Goal: Information Seeking & Learning: Learn about a topic

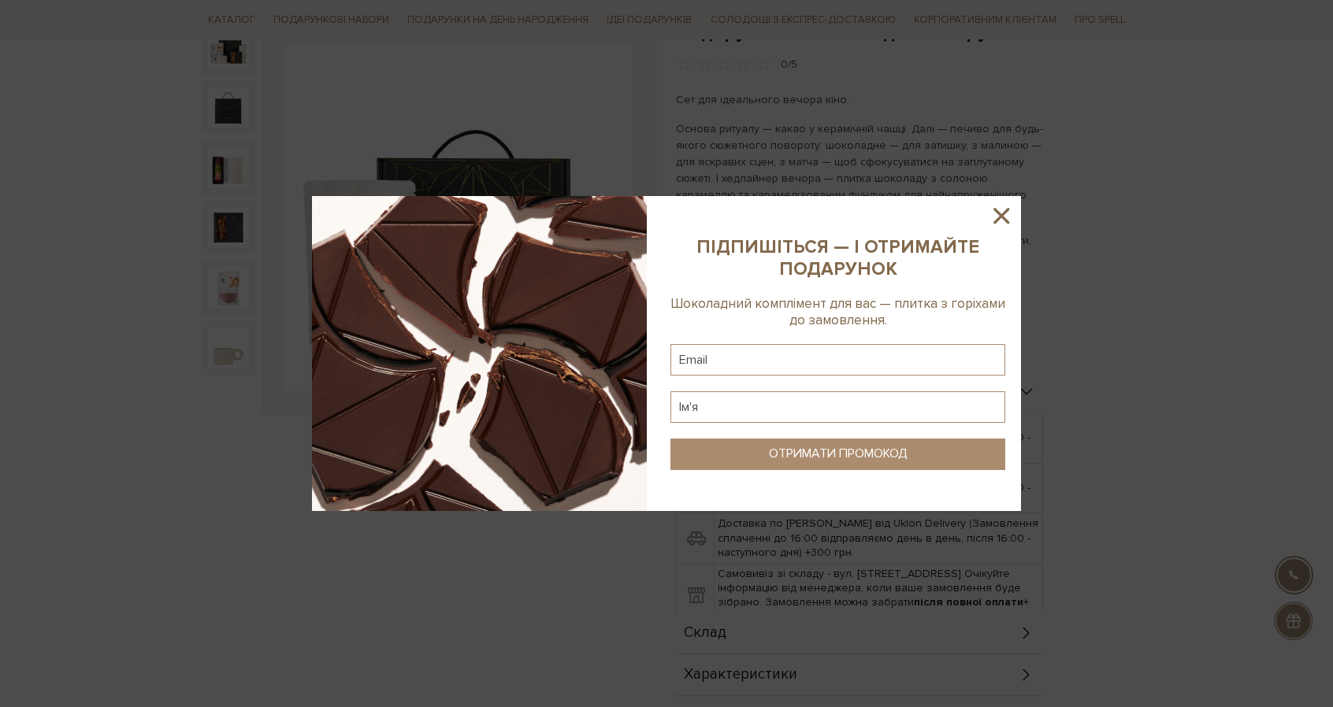
scroll to position [187, 0]
click at [994, 223] on icon at bounding box center [1001, 216] width 16 height 16
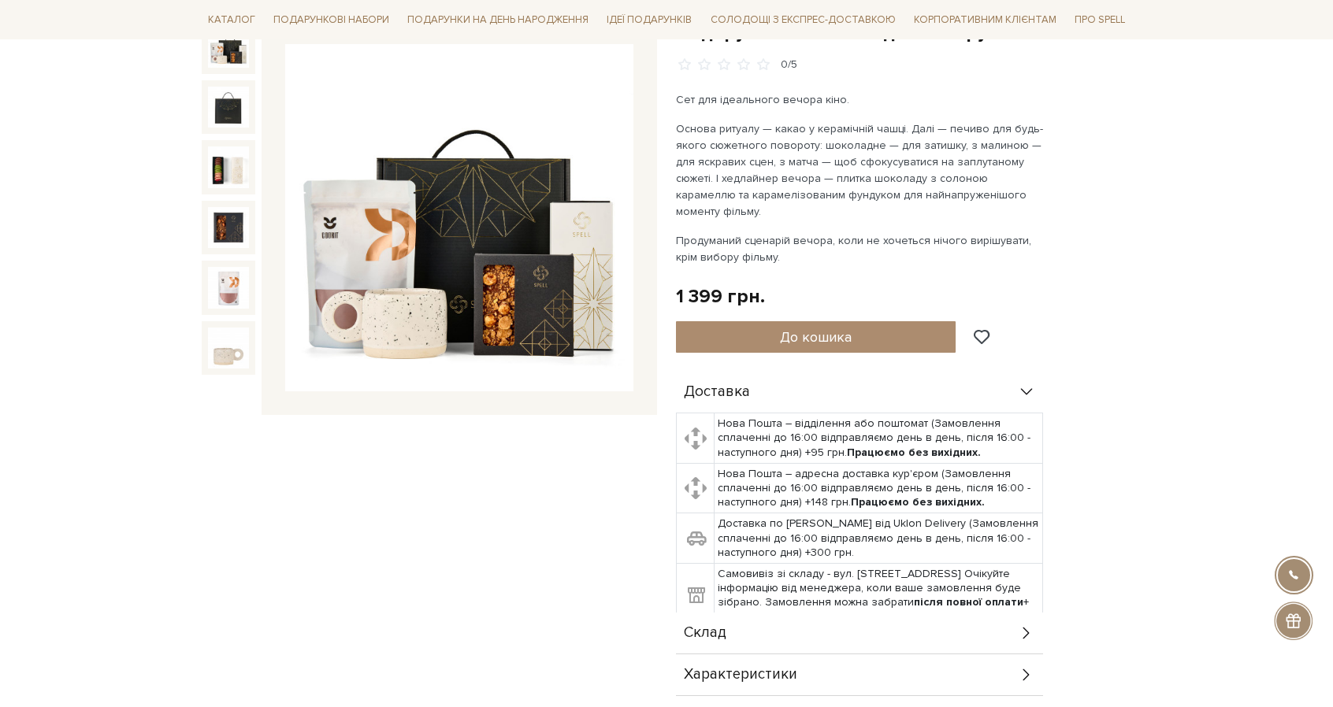
scroll to position [0, 0]
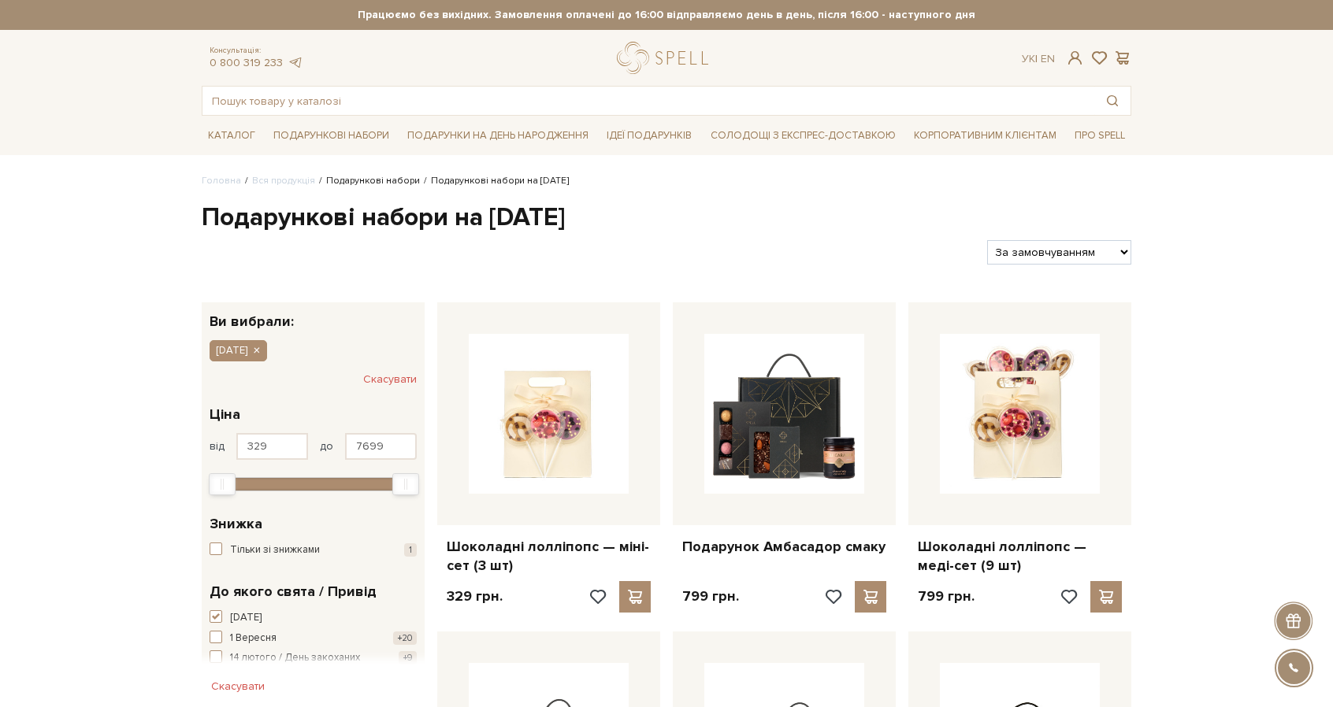
click at [368, 185] on link "Подарункові набори" at bounding box center [373, 181] width 94 height 12
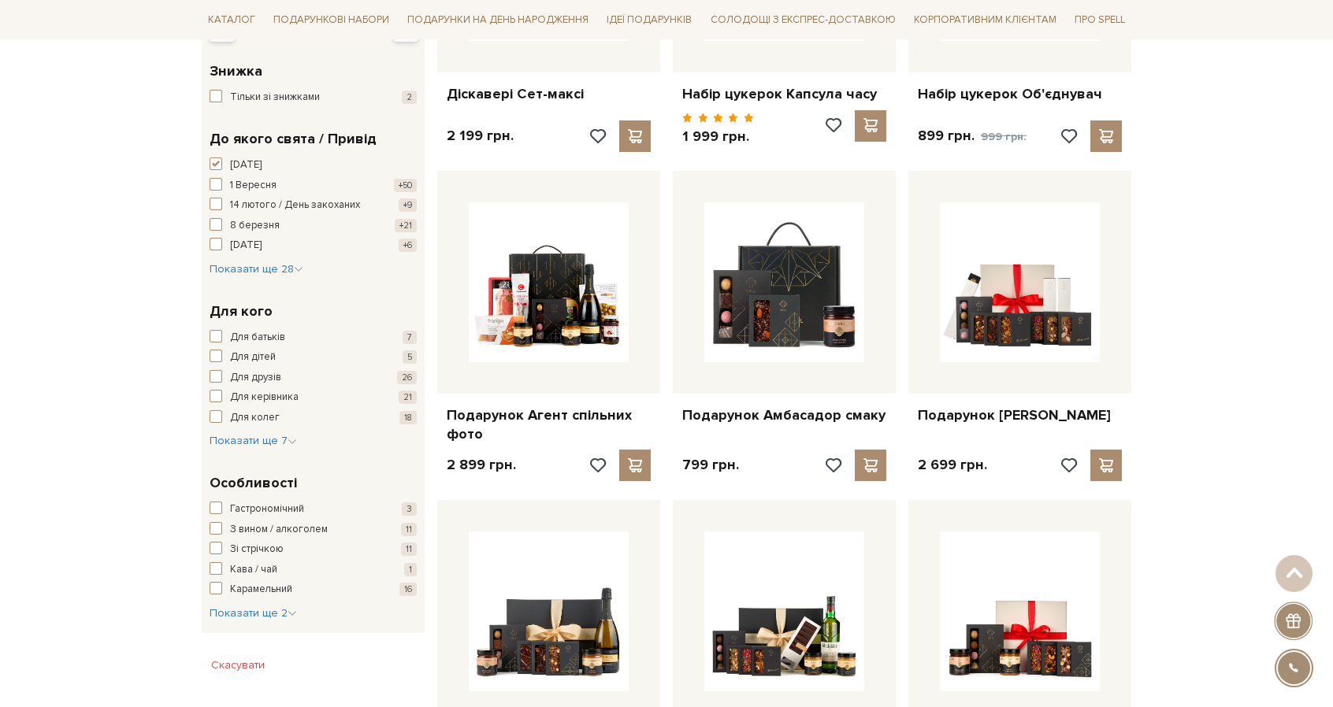
scroll to position [485, 0]
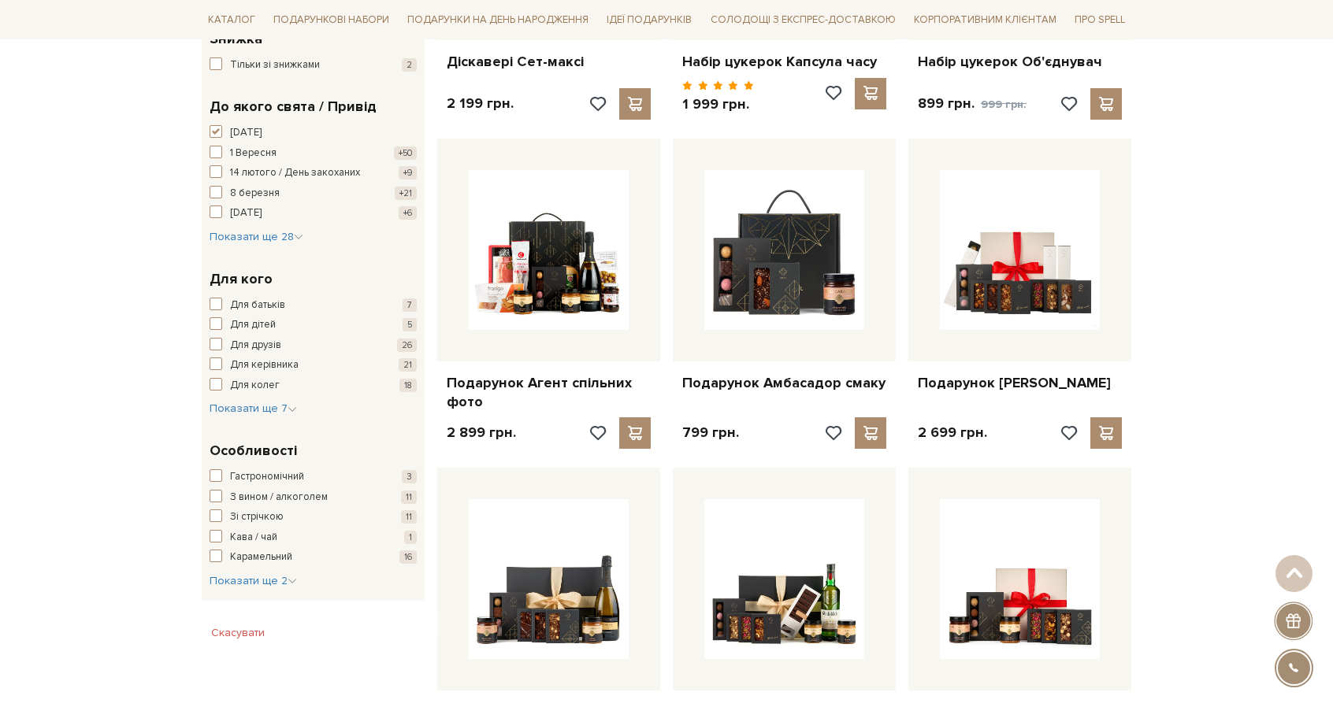
drag, startPoint x: 1344, startPoint y: 73, endPoint x: 1344, endPoint y: 172, distance: 98.5
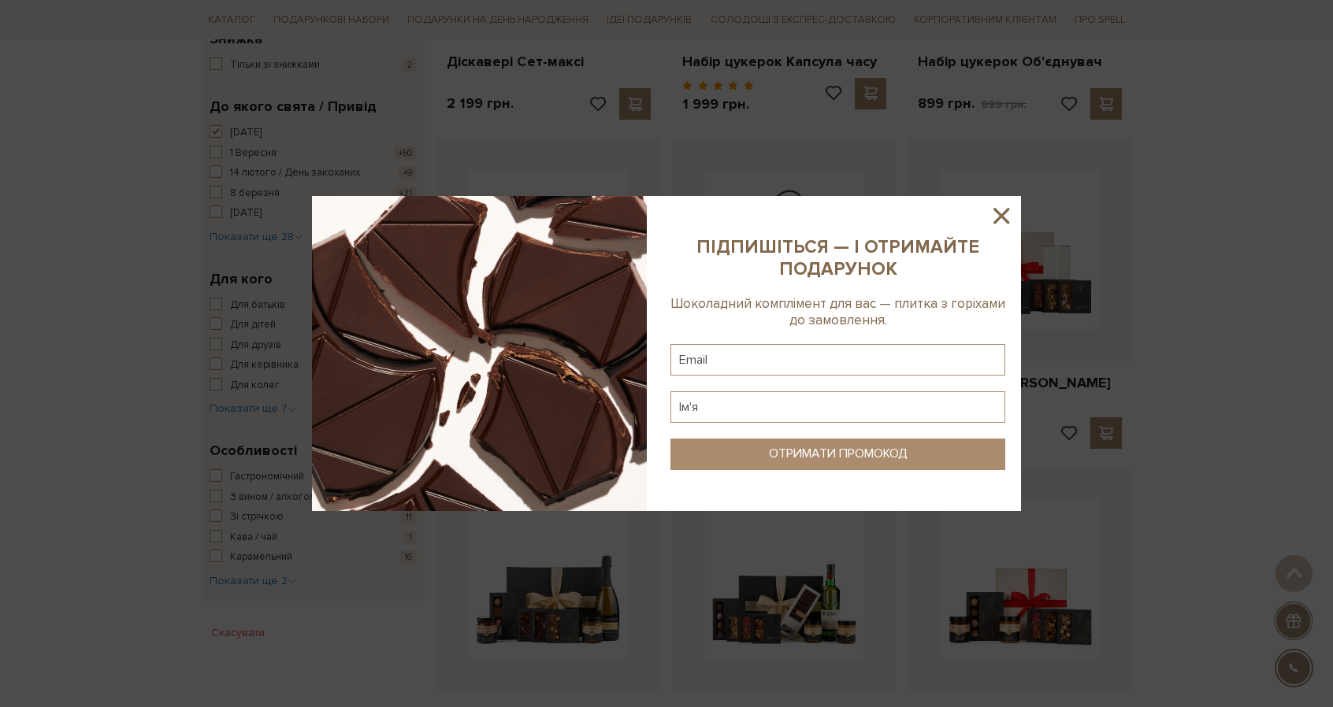
click at [1008, 215] on icon at bounding box center [1001, 215] width 27 height 27
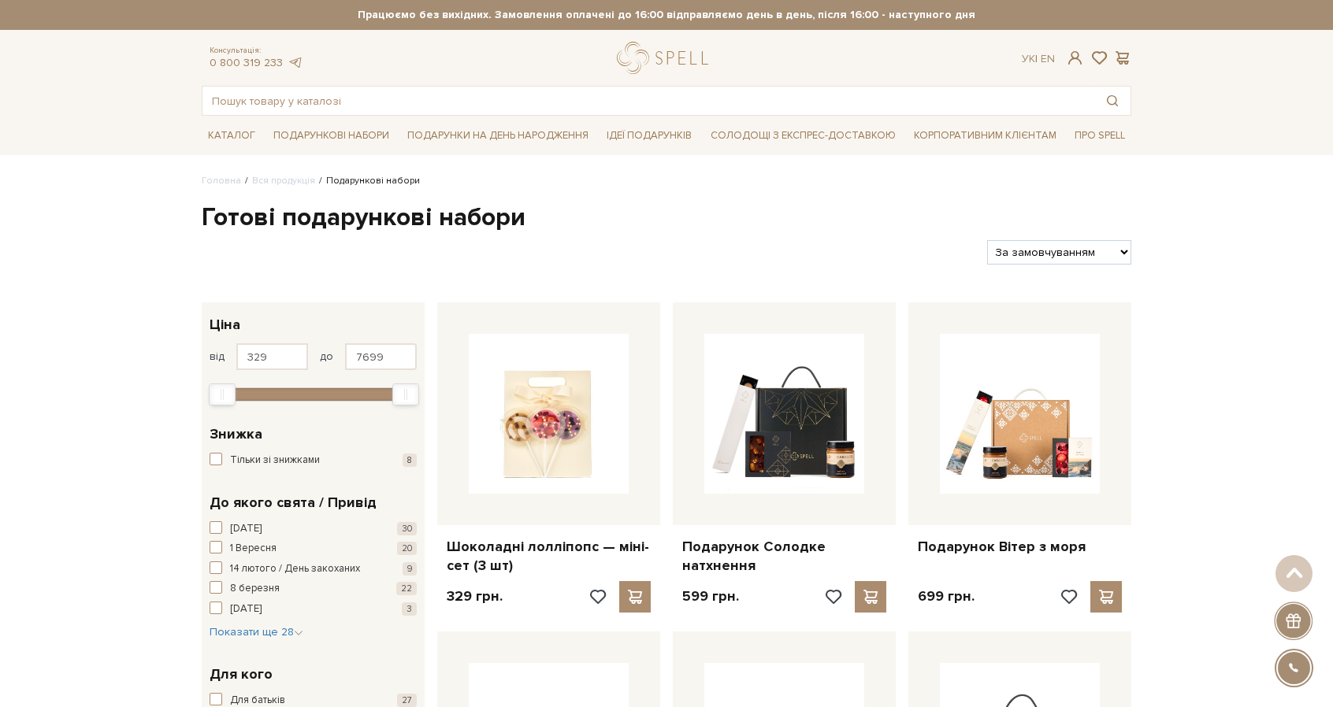
drag, startPoint x: 1344, startPoint y: 105, endPoint x: 1327, endPoint y: 69, distance: 39.8
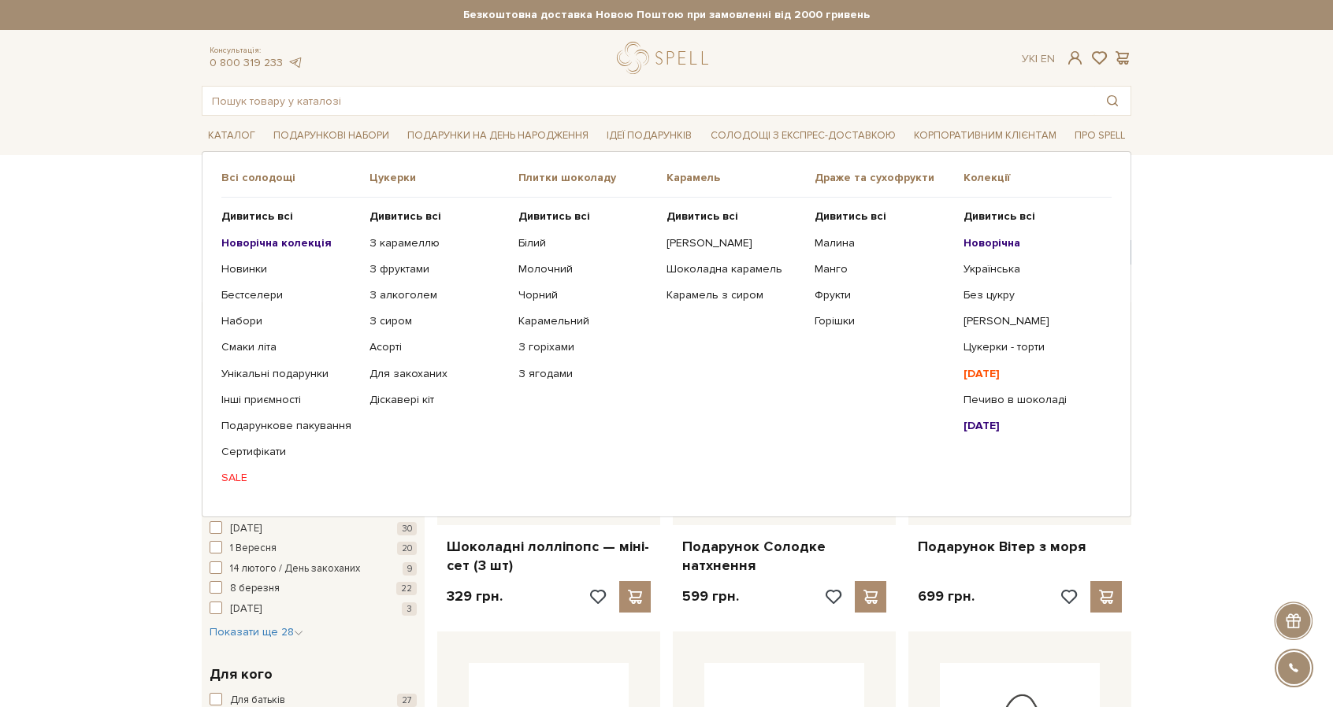
click at [282, 236] on b "Новорічна колекція" at bounding box center [276, 242] width 110 height 13
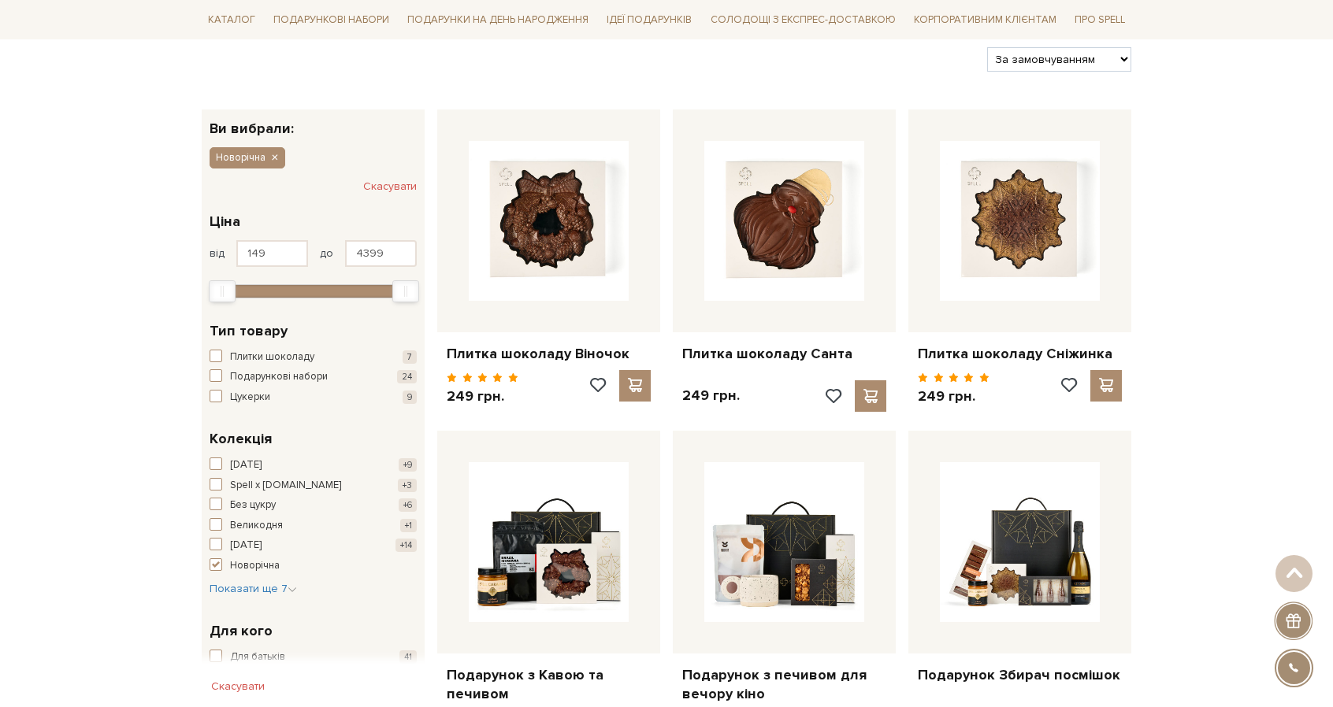
scroll to position [191, 0]
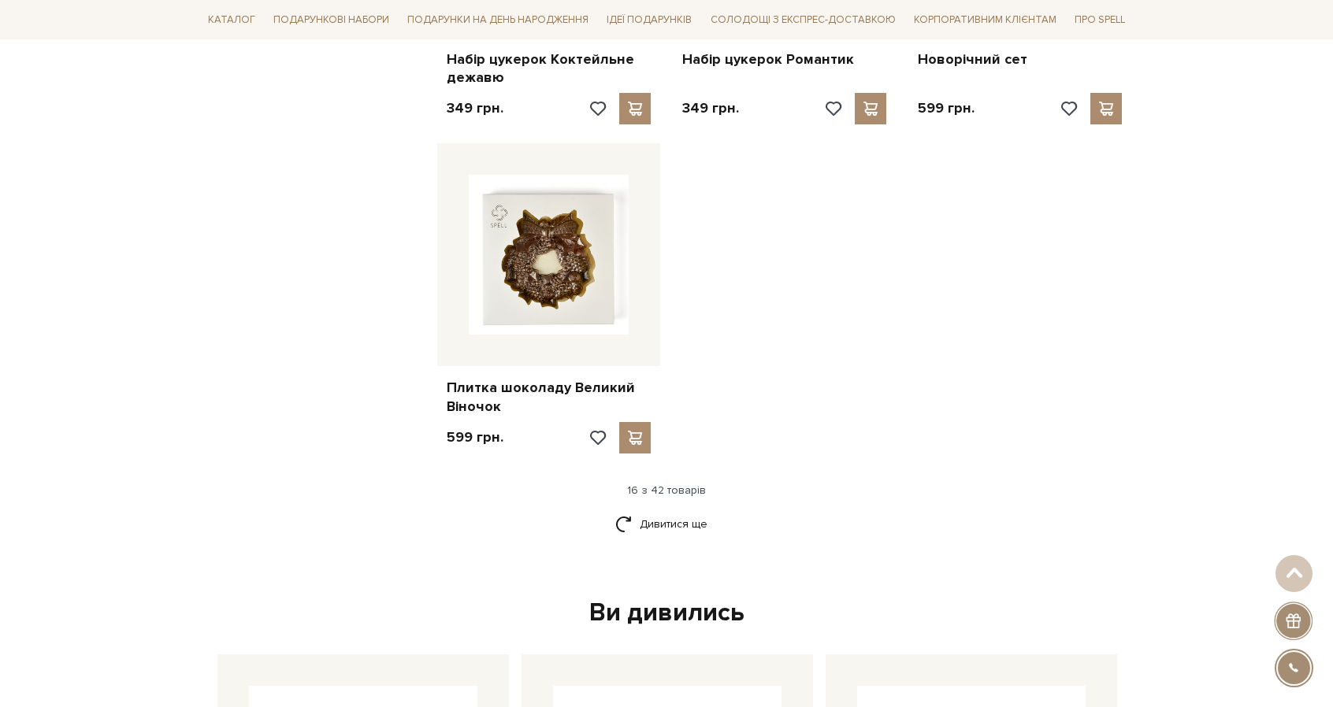
scroll to position [1807, 0]
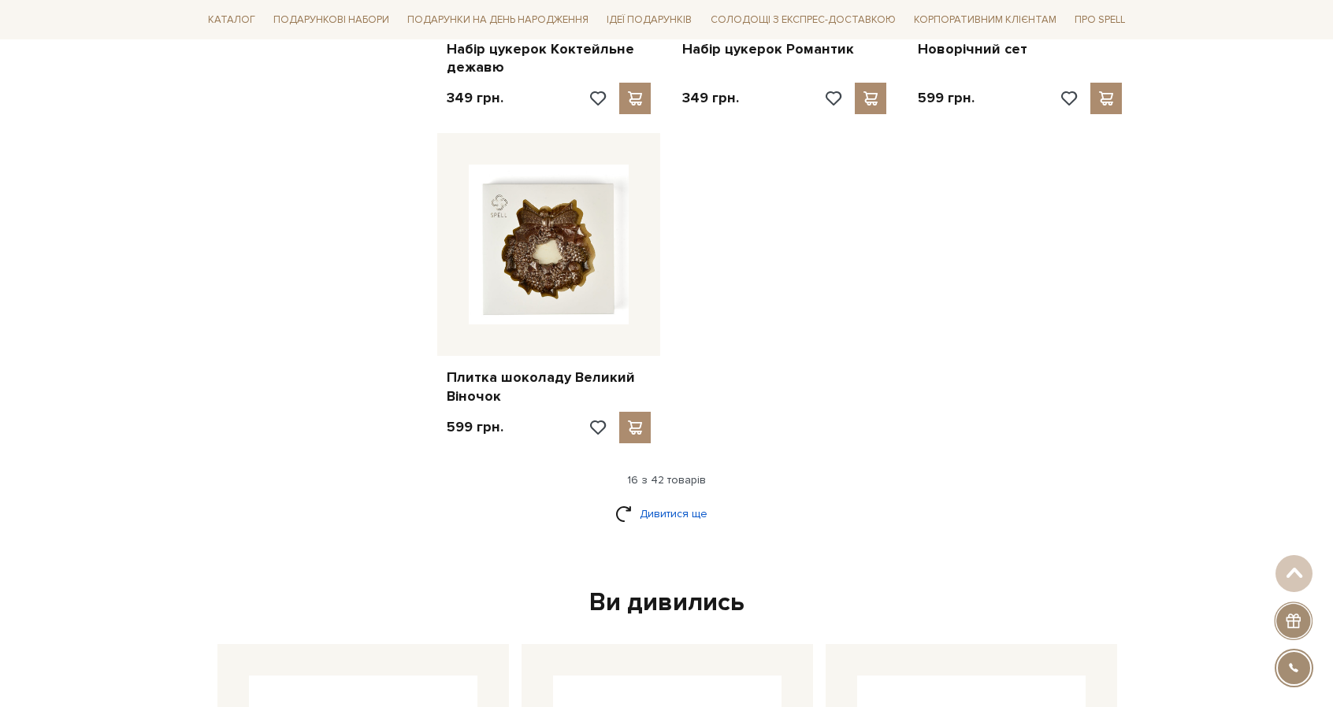
click at [682, 522] on link "Дивитися ще" at bounding box center [666, 514] width 102 height 28
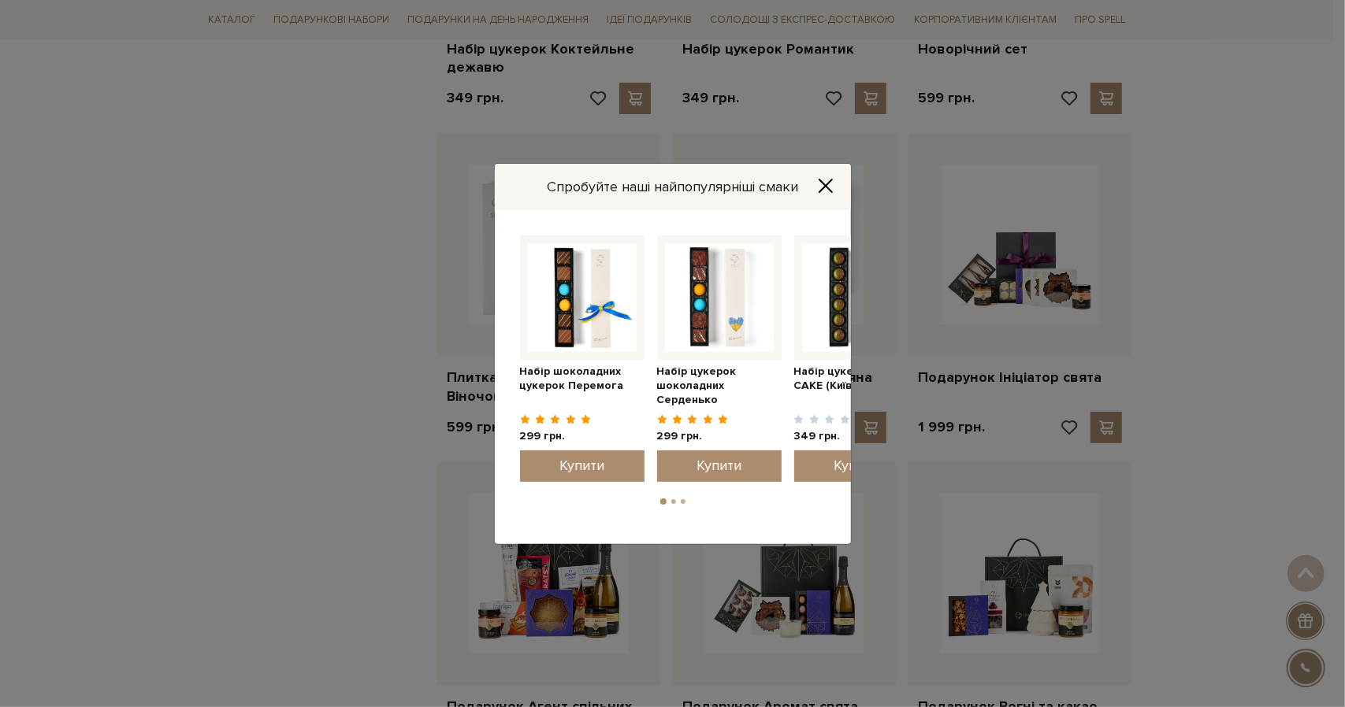
click at [829, 180] on icon "Close" at bounding box center [826, 186] width 16 height 16
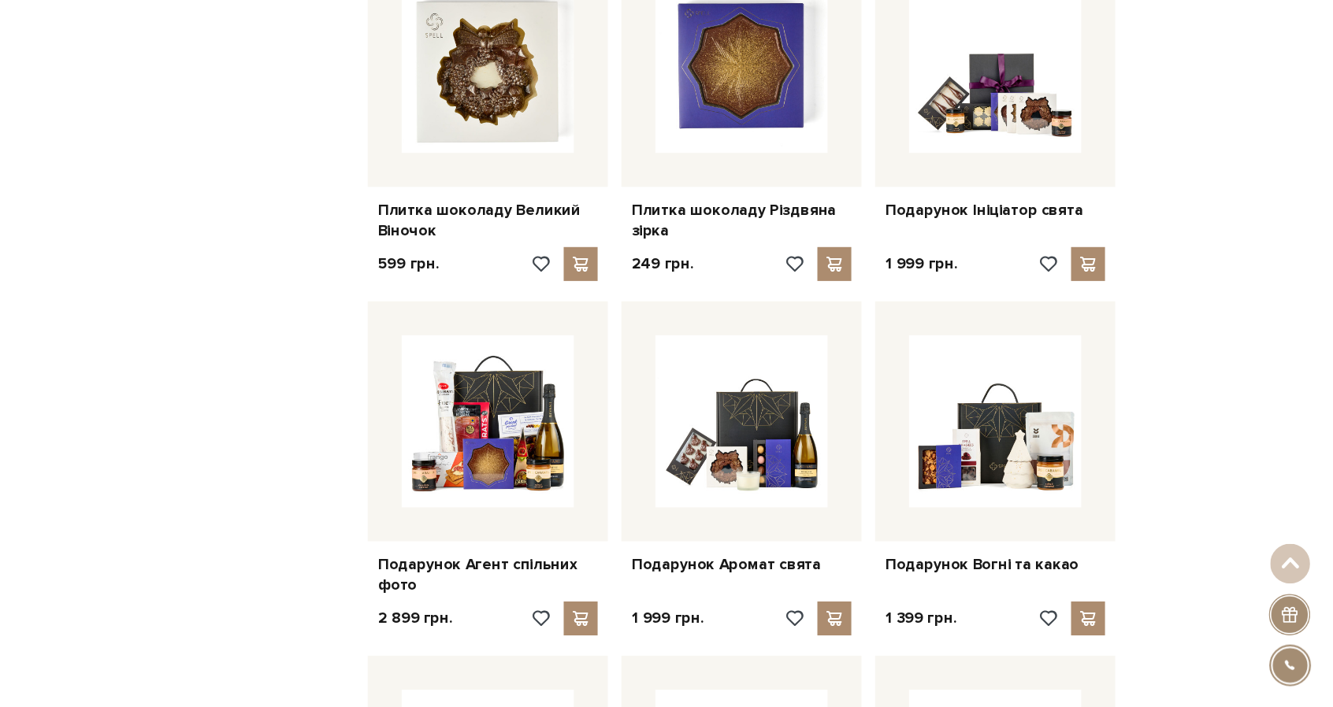
scroll to position [1958, 0]
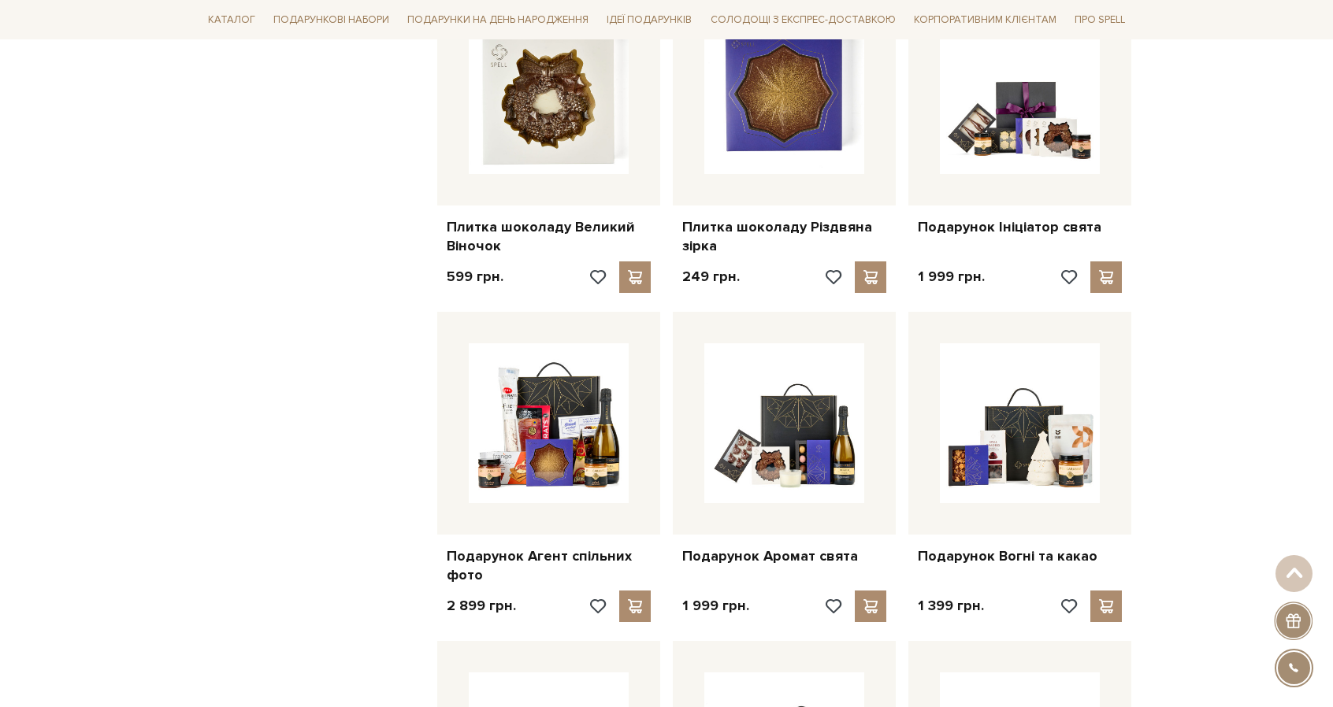
click at [1221, 410] on div "Головна Вся продукція Вся продукція з коллекції "Новорічн.. Вся продукція з кол…" at bounding box center [666, 400] width 1333 height 4367
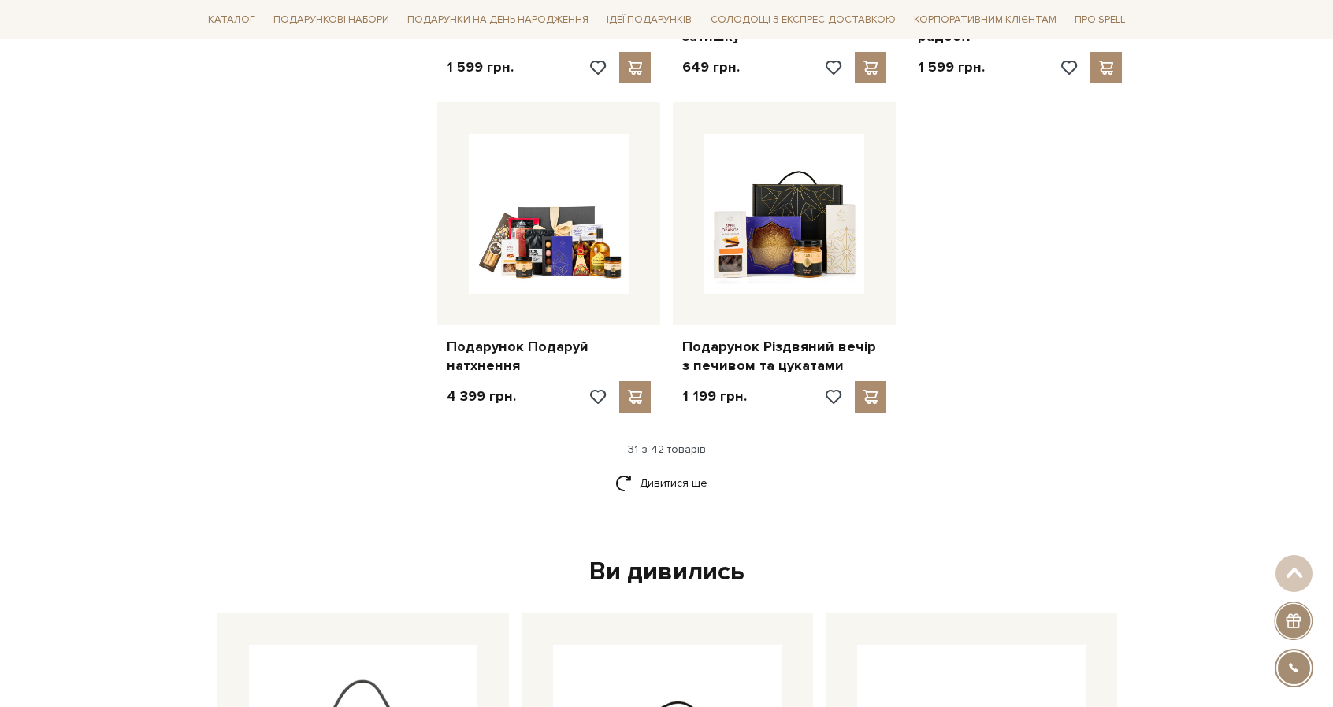
scroll to position [3575, 0]
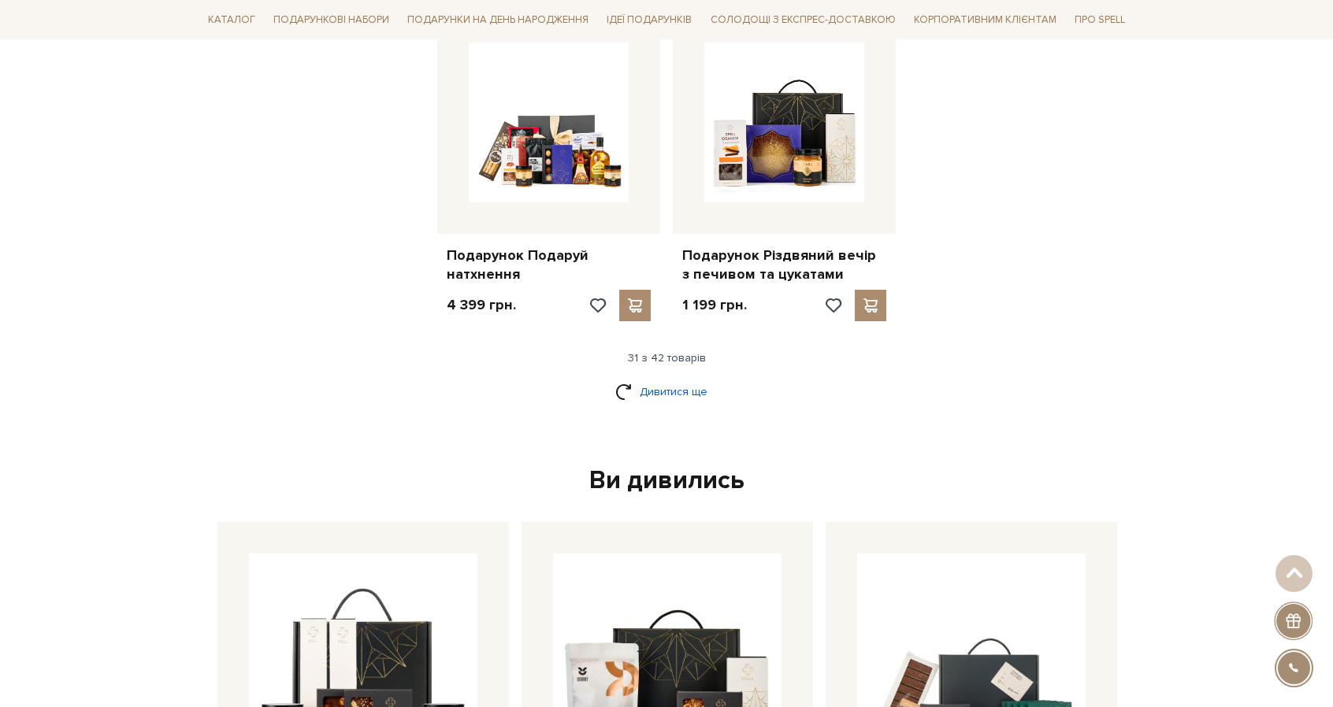
click at [651, 388] on link "Дивитися ще" at bounding box center [666, 392] width 102 height 28
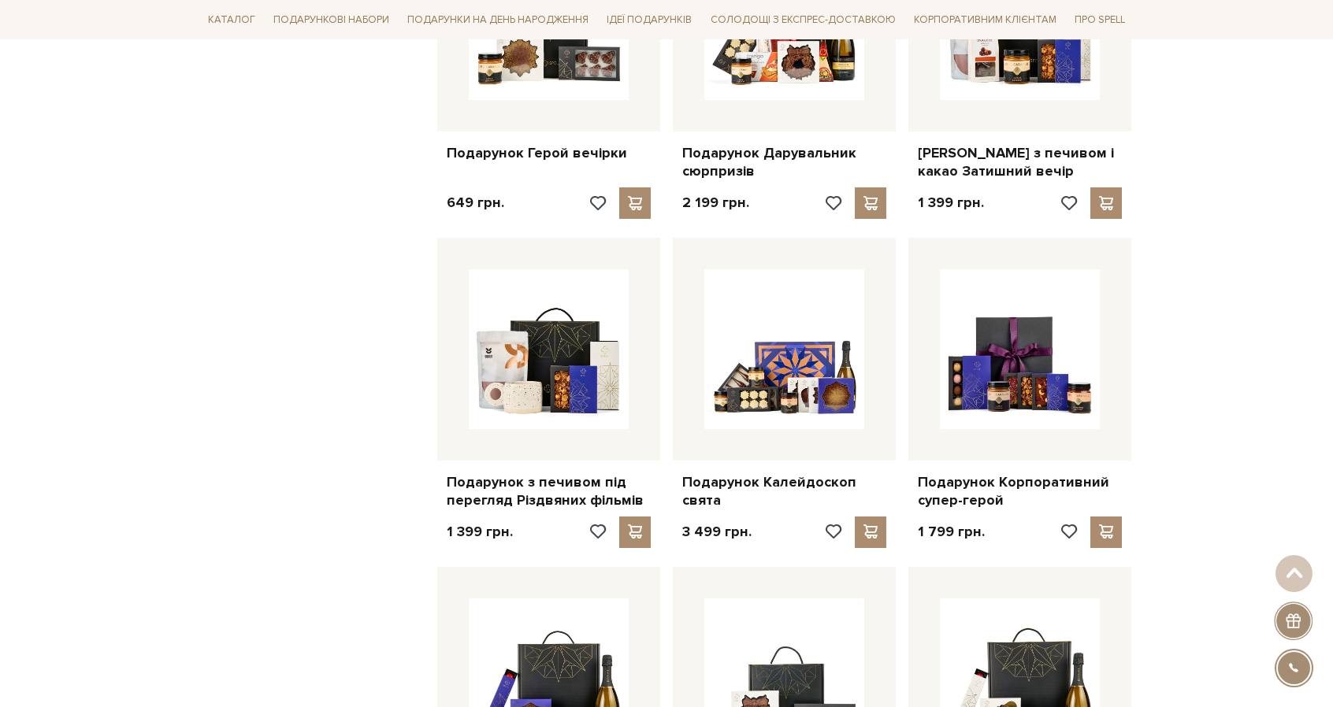
scroll to position [2792, 0]
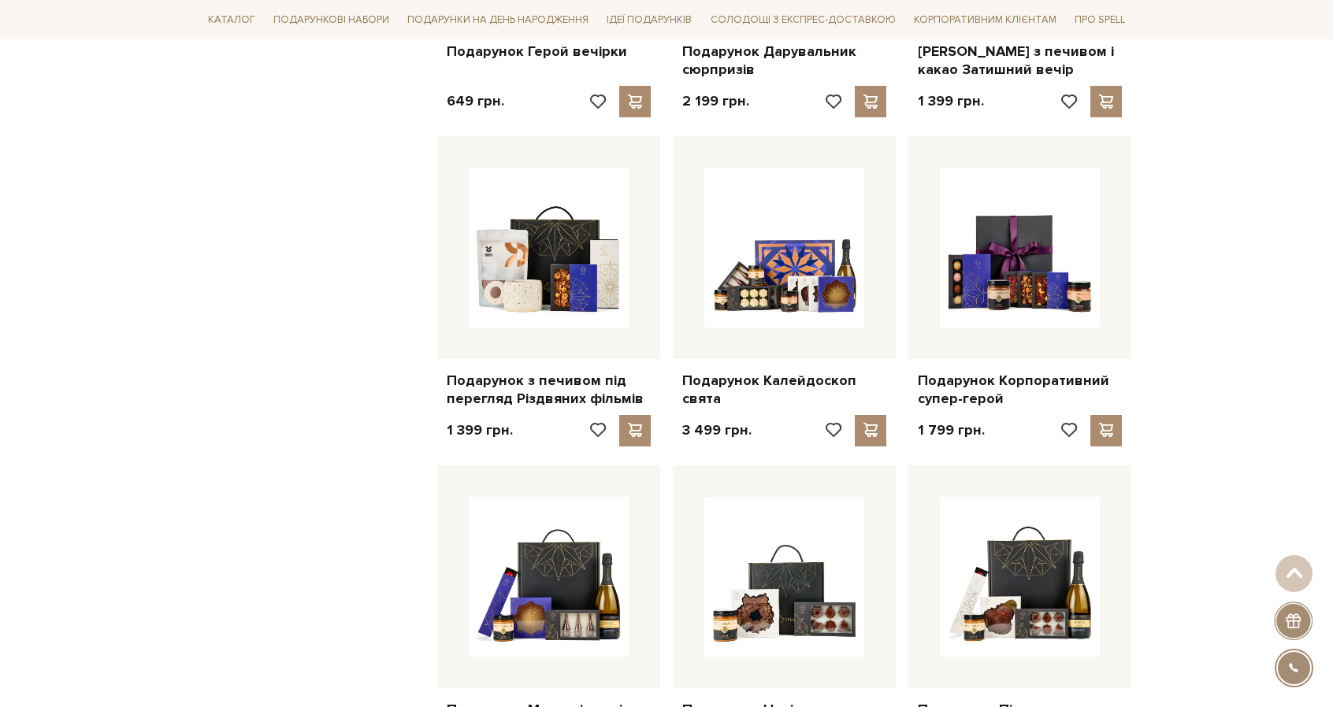
click at [1289, 334] on div "Головна Вся продукція Вся продукція з коллекції "Новорічн.. Вся продукція з кол…" at bounding box center [666, 16] width 1333 height 5268
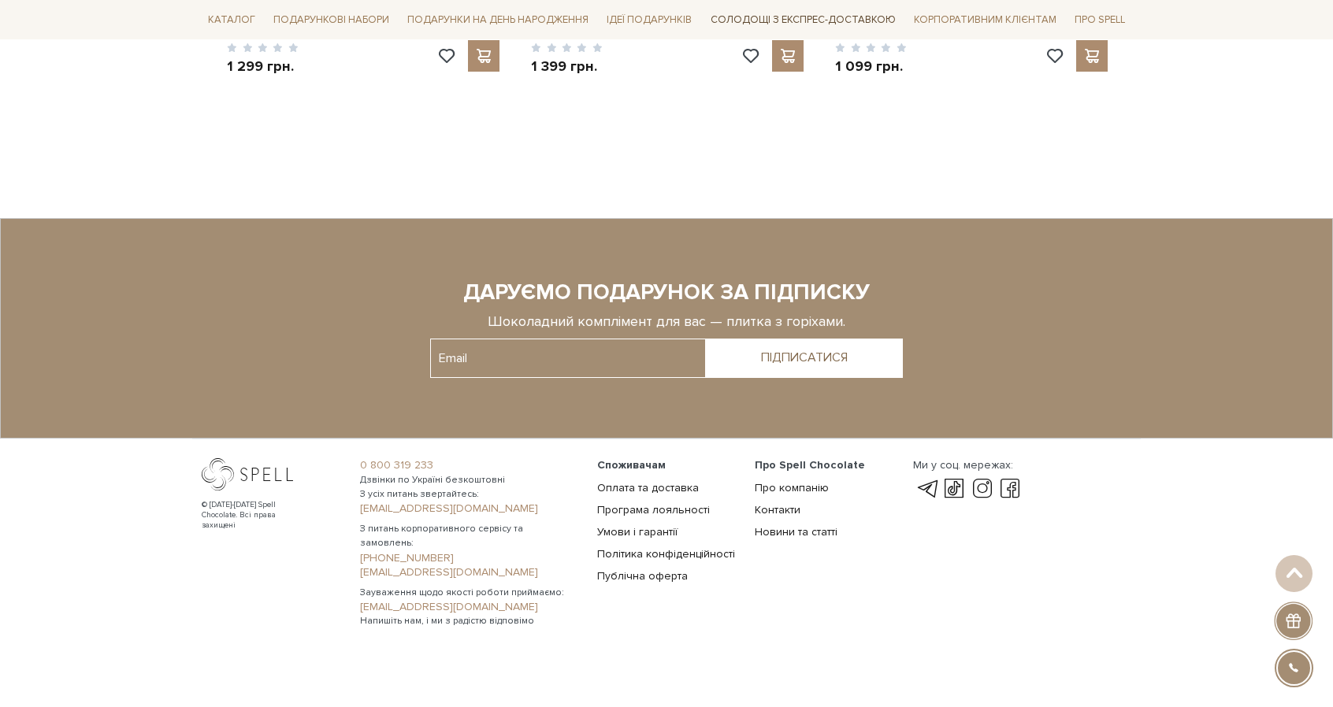
scroll to position [1831, 0]
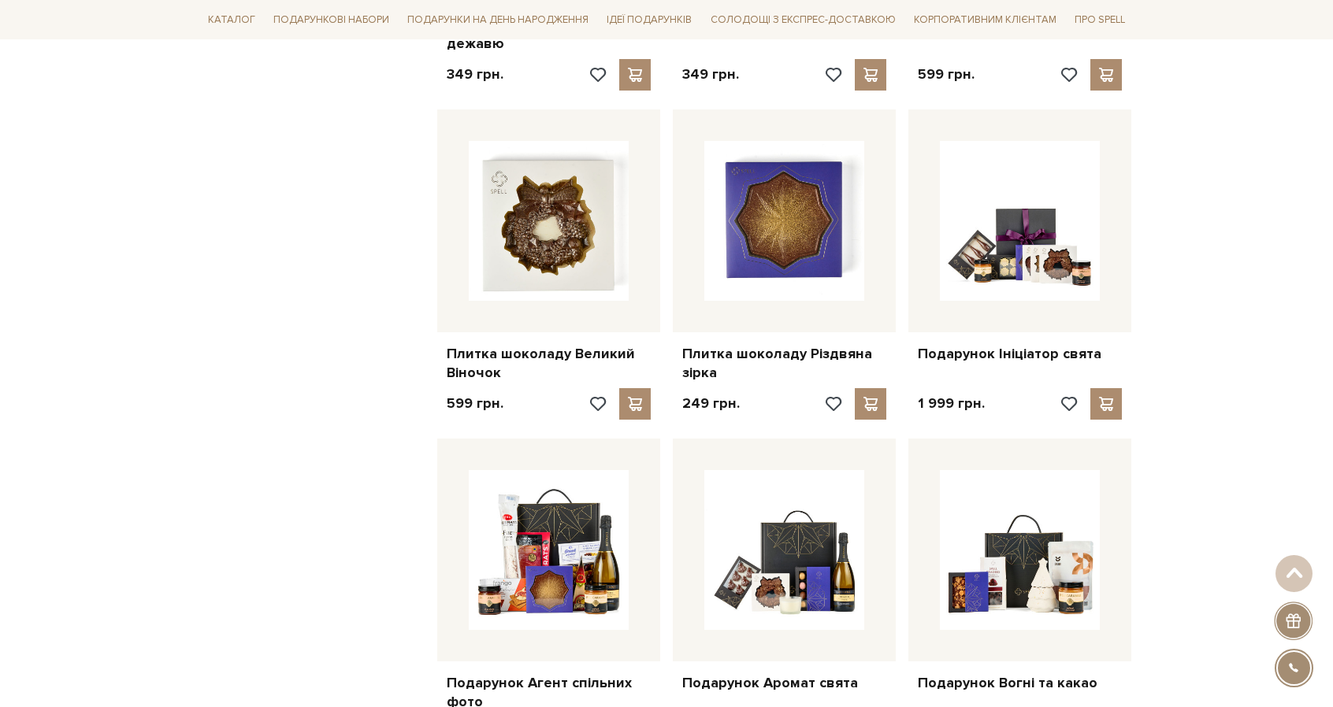
drag, startPoint x: 1037, startPoint y: 226, endPoint x: 903, endPoint y: 157, distance: 150.8
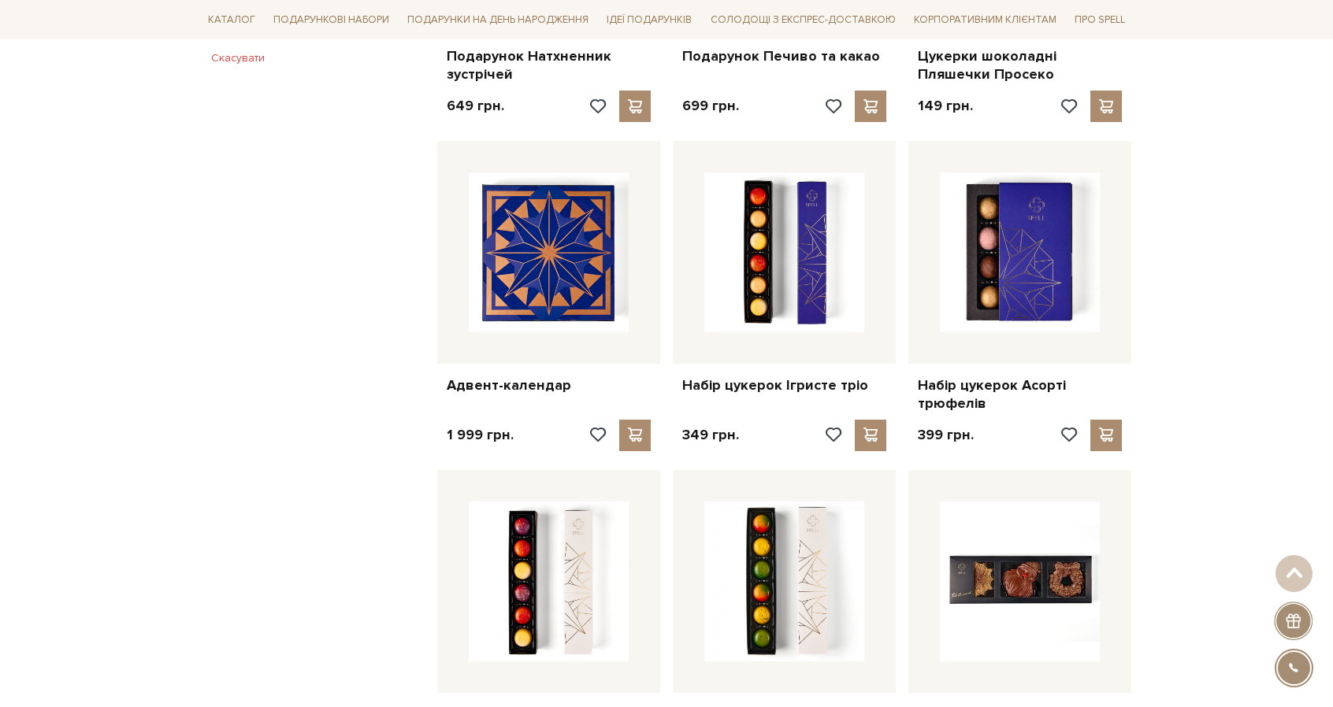
scroll to position [0, 0]
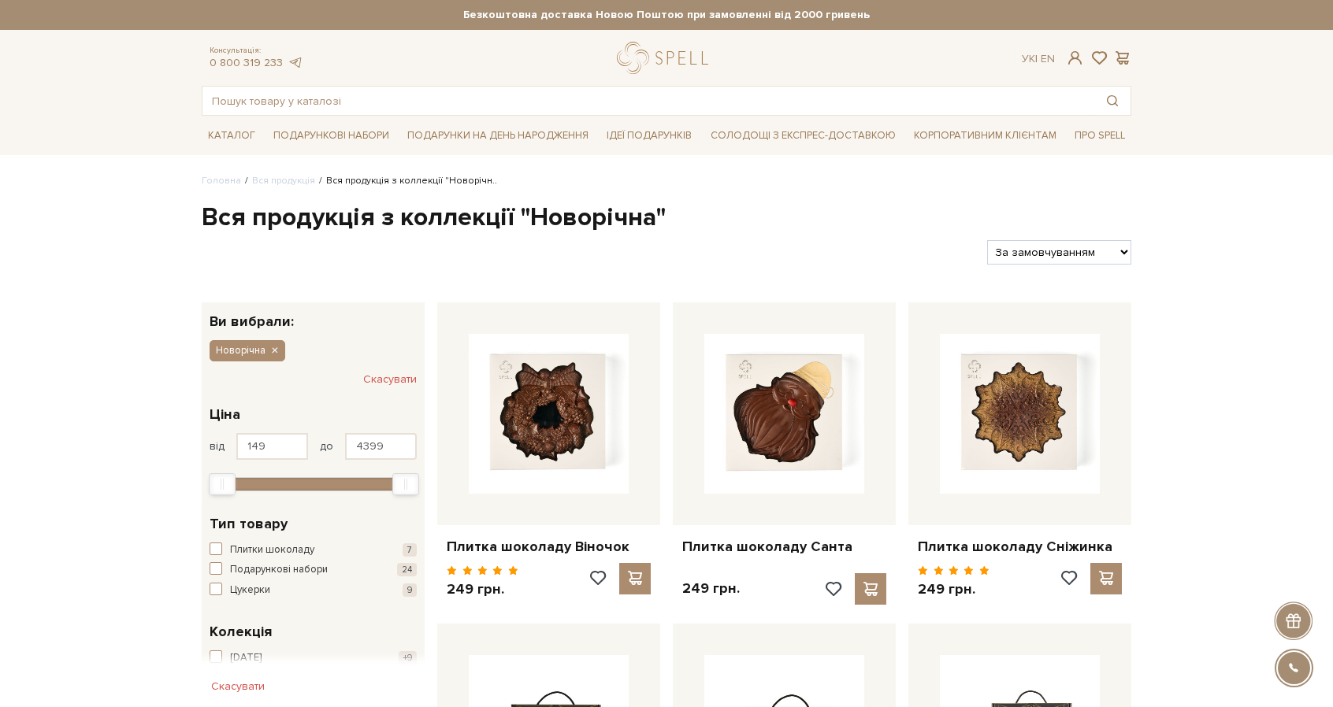
click at [1073, 253] on select "За замовчуванням За Ціною (зростання) За Ціною (зменшення) Новинки За популярні…" at bounding box center [1059, 252] width 144 height 24
select select "https://spellchocolate.com/our-productions/novorichna?sort=p.price&order=ASC"
click at [987, 240] on select "За замовчуванням За Ціною (зростання) За Ціною (зменшення) Новинки За популярні…" at bounding box center [1059, 252] width 144 height 24
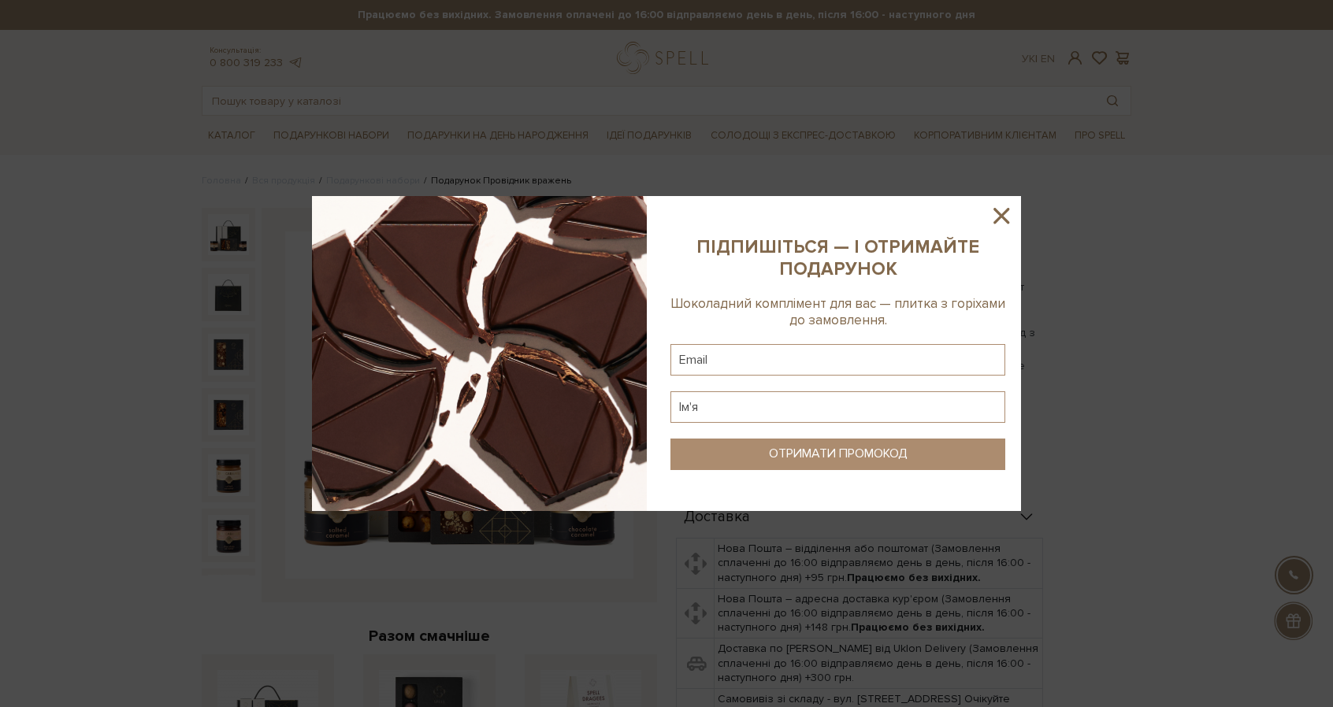
click at [996, 217] on icon at bounding box center [1001, 215] width 27 height 27
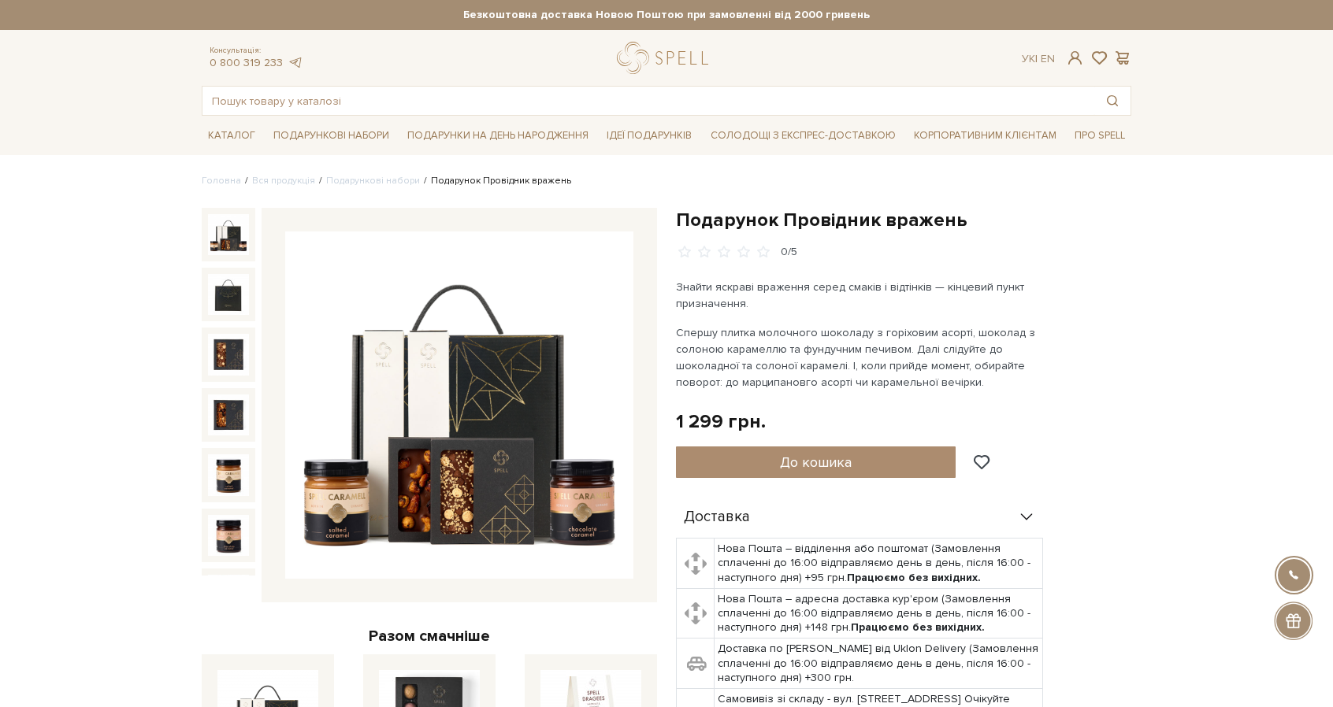
click at [236, 239] on img at bounding box center [228, 234] width 41 height 41
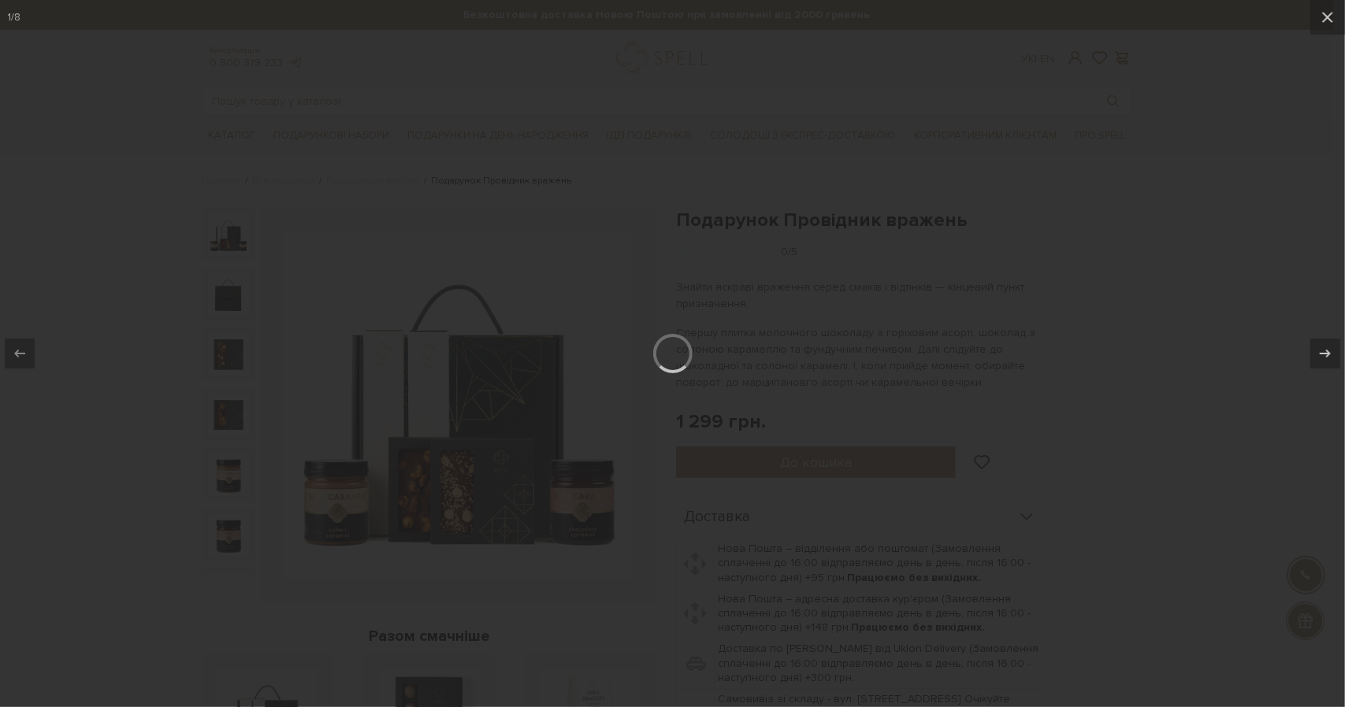
click at [1134, 143] on div at bounding box center [672, 353] width 1345 height 707
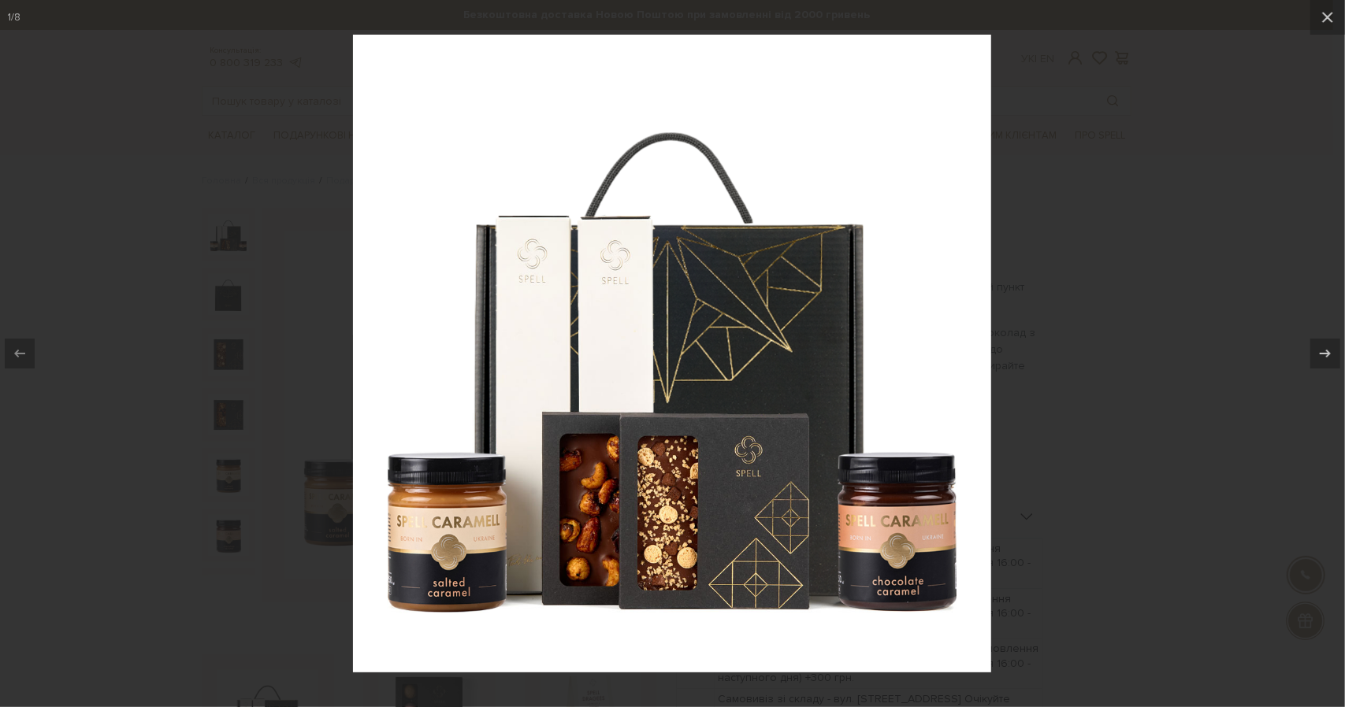
click at [1138, 245] on div at bounding box center [672, 353] width 1345 height 707
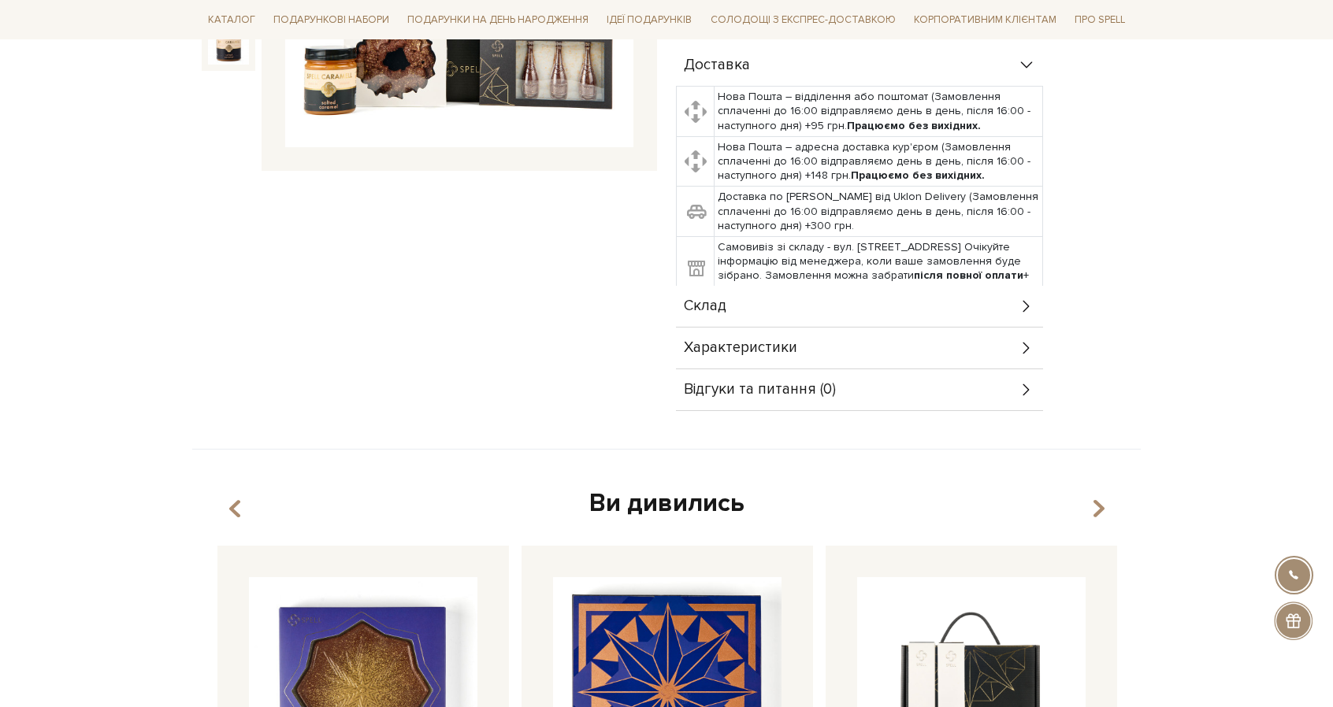
scroll to position [442, 0]
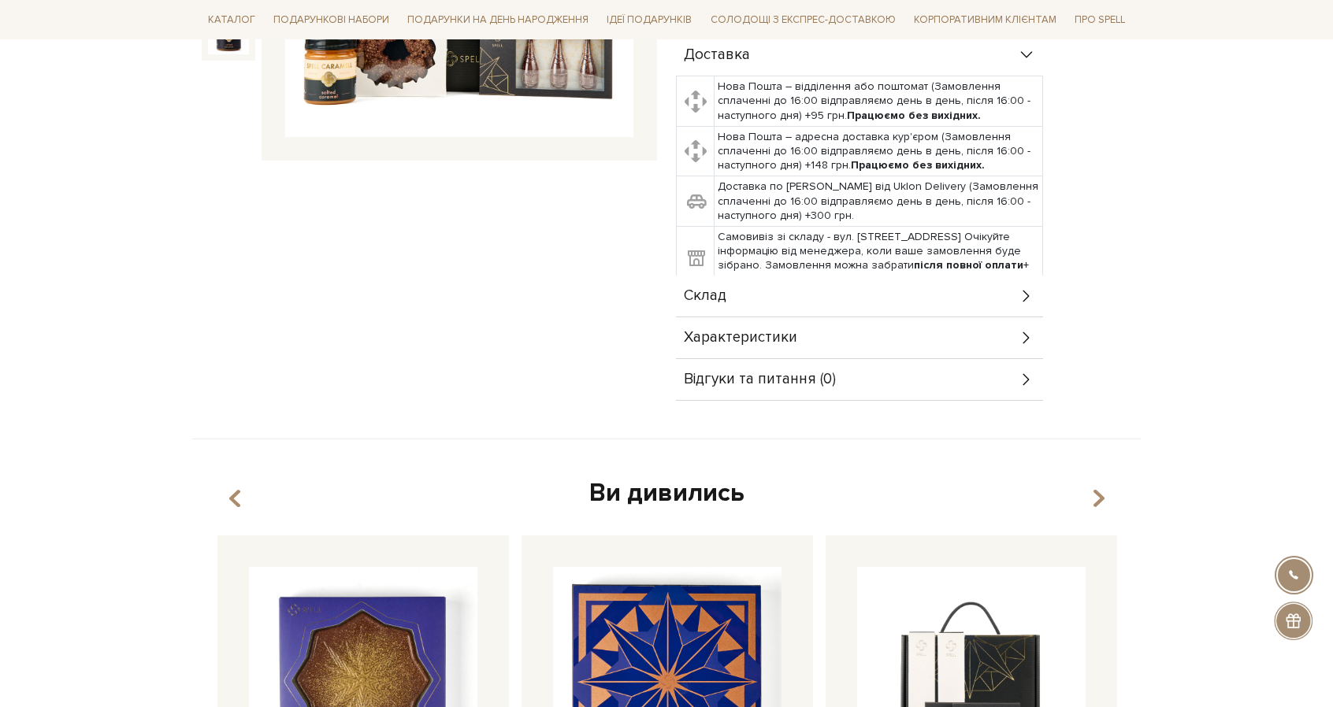
drag, startPoint x: 1344, startPoint y: 150, endPoint x: 1344, endPoint y: 269, distance: 118.2
click at [980, 304] on div "Склад" at bounding box center [859, 296] width 367 height 41
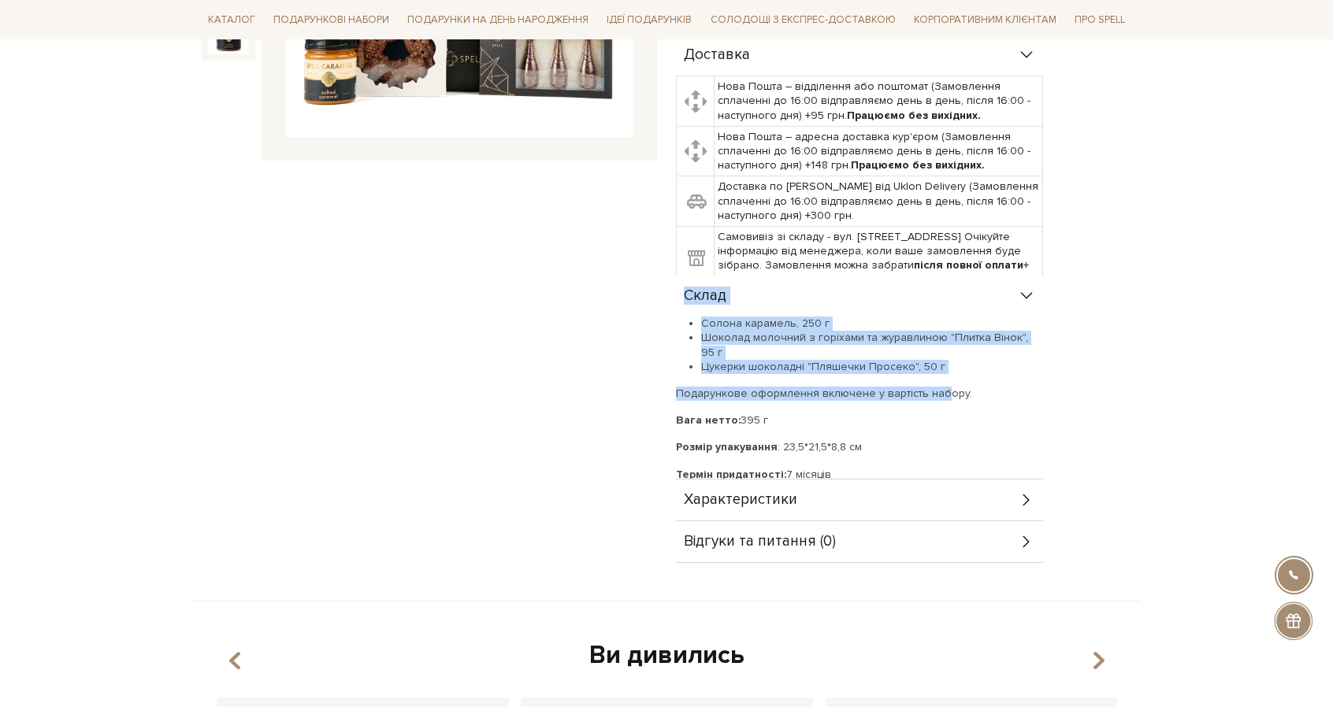
drag, startPoint x: 685, startPoint y: 292, endPoint x: 937, endPoint y: 359, distance: 261.6
click at [937, 359] on div "Склад Солона карамель, 250 г Шоколад молочний з горіхами та журавлиною "Плитка …" at bounding box center [859, 378] width 367 height 204
click at [940, 360] on li "Цукерки шоколадні "Пляшечки Просеко", 50 г" at bounding box center [872, 367] width 342 height 14
drag, startPoint x: 948, startPoint y: 352, endPoint x: 676, endPoint y: 300, distance: 276.7
click at [676, 300] on div "Склад Солона карамель, 250 г Шоколад молочний з горіхами та журавлиною "Плитка …" at bounding box center [859, 378] width 367 height 204
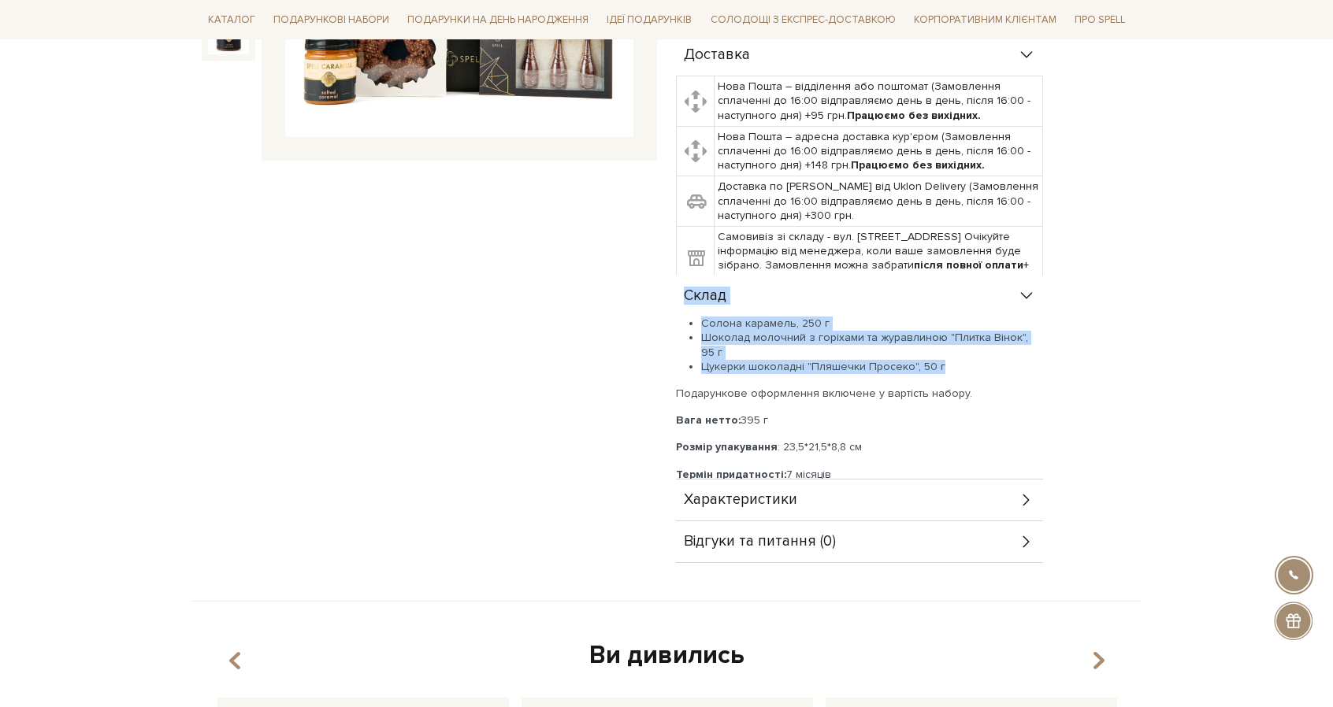
copy div "Склад Солона карамель, 250 г Шоколад молочний з горіхами та журавлиною "Плитка …"
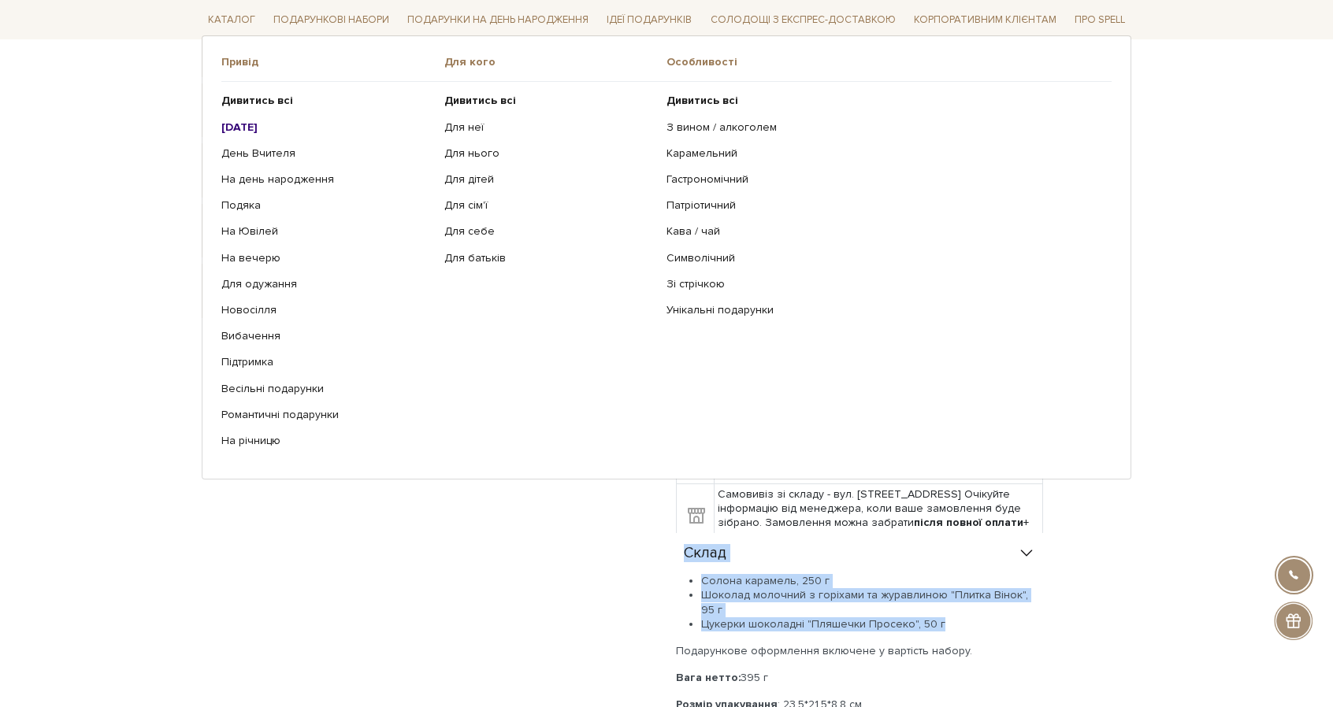
scroll to position [0, 0]
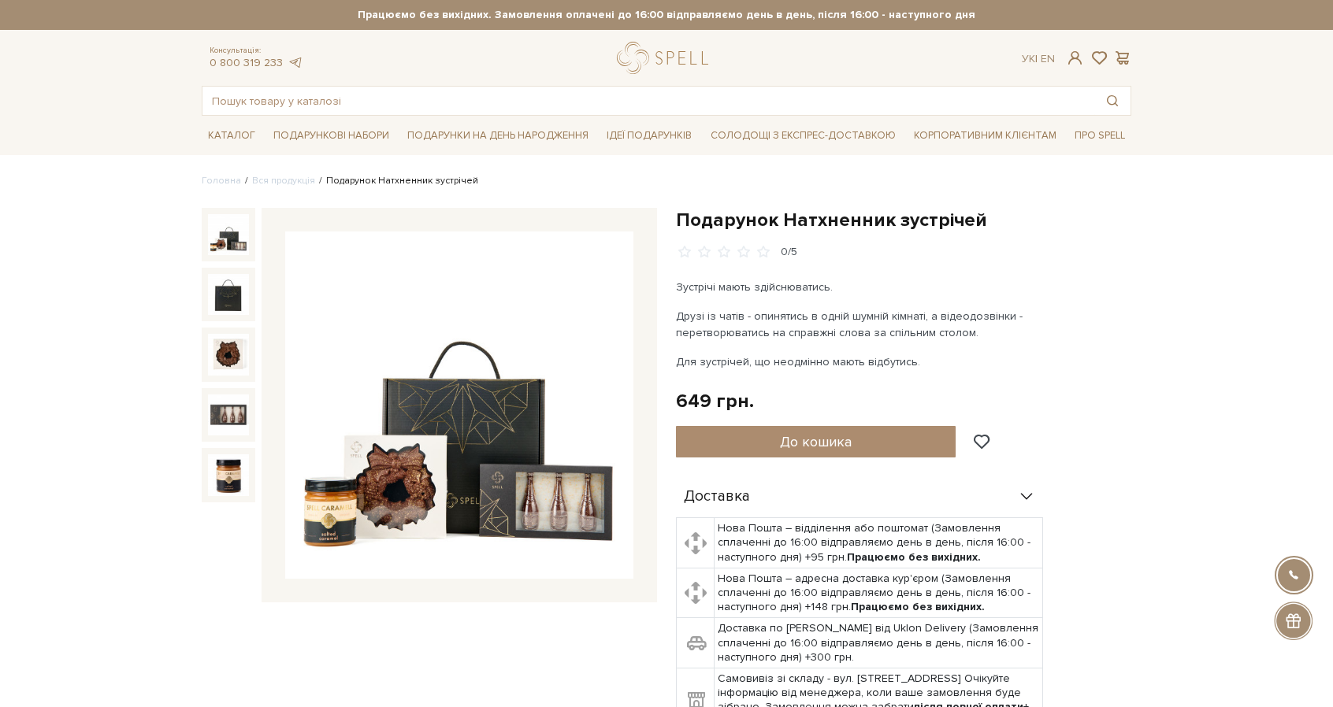
drag, startPoint x: 1176, startPoint y: 259, endPoint x: 629, endPoint y: 2, distance: 604.7
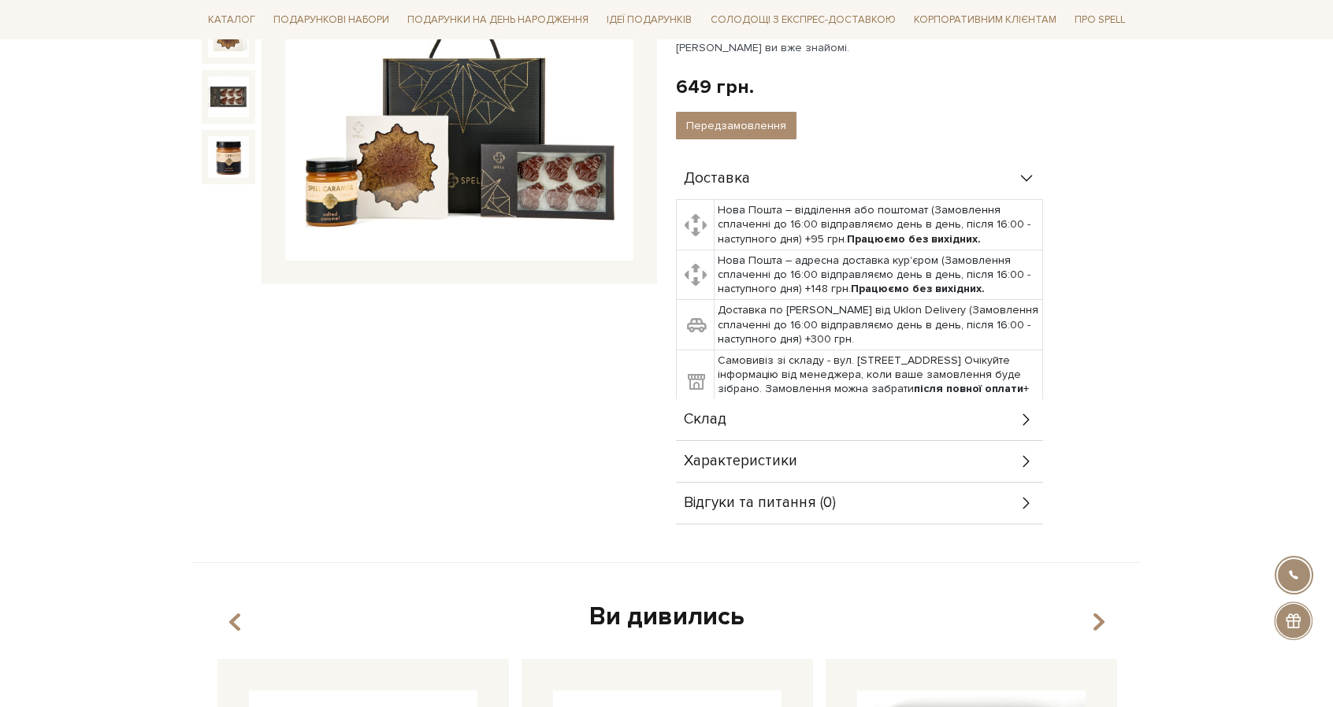
scroll to position [488, 0]
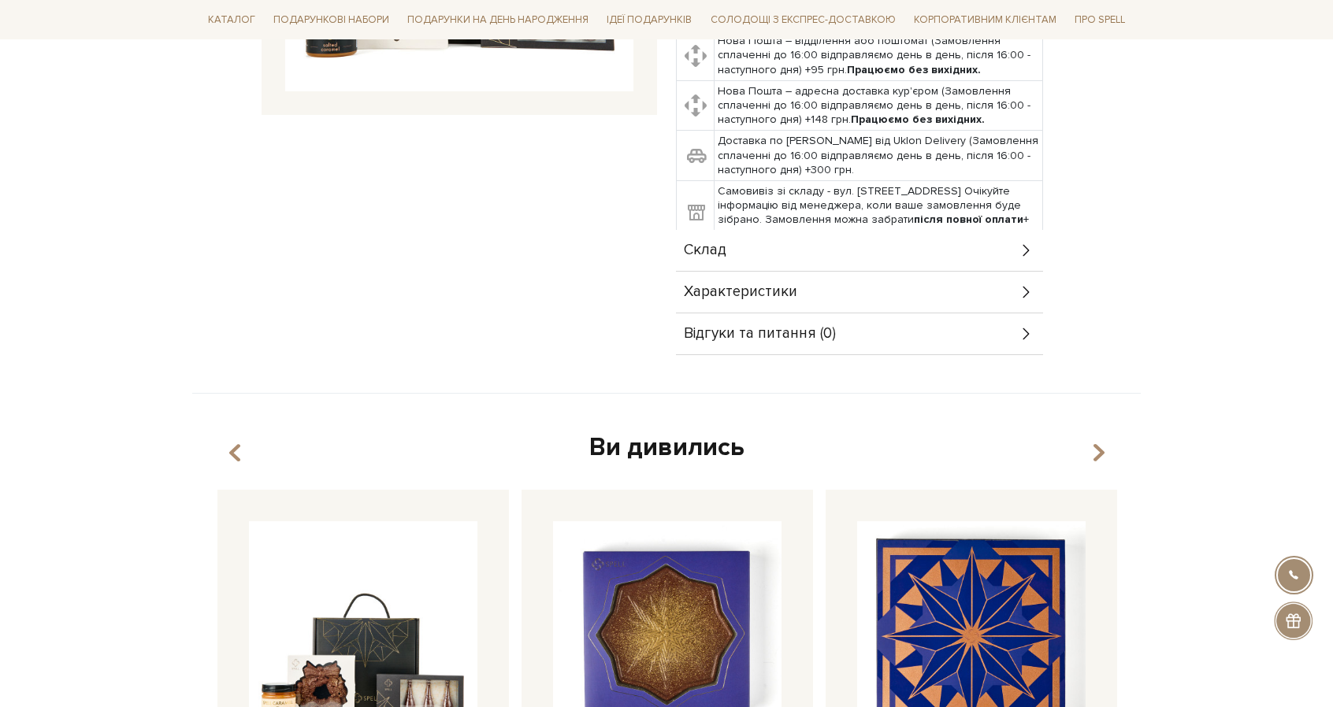
drag, startPoint x: 739, startPoint y: 256, endPoint x: 739, endPoint y: 265, distance: 9.5
click at [739, 256] on div "Склад" at bounding box center [859, 250] width 367 height 41
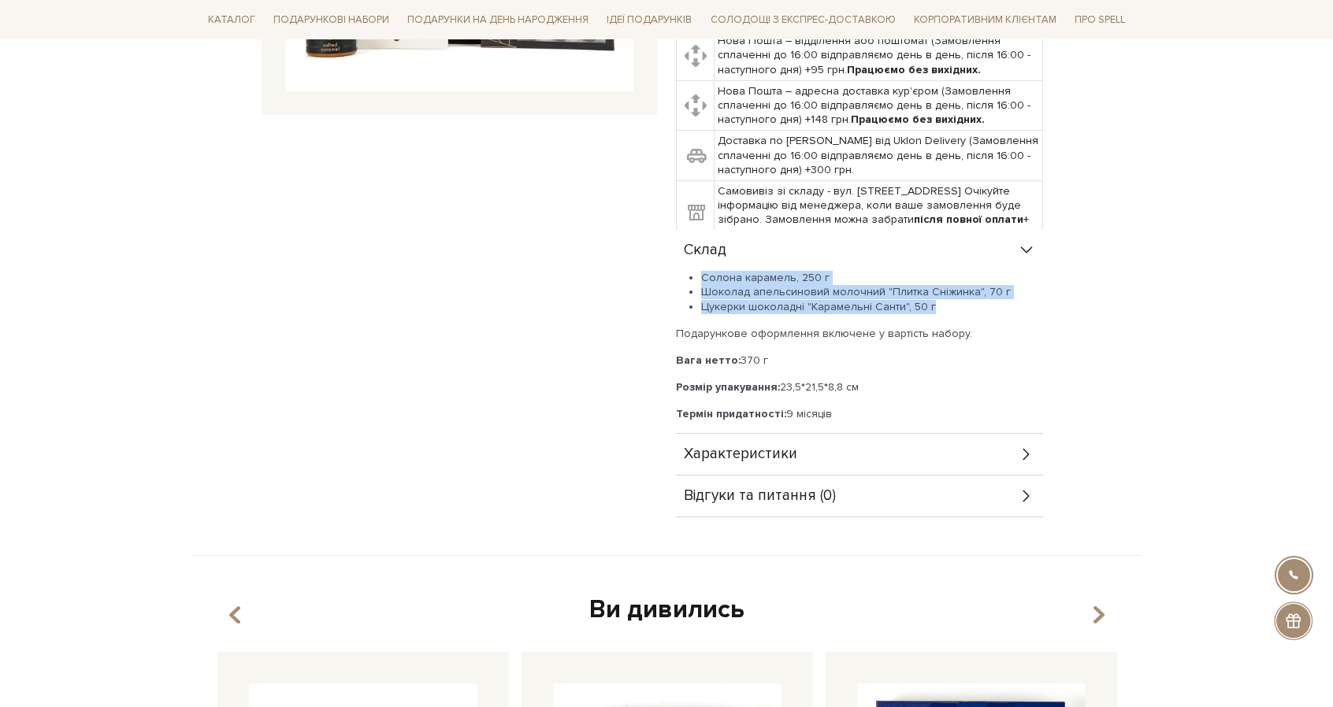
drag, startPoint x: 701, startPoint y: 273, endPoint x: 933, endPoint y: 310, distance: 234.5
click at [933, 310] on ul "Солона карамель, 250 г Шоколад апельсиновий молочний "Плитка Сніжинка", 70 г Цу…" at bounding box center [859, 292] width 367 height 43
copy ul "Солона карамель, 250 г Шоколад апельсиновий молочний "Плитка Сніжинка", 70 г Цу…"
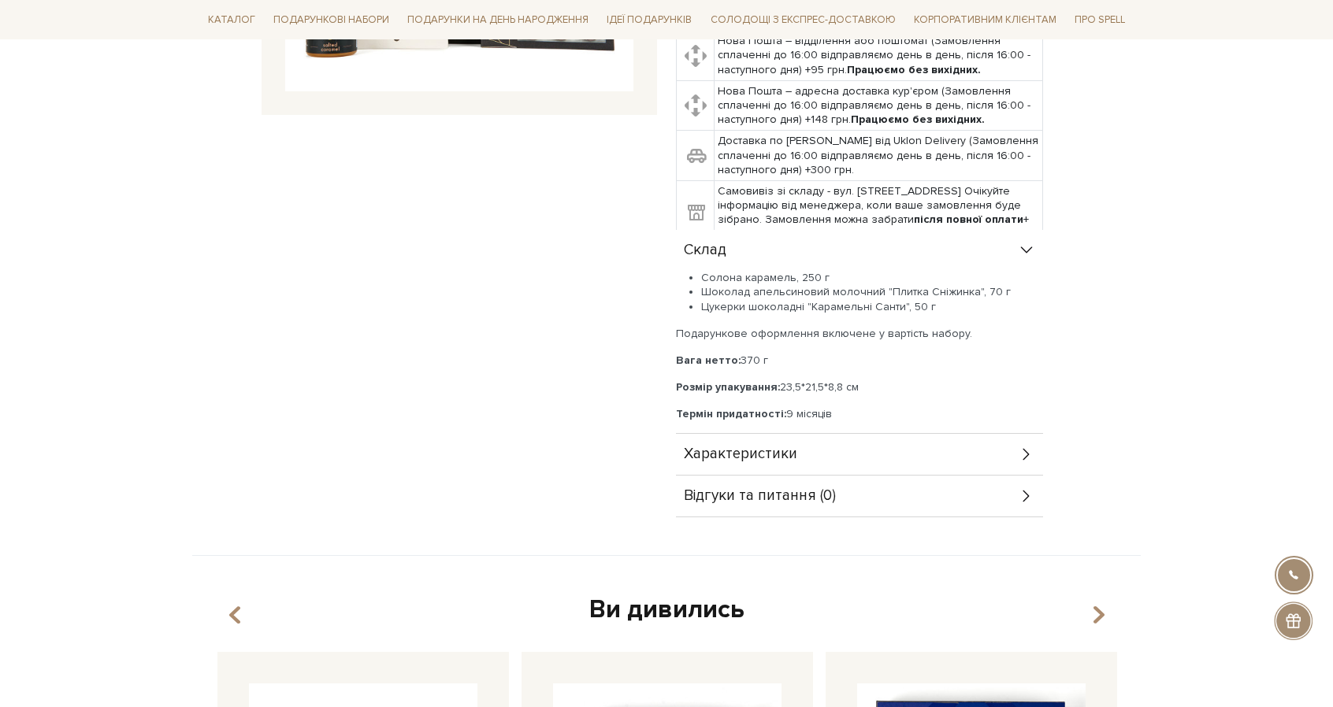
click at [1112, 137] on div "Доставка Нова Пошта – відділення або поштомат (Замовлення сплаченні до 16:00 ві…" at bounding box center [903, 253] width 455 height 529
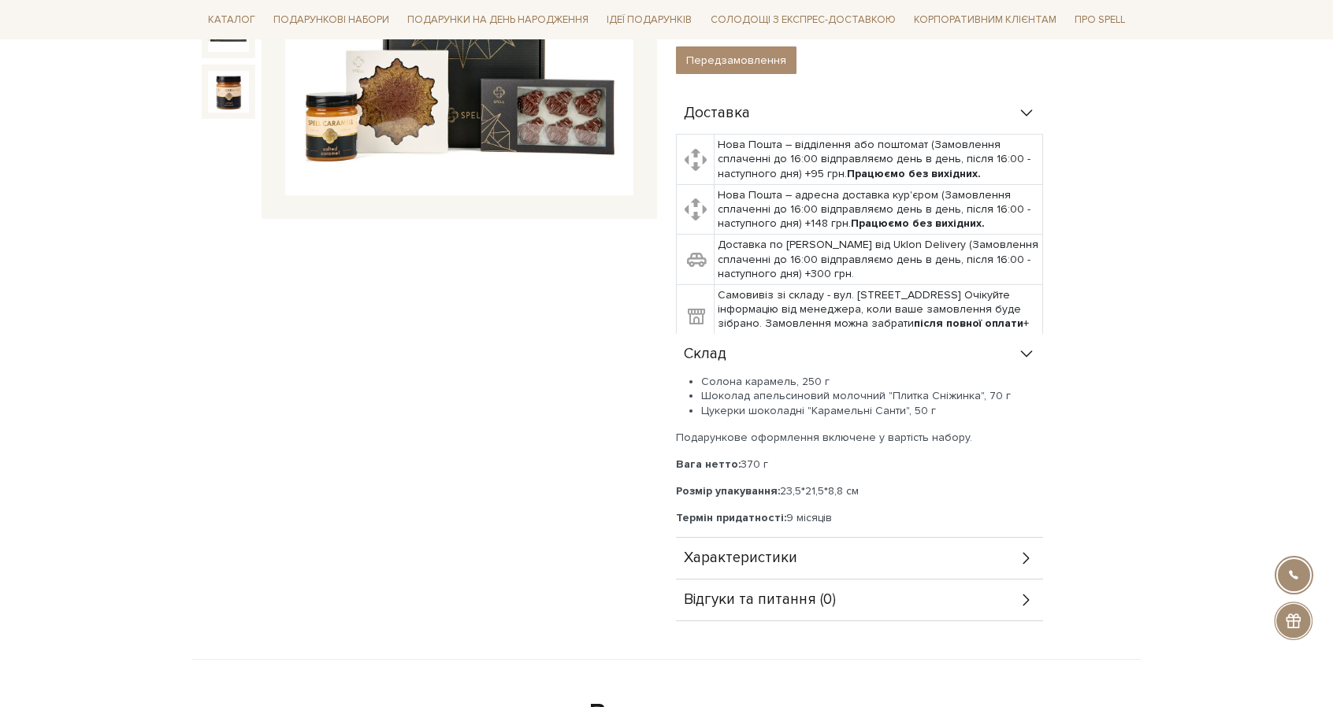
scroll to position [415, 0]
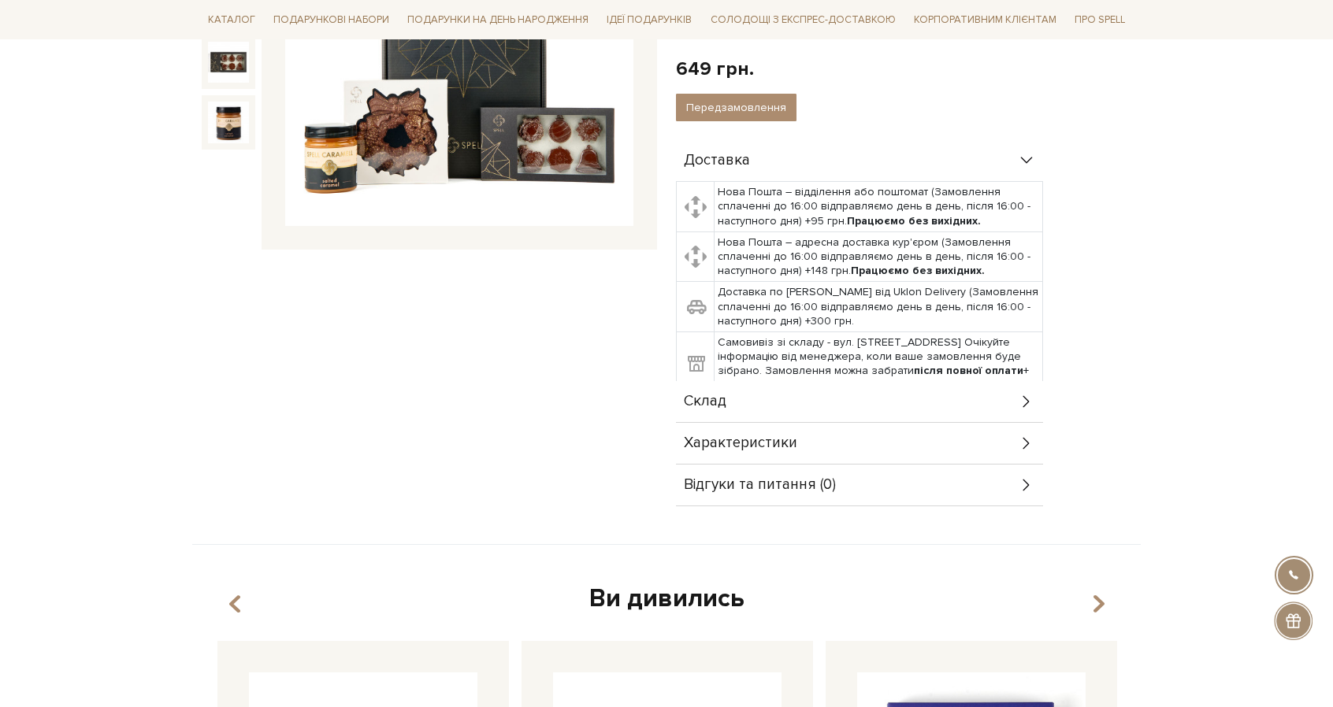
scroll to position [357, 0]
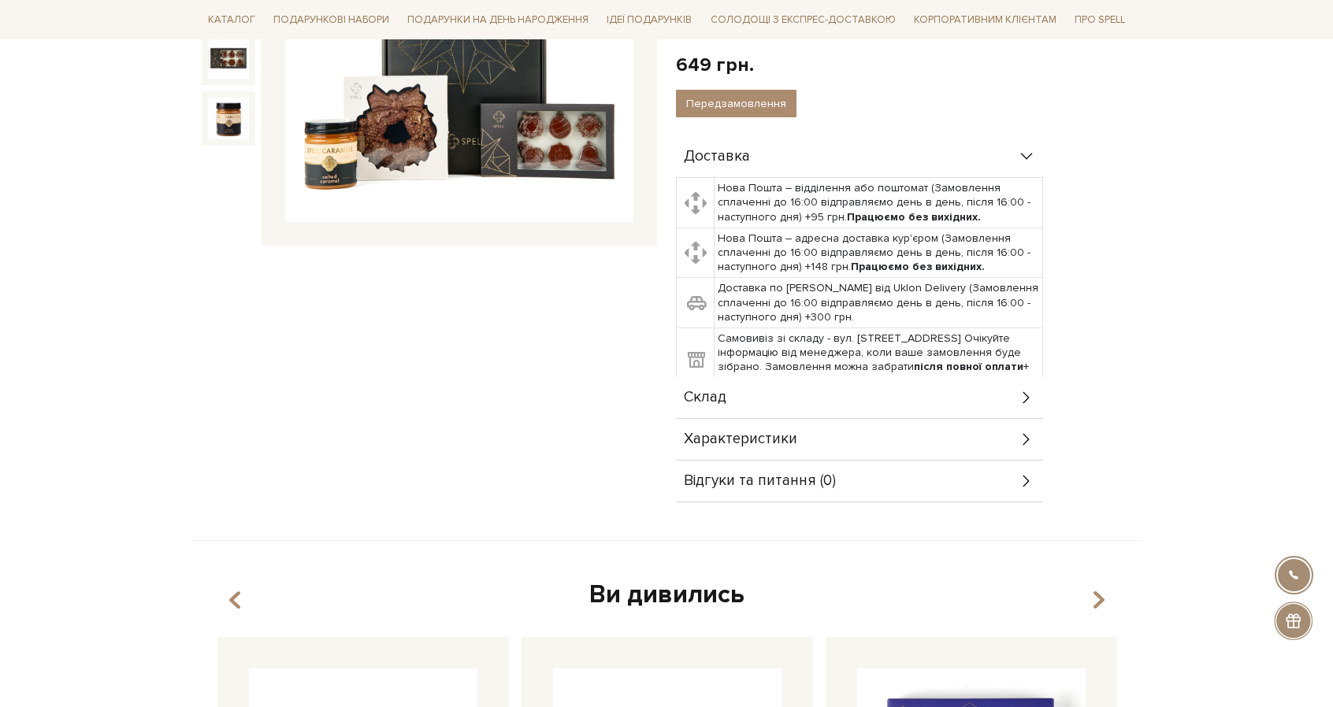
click at [871, 389] on div "Склад" at bounding box center [859, 397] width 367 height 41
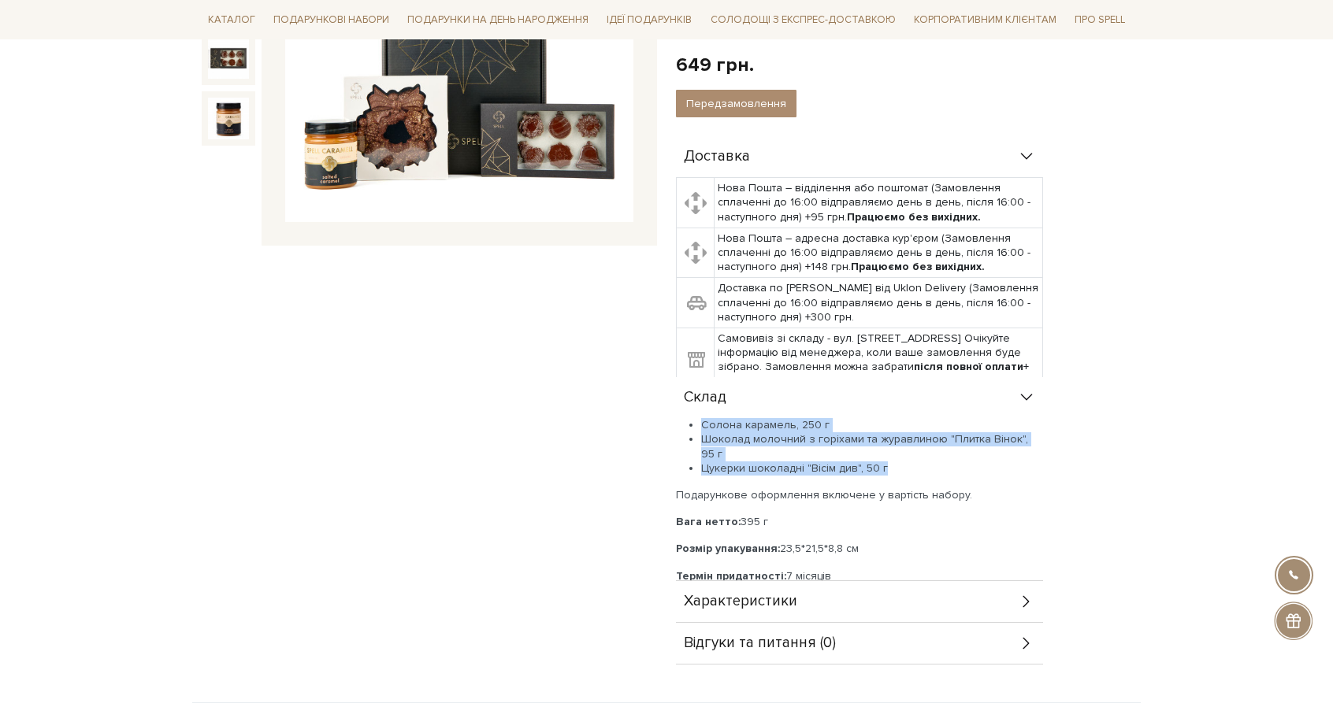
drag, startPoint x: 700, startPoint y: 421, endPoint x: 885, endPoint y: 450, distance: 188.1
click at [885, 450] on ul "Солона карамель, 250 г Шоколад молочний з горіхами та журавлиною "Плитка Вінок"…" at bounding box center [859, 447] width 367 height 58
copy ul "Солона карамель, 250 г Шоколад молочний з горіхами та журавлиною "Плитка Вінок"…"
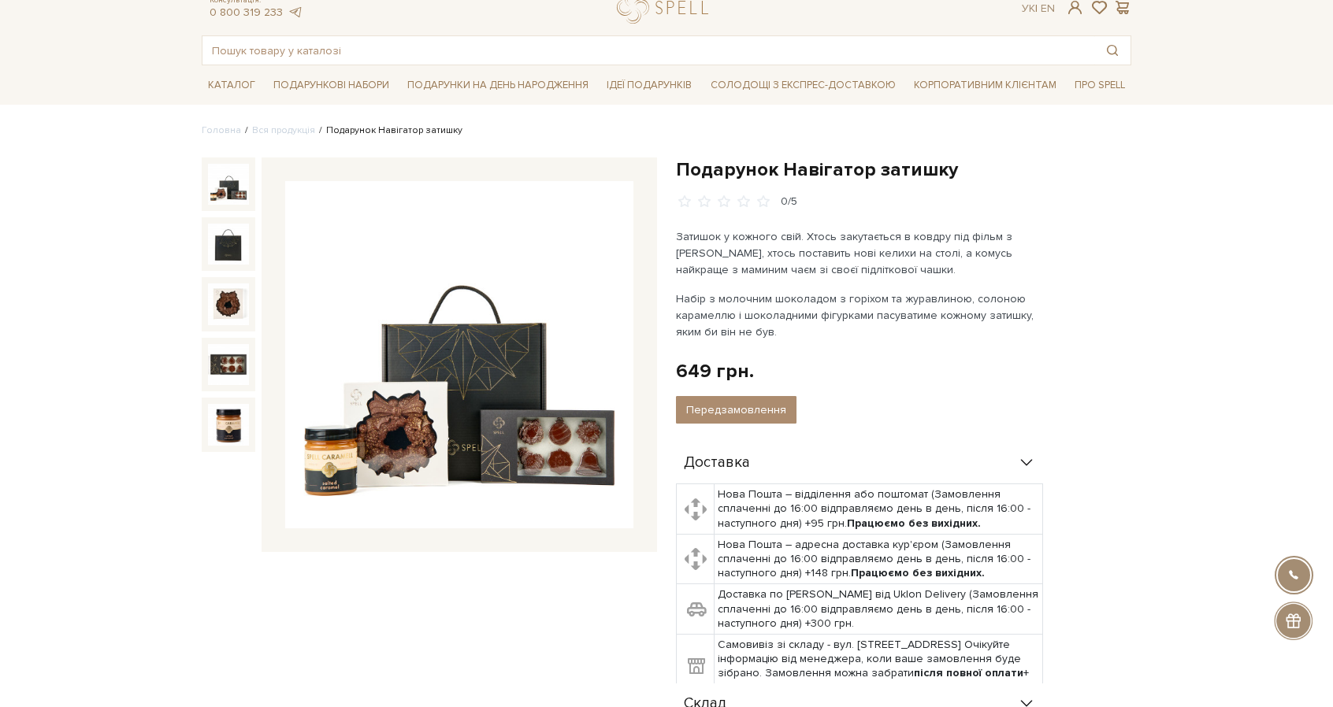
scroll to position [0, 0]
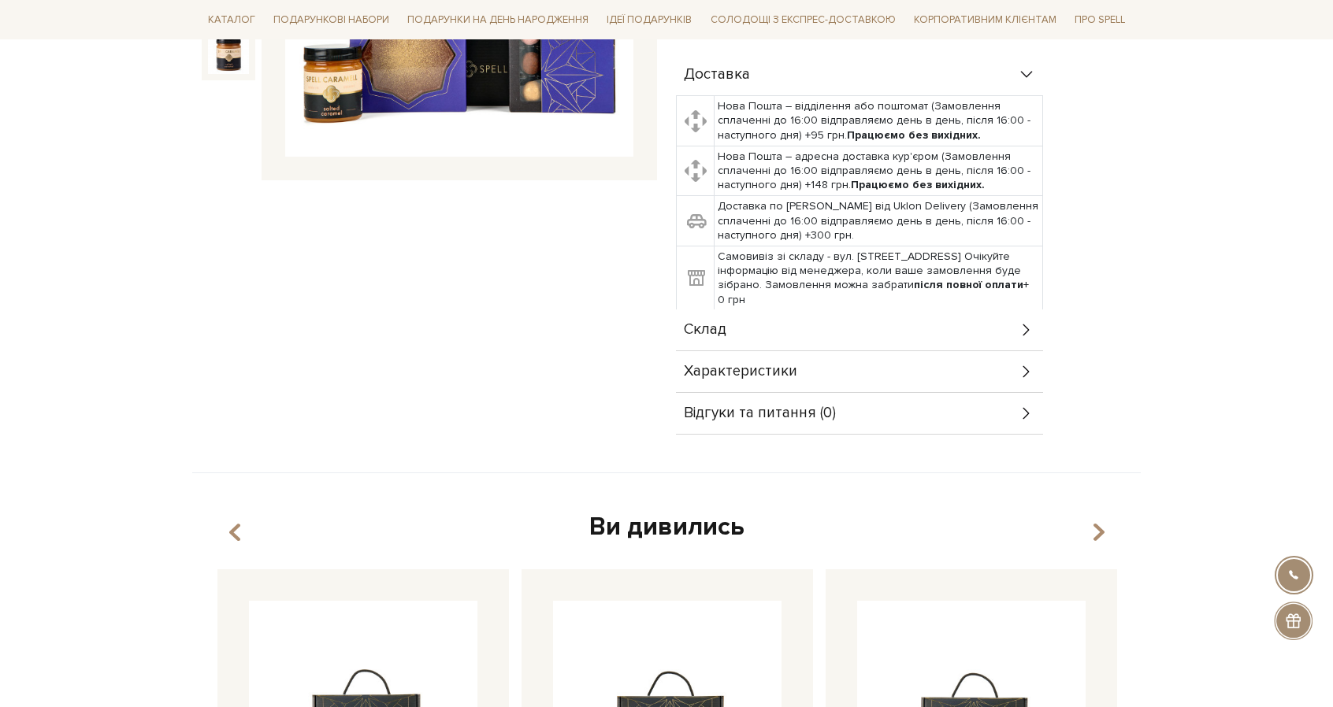
scroll to position [391, 0]
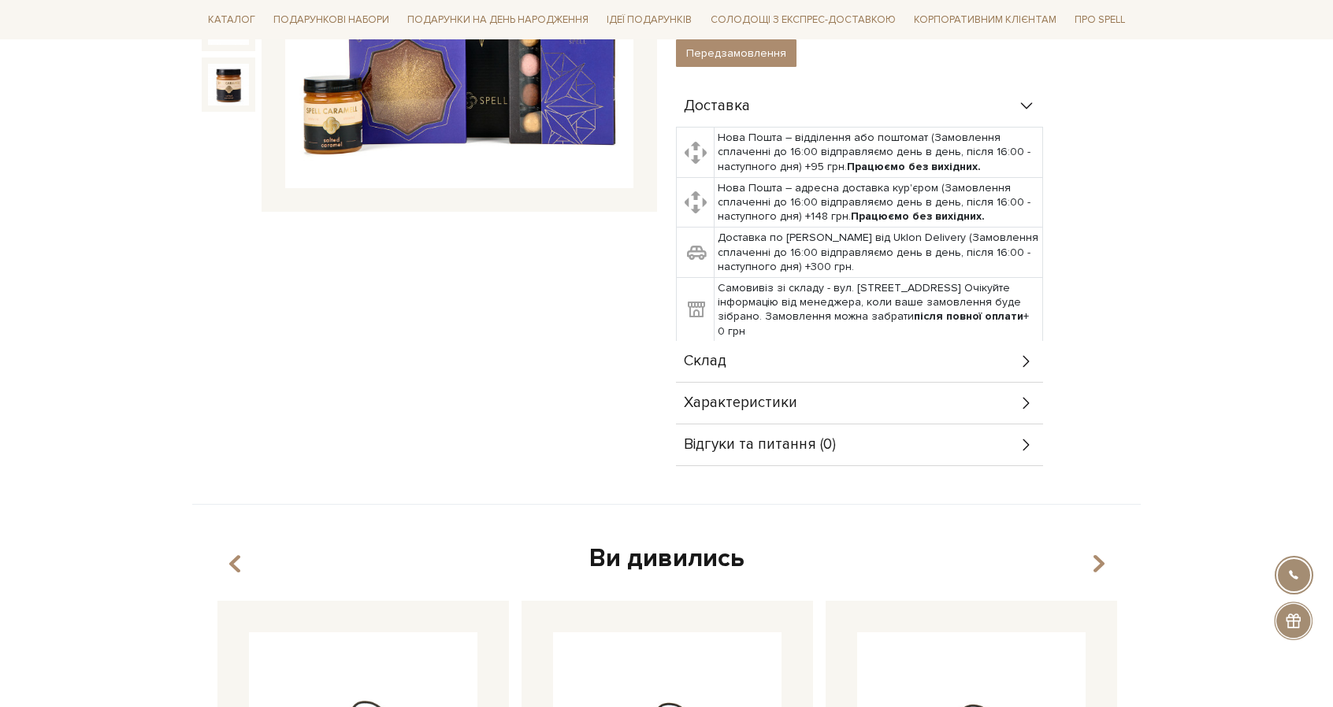
click at [791, 341] on div "Склад" at bounding box center [859, 361] width 367 height 41
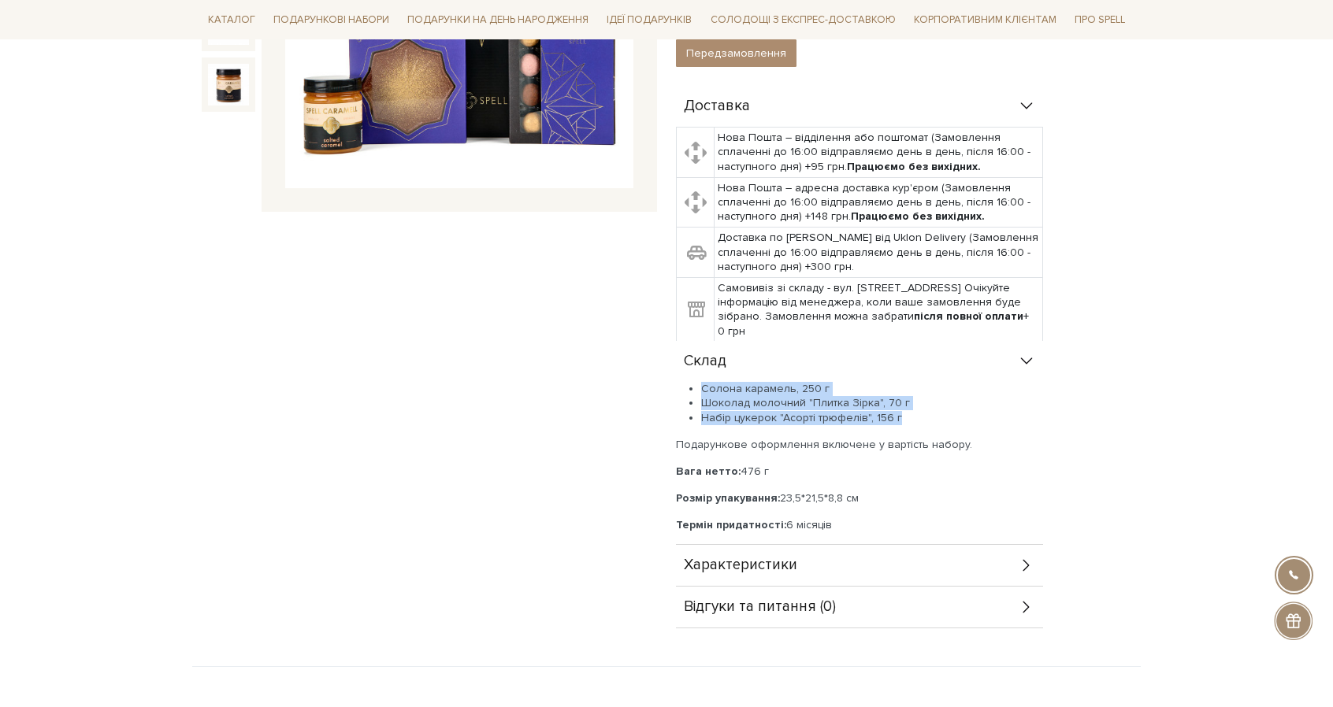
drag, startPoint x: 703, startPoint y: 384, endPoint x: 914, endPoint y: 413, distance: 213.0
click at [914, 413] on ul "Солона карамель, 250 г Шоколад молочний "Плитка Зірка", 70 г Набір цукерок "Асо…" at bounding box center [859, 403] width 367 height 43
copy ul "Солона карамель, 250 г Шоколад молочний "Плитка Зірка", 70 г Набір цукерок "Асо…"
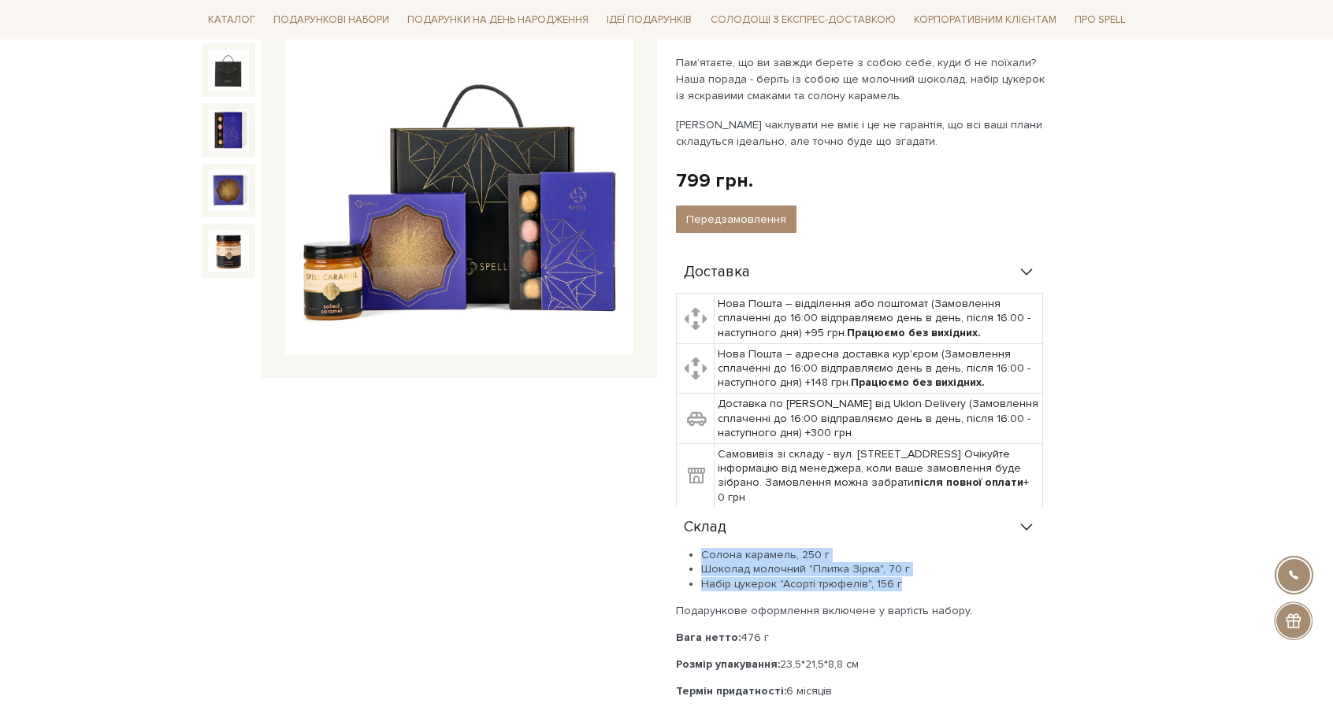
scroll to position [0, 0]
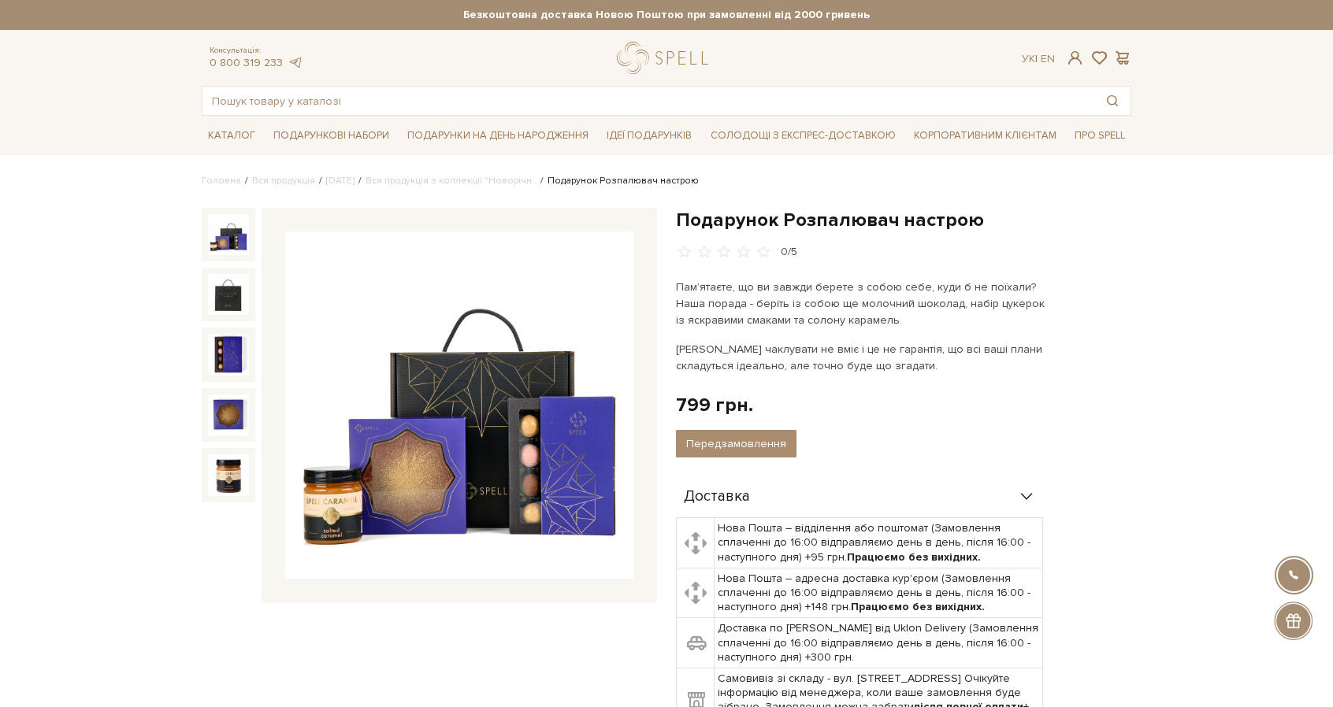
click at [1123, 250] on div "0/5" at bounding box center [903, 252] width 455 height 15
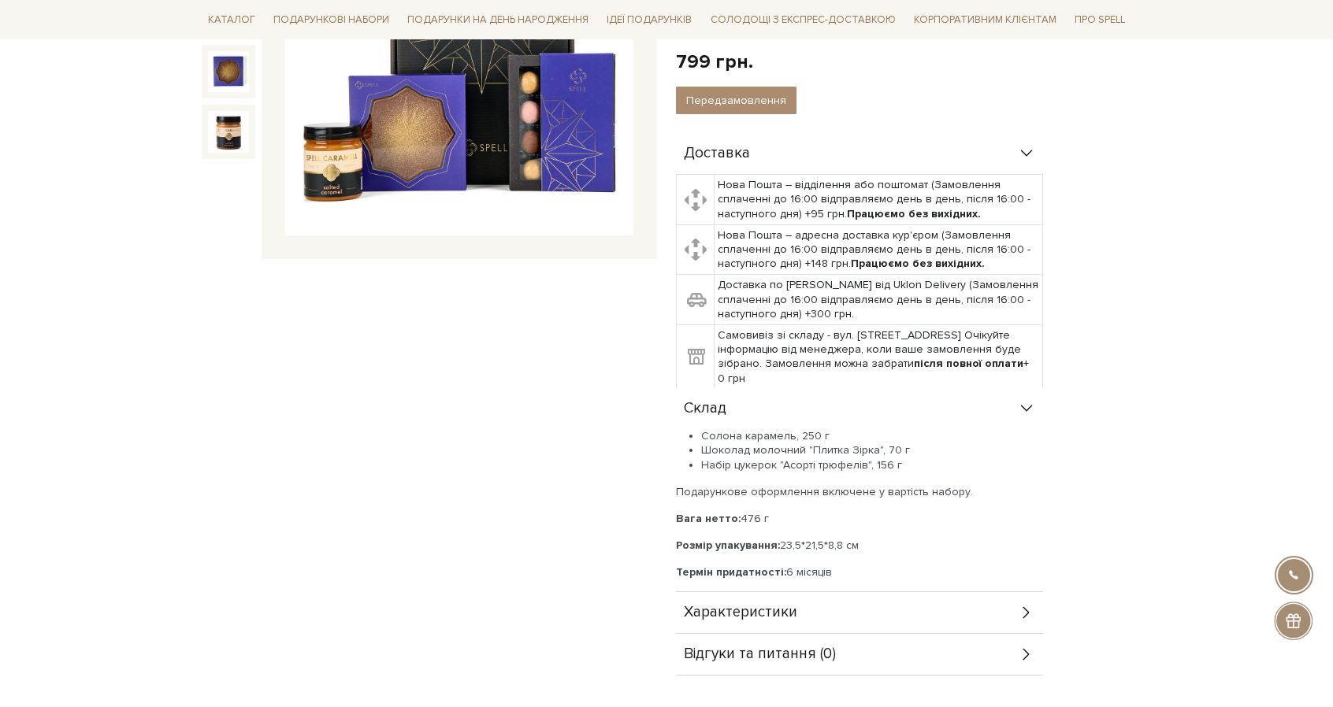
scroll to position [350, 0]
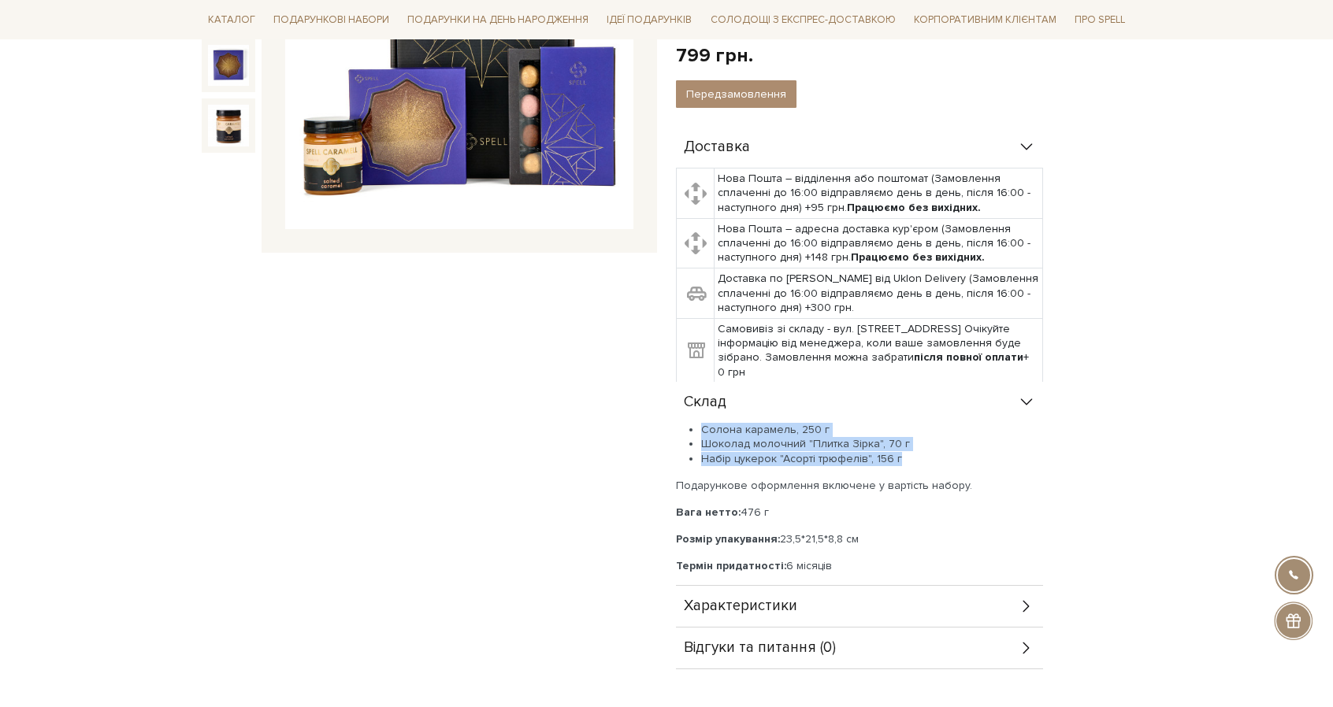
drag, startPoint x: 703, startPoint y: 427, endPoint x: 900, endPoint y: 456, distance: 199.1
click at [900, 456] on ul "Солона карамель, 250 г Шоколад молочний "Плитка Зірка", 70 г Набір цукерок "Асо…" at bounding box center [859, 444] width 367 height 43
copy ul "Солона карамель, 250 г Шоколад молочний "Плитка Зірка", 70 г Набір цукерок "Асо…"
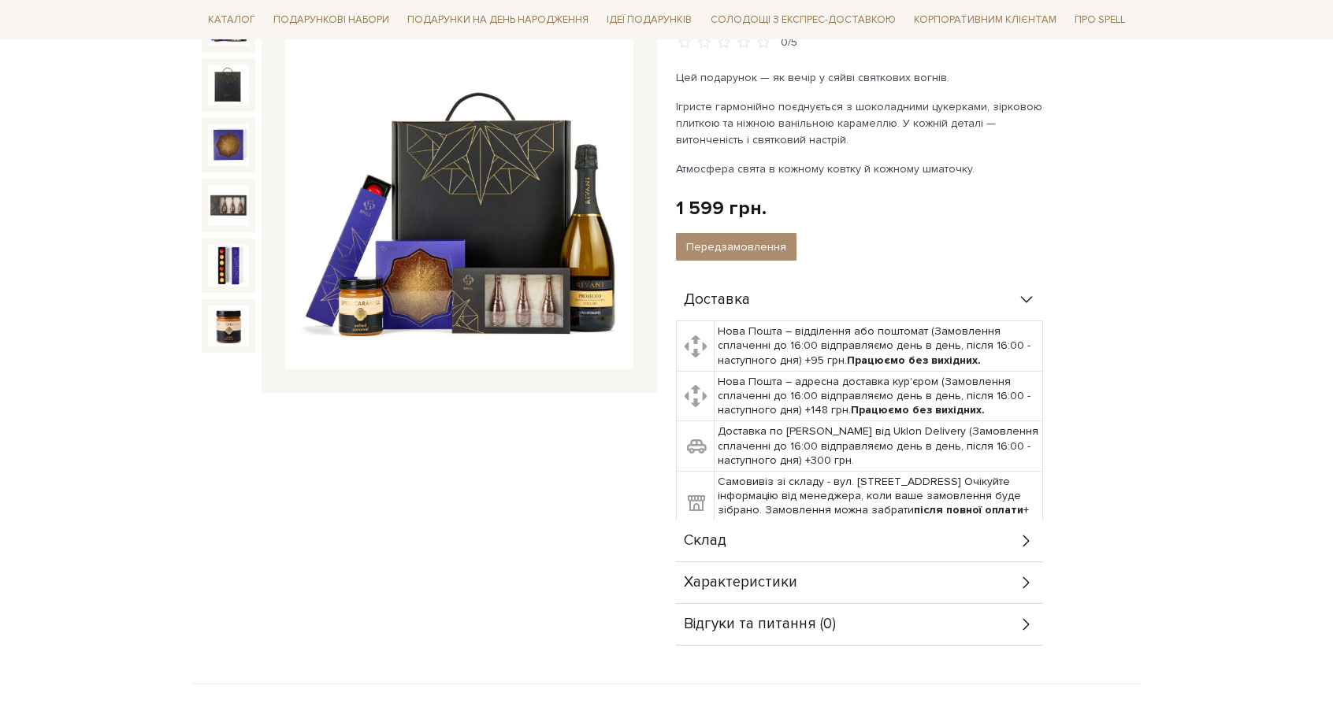
scroll to position [265, 0]
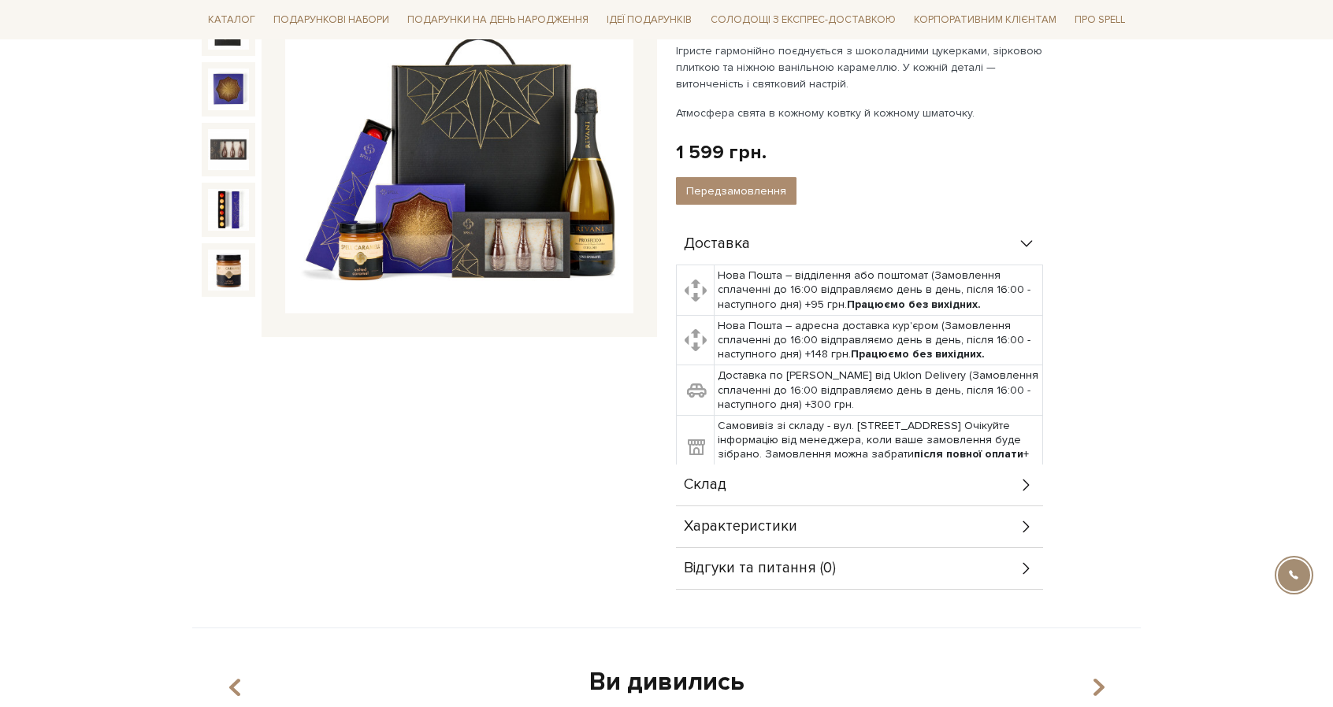
click at [789, 479] on div "Склад" at bounding box center [859, 485] width 367 height 41
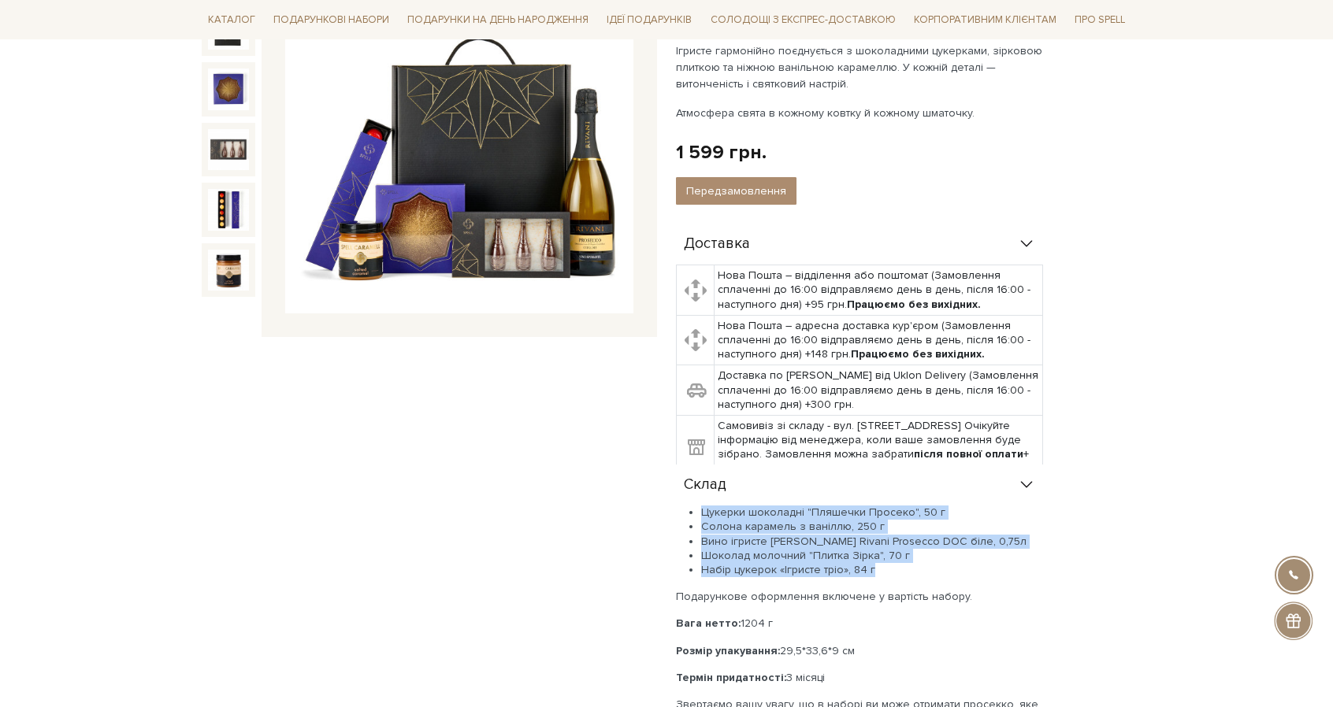
drag, startPoint x: 703, startPoint y: 508, endPoint x: 878, endPoint y: 566, distance: 184.3
click at [878, 566] on ul "Цукерки шоколадні "Пляшечки Просеко", 50 г Солона карамель з ваніллю, 250 г Вин…" at bounding box center [859, 542] width 367 height 72
copy ul "Цукерки шоколадні "Пляшечки Просеко", 50 г Солона карамель з ваніллю, 250 г Вин…"
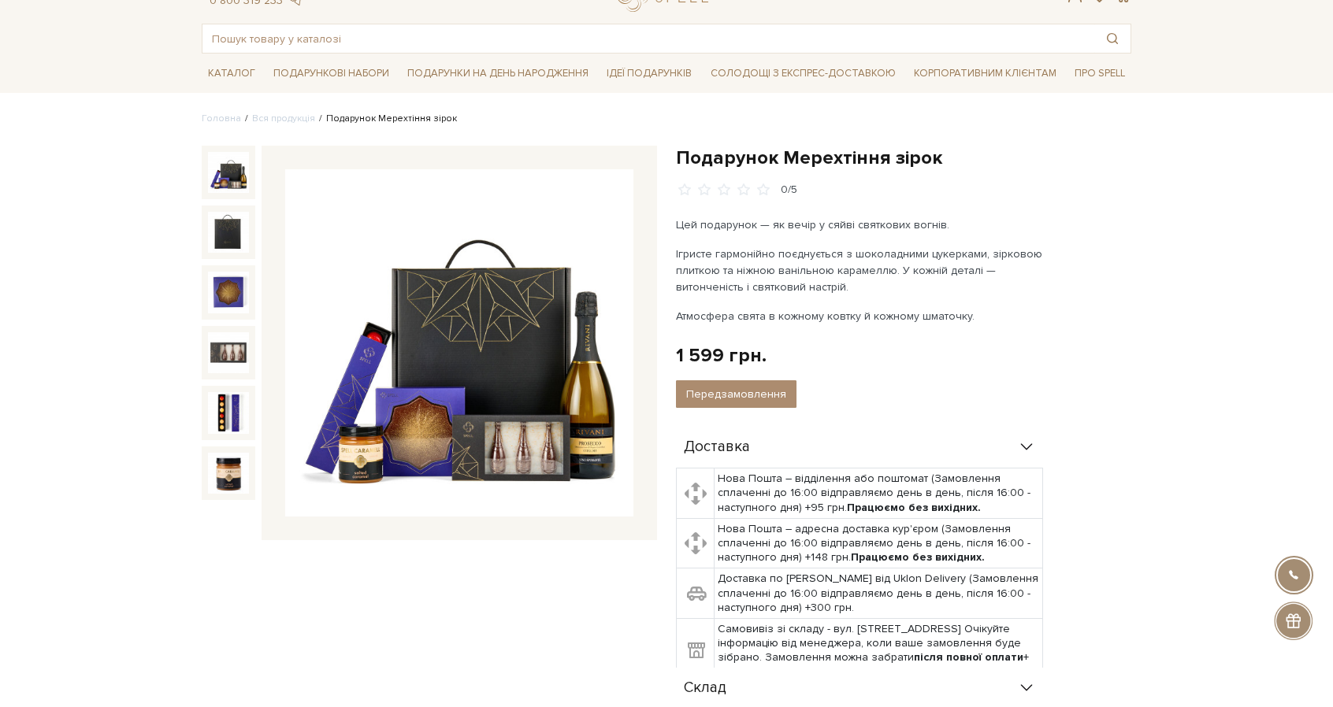
scroll to position [0, 0]
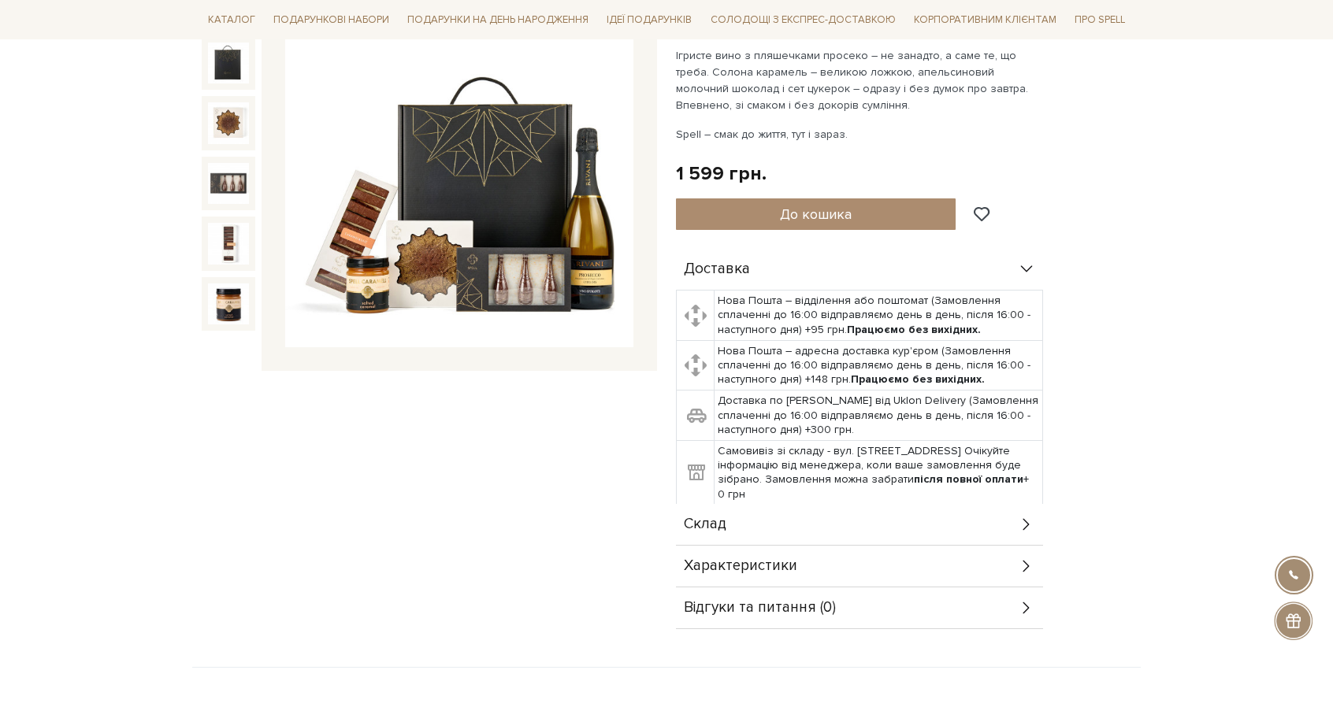
scroll to position [347, 0]
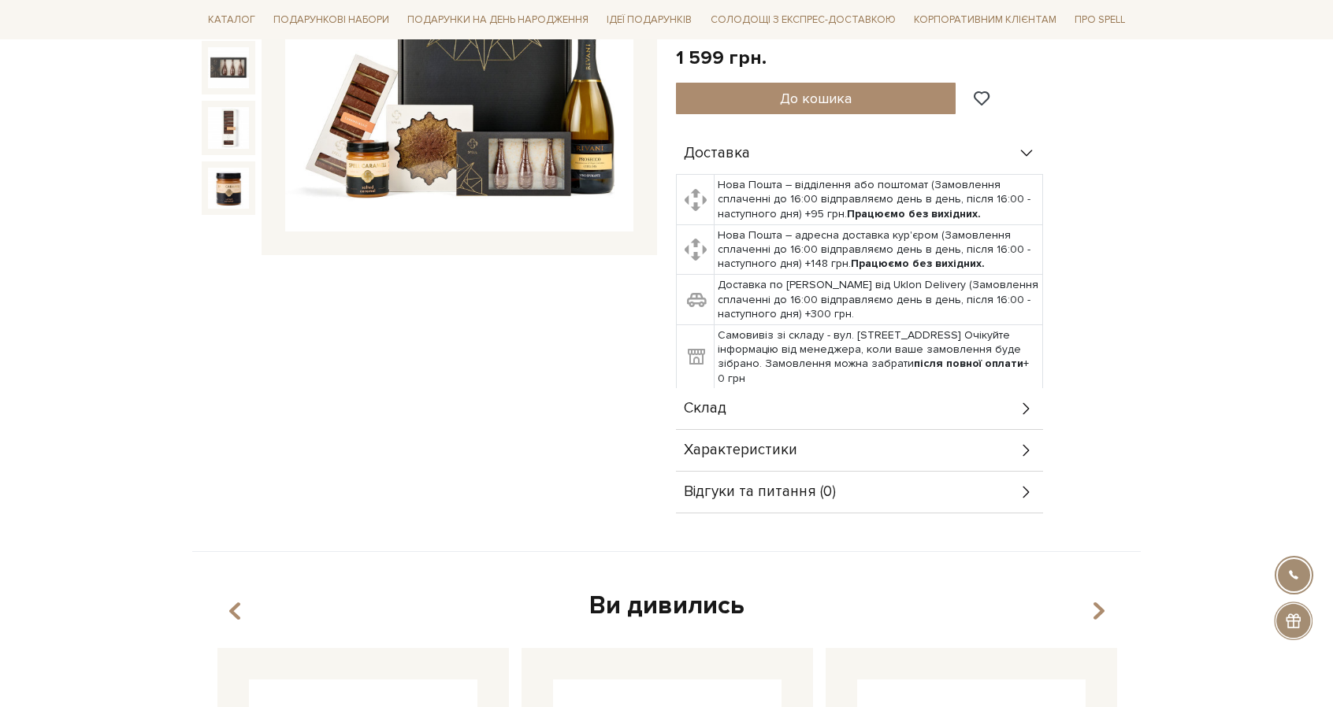
click at [772, 403] on div "Склад" at bounding box center [859, 408] width 367 height 41
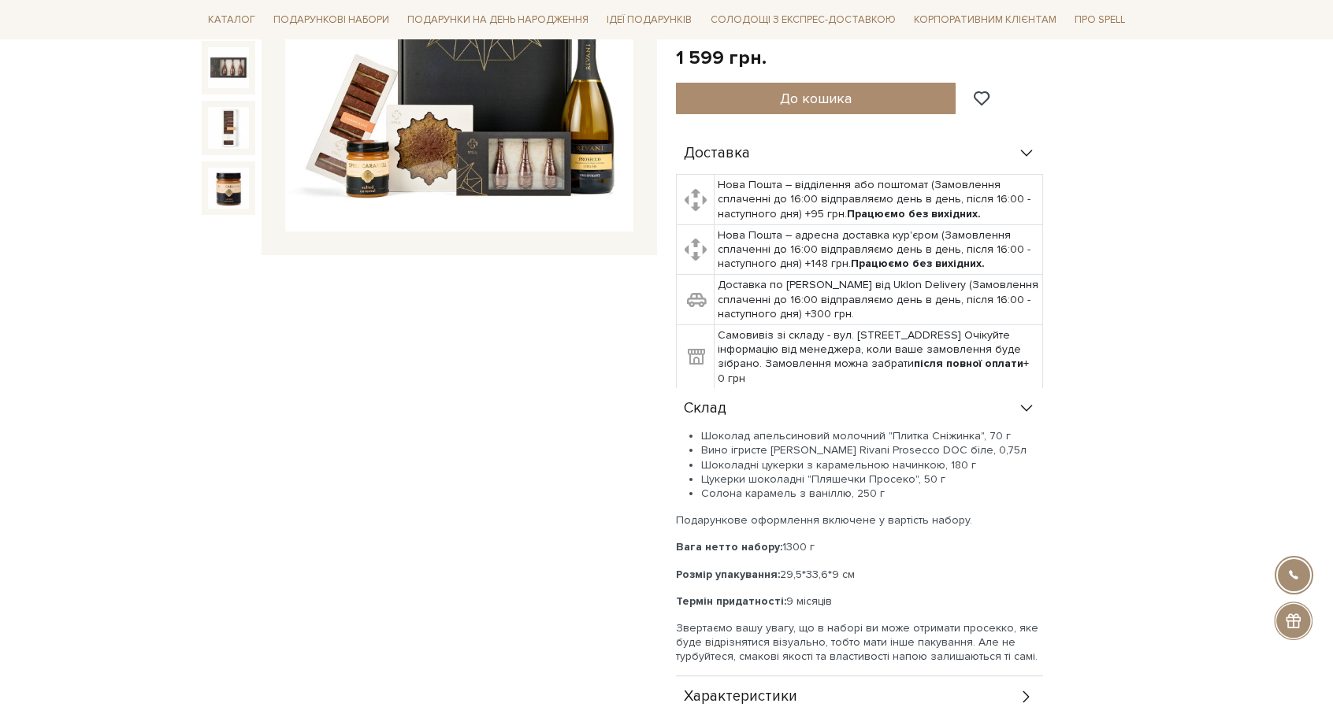
drag, startPoint x: 723, startPoint y: 439, endPoint x: 895, endPoint y: 491, distance: 179.4
click at [895, 491] on ul "Шоколад апельсиновий молочний "Плитка Сніжинка", 70 г Вино ігристе Schenk Rivan…" at bounding box center [859, 465] width 367 height 72
copy ul "Шоколад апельсиновий молочний "Плитка Сніжинка", 70 г Вино ігристе Schenk Rivan…"
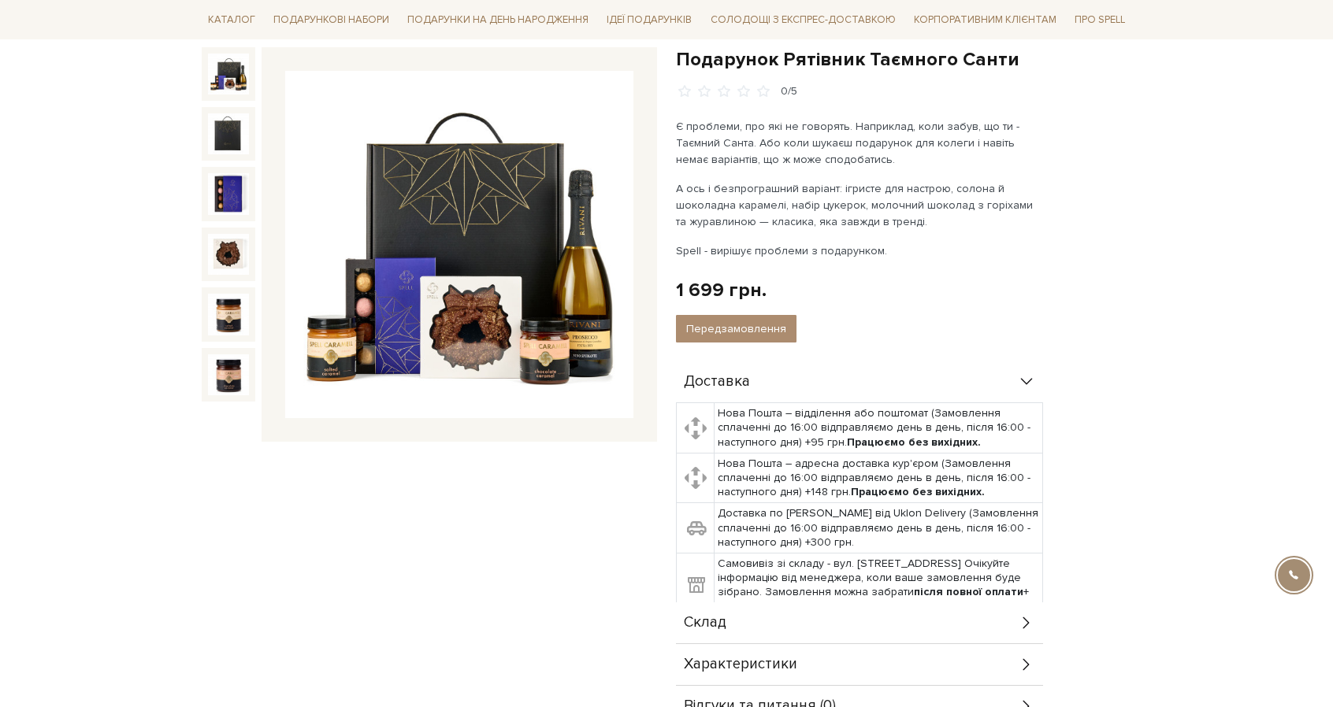
scroll to position [218, 0]
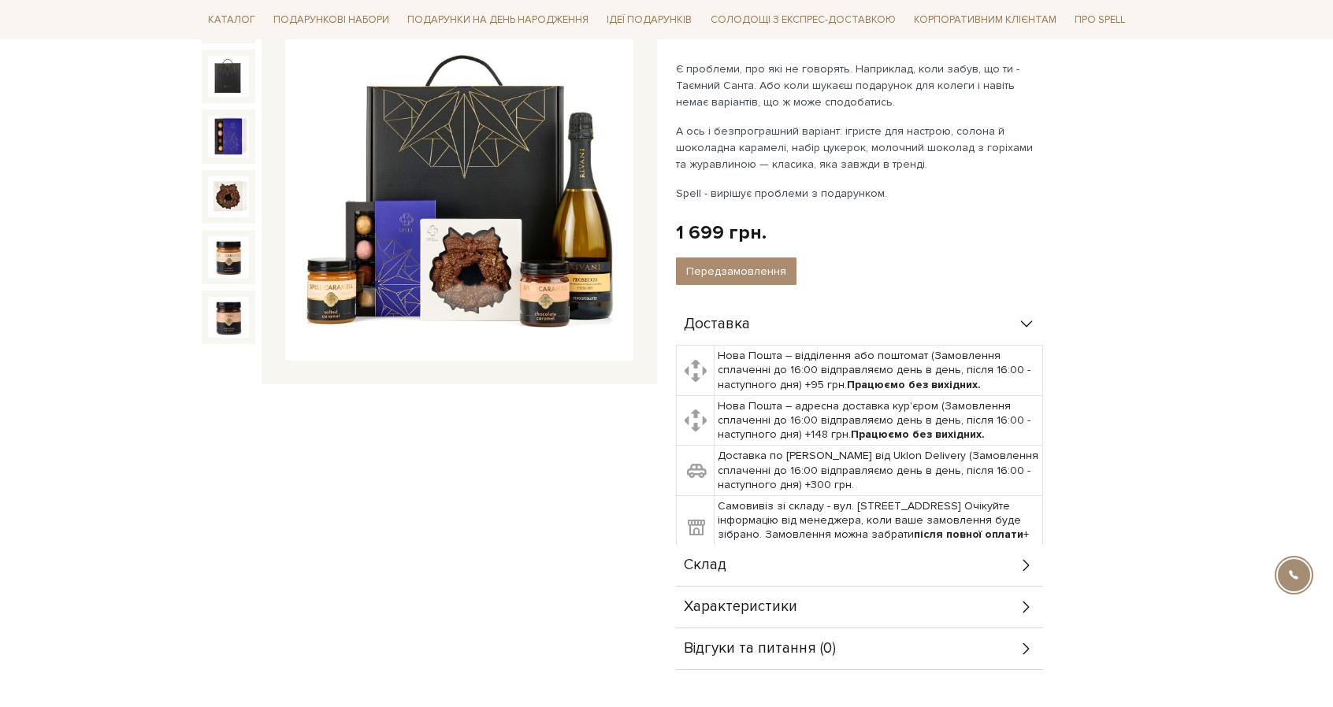
click at [744, 552] on div "Склад" at bounding box center [859, 565] width 367 height 41
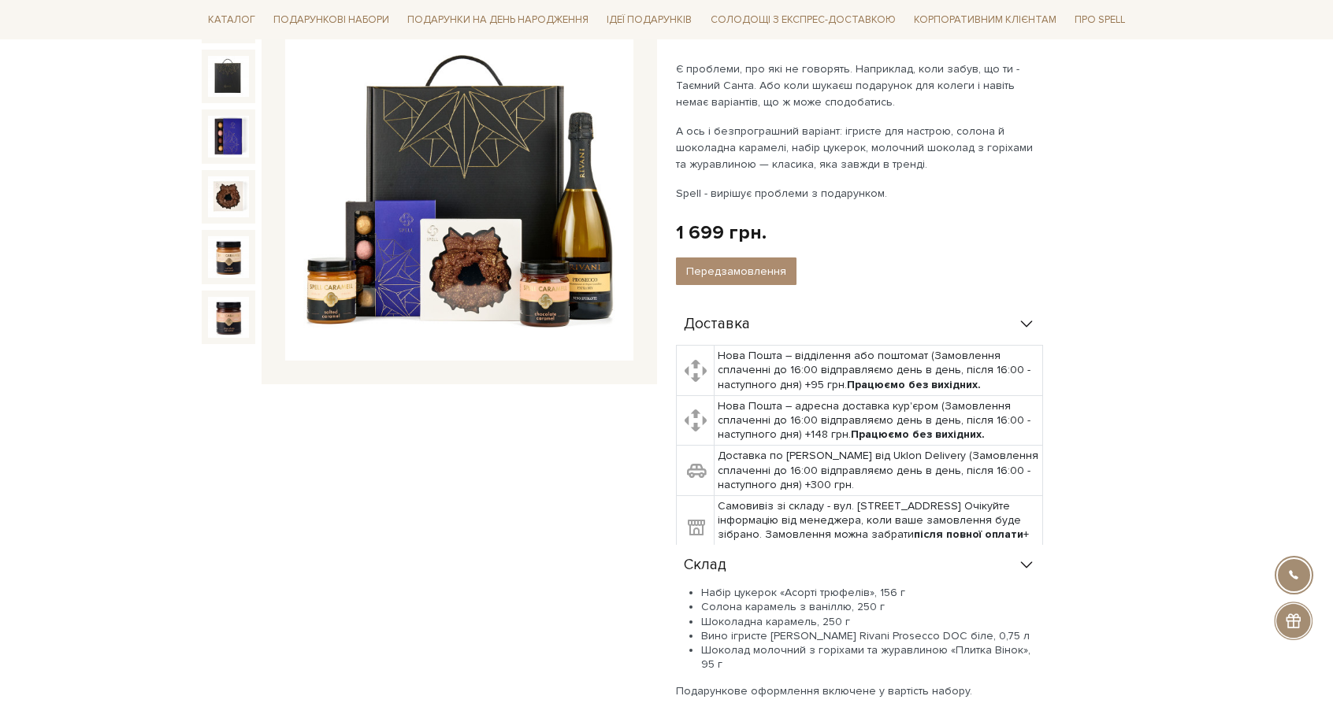
scroll to position [406, 0]
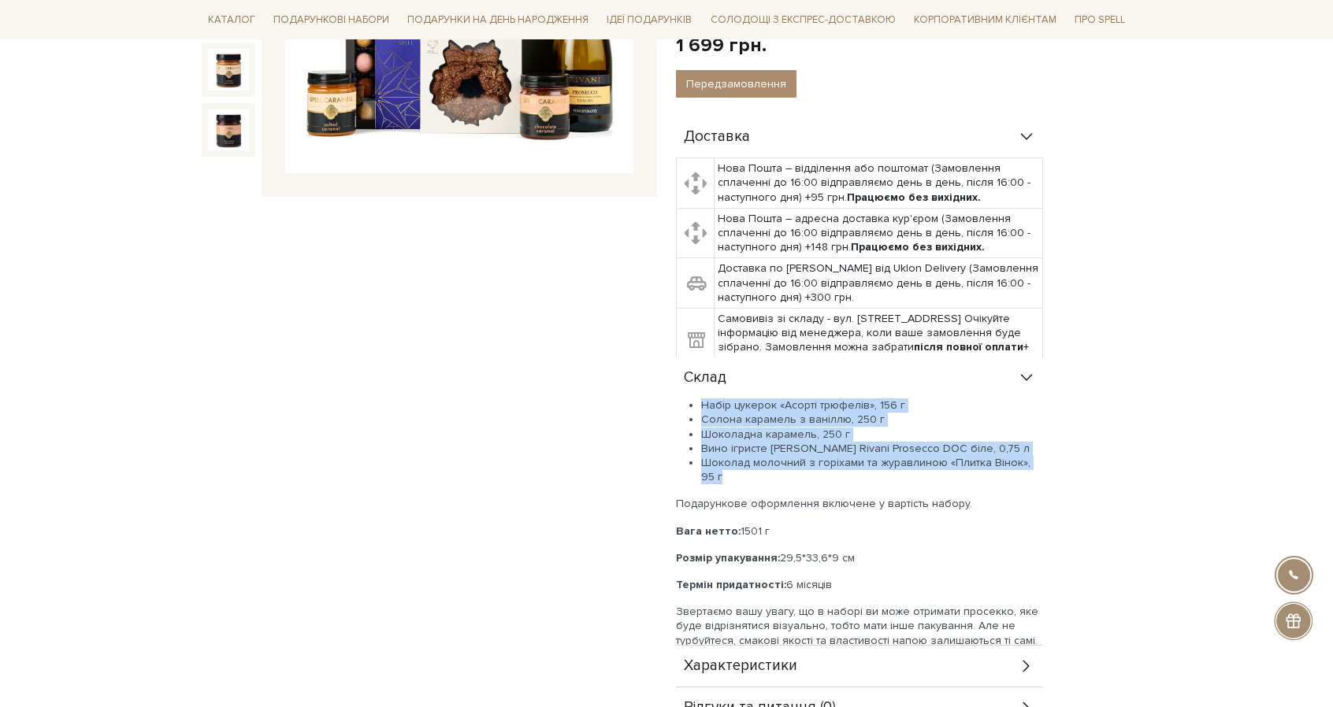
drag, startPoint x: 701, startPoint y: 404, endPoint x: 1063, endPoint y: 461, distance: 366.0
click at [1063, 461] on div "Доставка Нова Пошта – відділення або поштомат (Замовлення сплаченні до 16:00 ві…" at bounding box center [903, 423] width 455 height 613
copy ul "Набір цукерок «Асорті трюфелів», 156 г Солона карамель з ваніллю, 250 г Шоколад…"
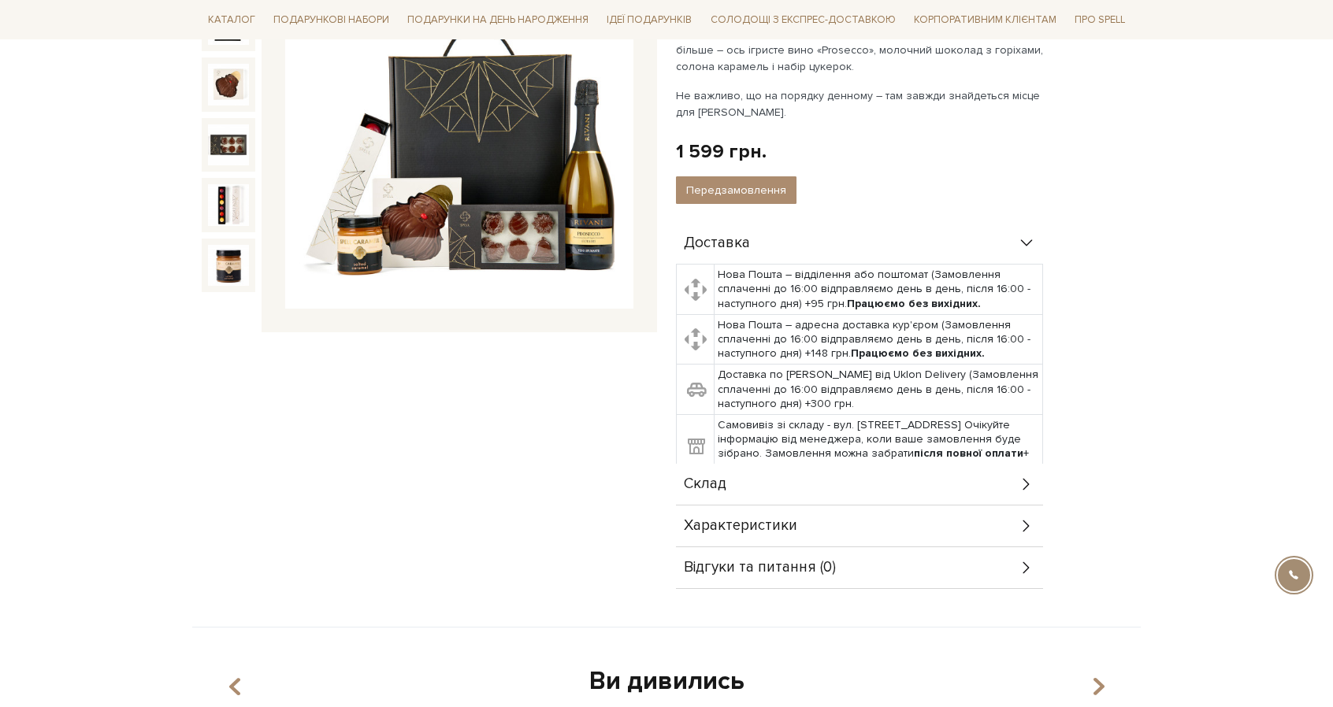
scroll to position [332, 0]
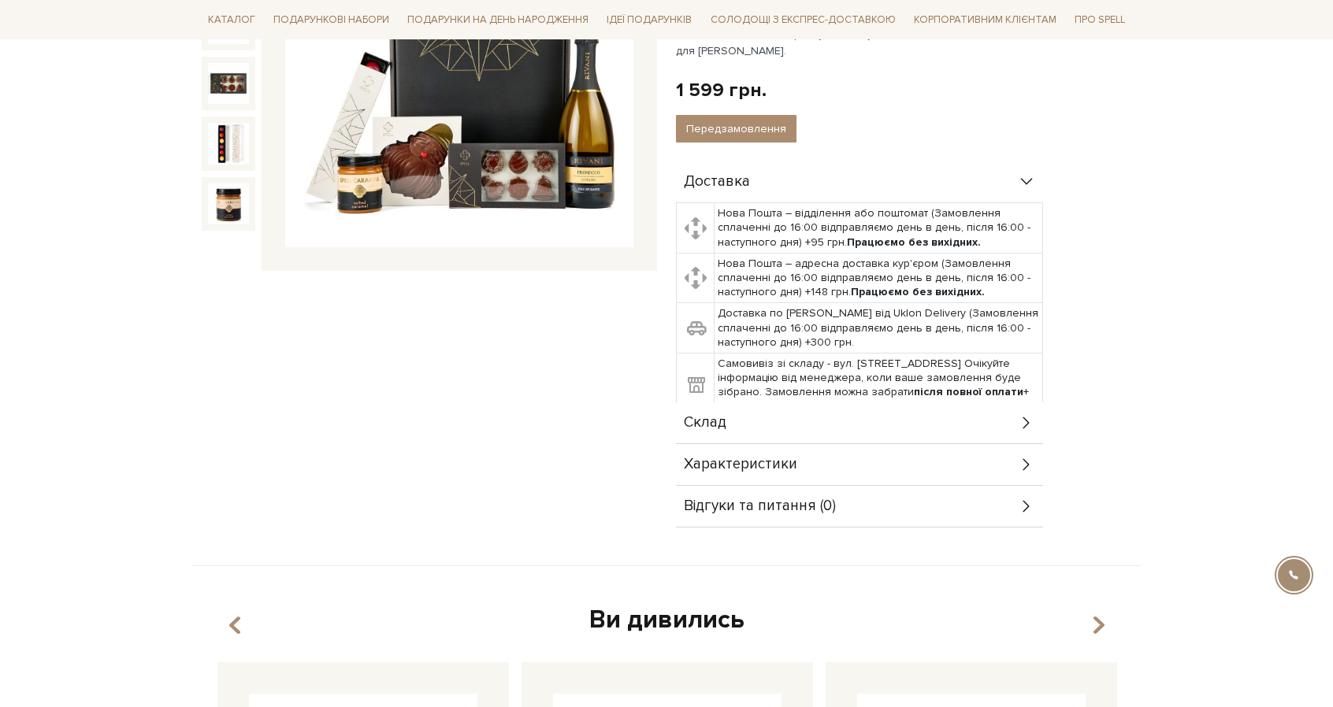
click at [800, 426] on div "Склад" at bounding box center [859, 423] width 367 height 41
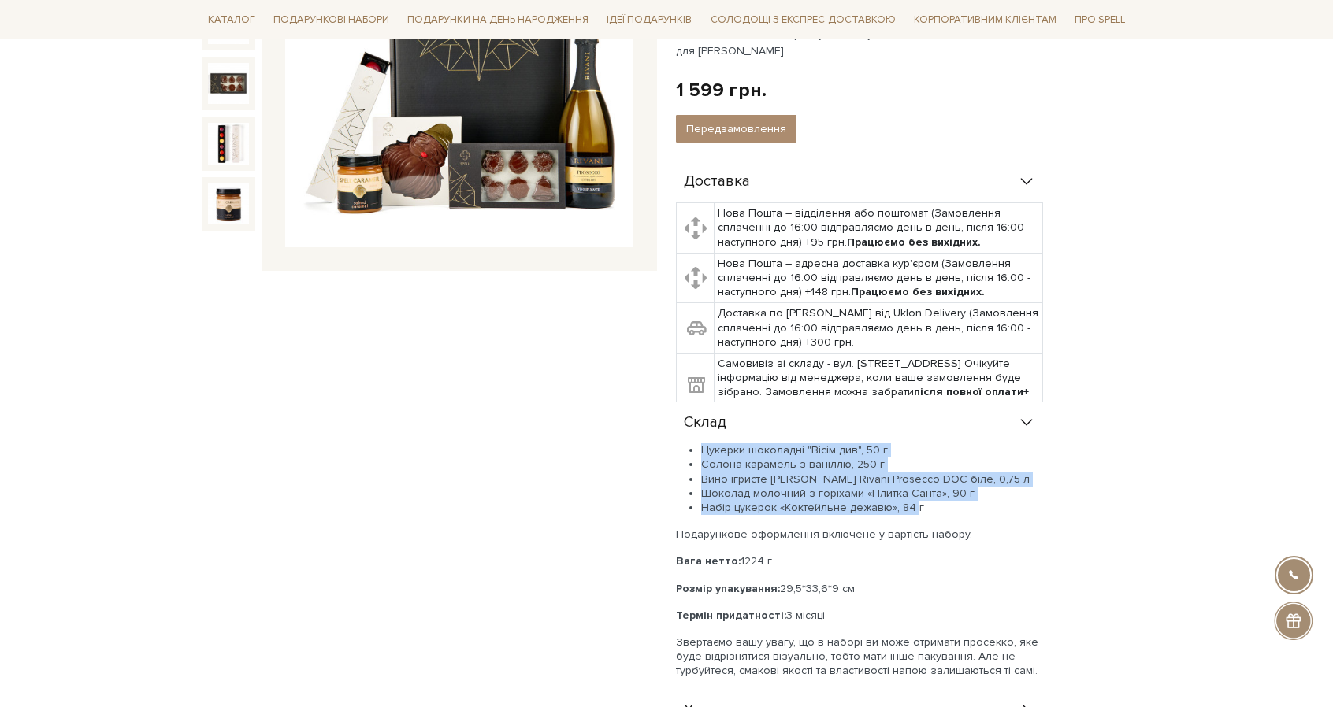
drag, startPoint x: 701, startPoint y: 449, endPoint x: 912, endPoint y: 496, distance: 216.3
click at [912, 496] on ul "Цукерки шоколадні "Вісім див", 50 г Солона карамель з ваніллю, 250 г Вино ігрис…" at bounding box center [859, 479] width 367 height 72
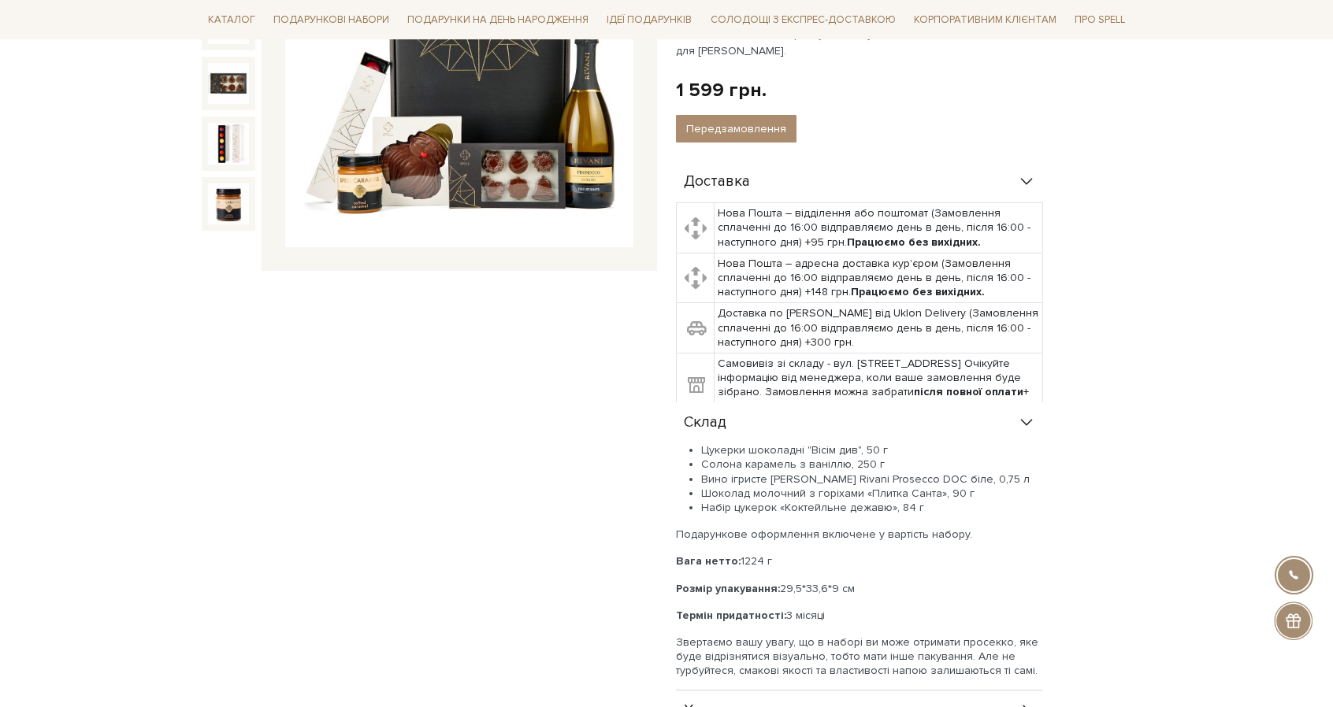
click at [926, 508] on li "Набір цукерок «Коктейльне дежавю», 84 г" at bounding box center [872, 508] width 342 height 14
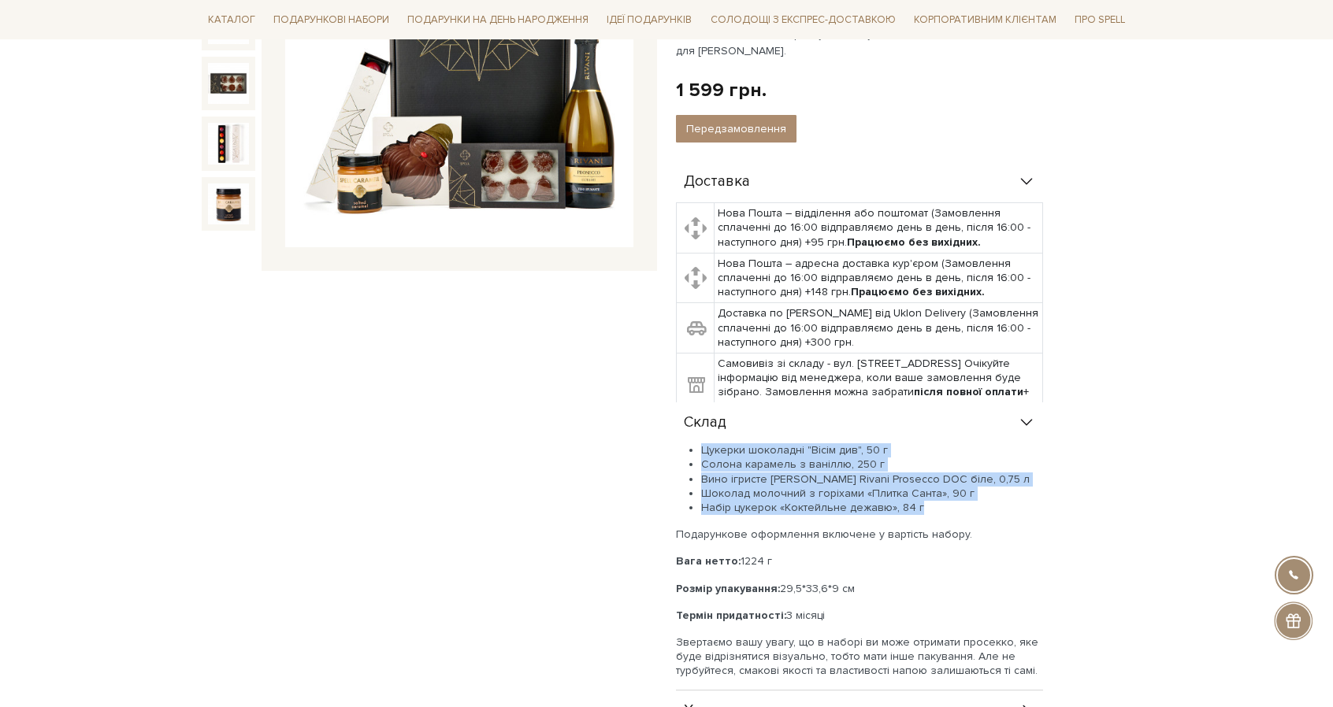
drag, startPoint x: 922, startPoint y: 509, endPoint x: 701, endPoint y: 450, distance: 228.3
click at [701, 450] on ul "Цукерки шоколадні "Вісім див", 50 г Солона карамель з ваніллю, 250 г Вино ігрис…" at bounding box center [859, 479] width 367 height 72
copy ul "Цукерки шоколадні "Вісім див", 50 г Солона карамель з ваніллю, 250 г Вино ігрис…"
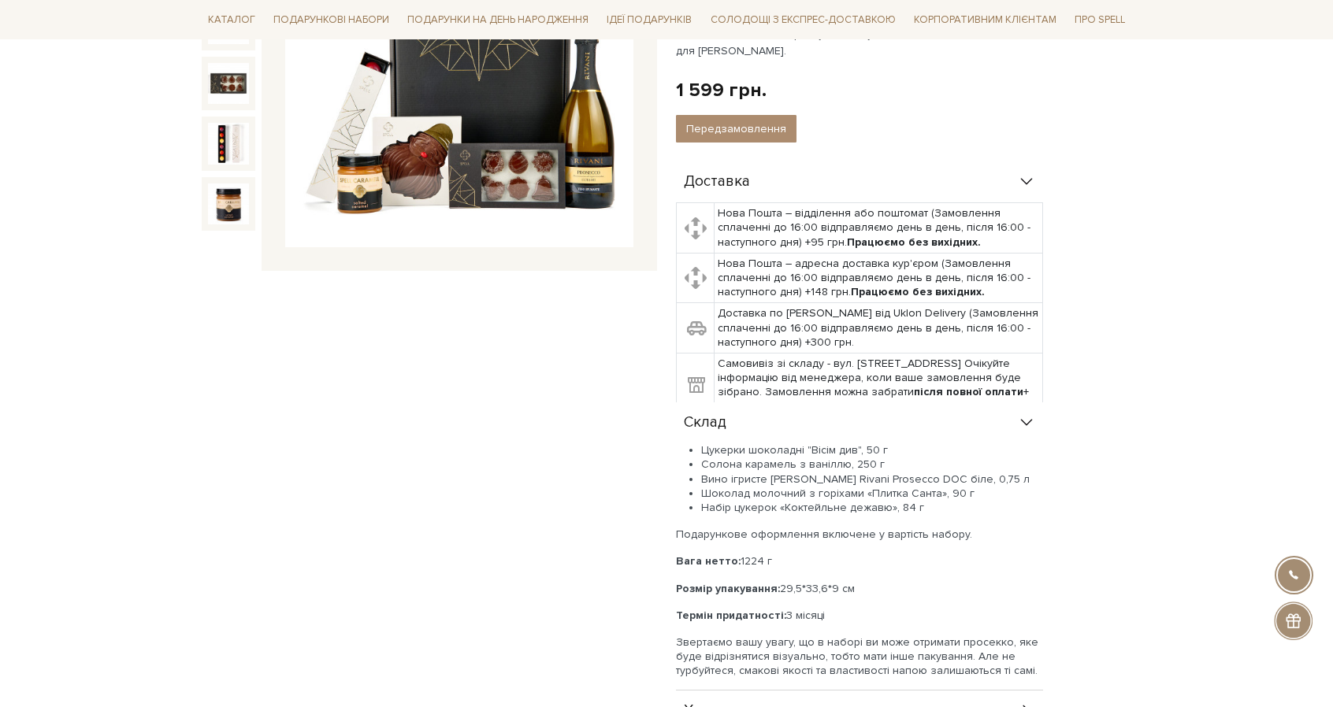
drag, startPoint x: 836, startPoint y: 417, endPoint x: 774, endPoint y: 438, distance: 65.5
click at [836, 417] on div "Склад" at bounding box center [859, 423] width 367 height 41
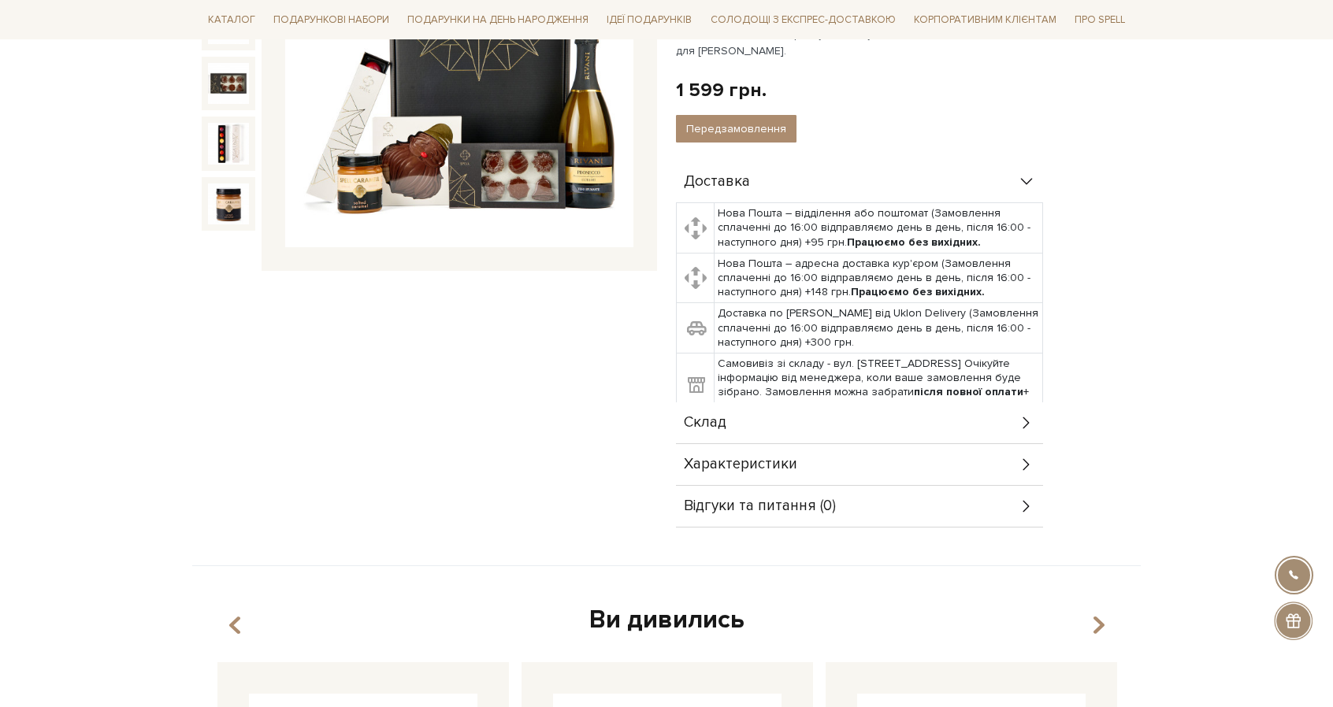
click at [798, 417] on div "Склад" at bounding box center [859, 423] width 367 height 41
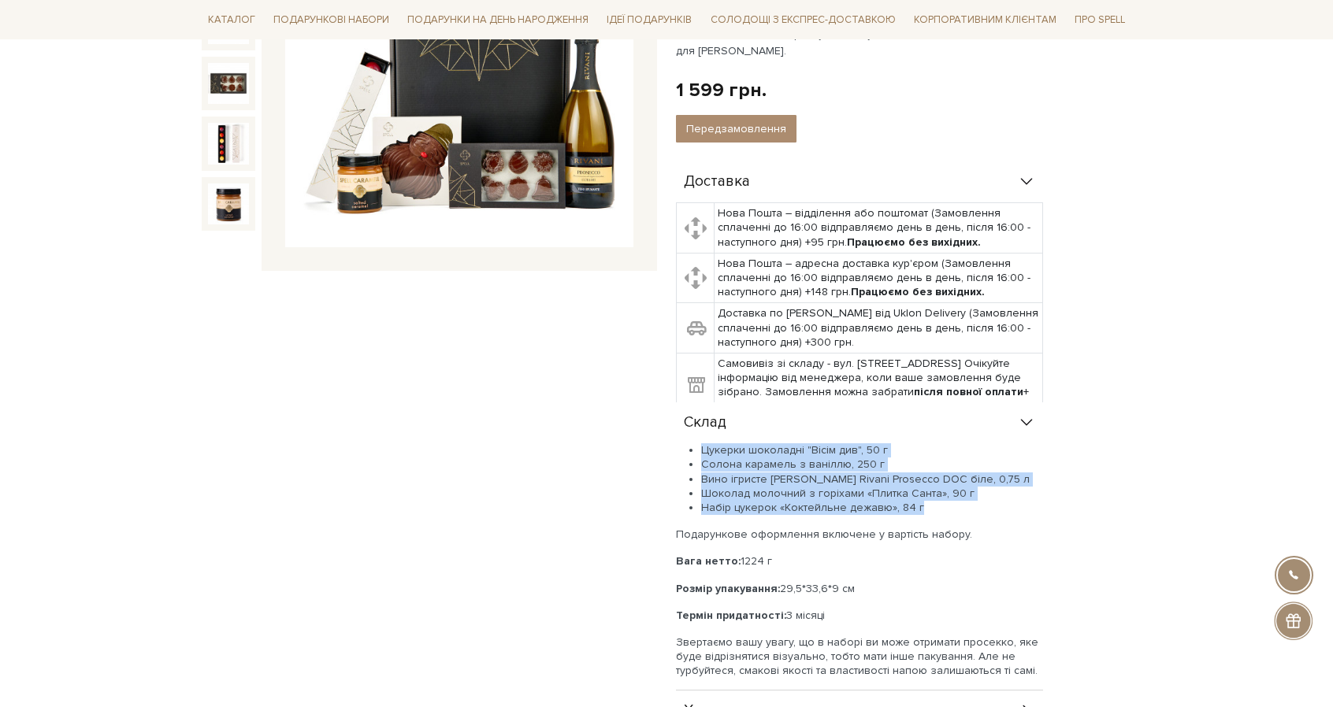
drag, startPoint x: 774, startPoint y: 462, endPoint x: 919, endPoint y: 502, distance: 151.0
click at [919, 502] on ul "Цукерки шоколадні "Вісім див", 50 г Солона карамель з ваніллю, 250 г Вино ігрис…" at bounding box center [859, 479] width 367 height 72
copy ul "Цукерки шоколадні "Вісім див", 50 г Солона карамель з ваніллю, 250 г Вино ігрис…"
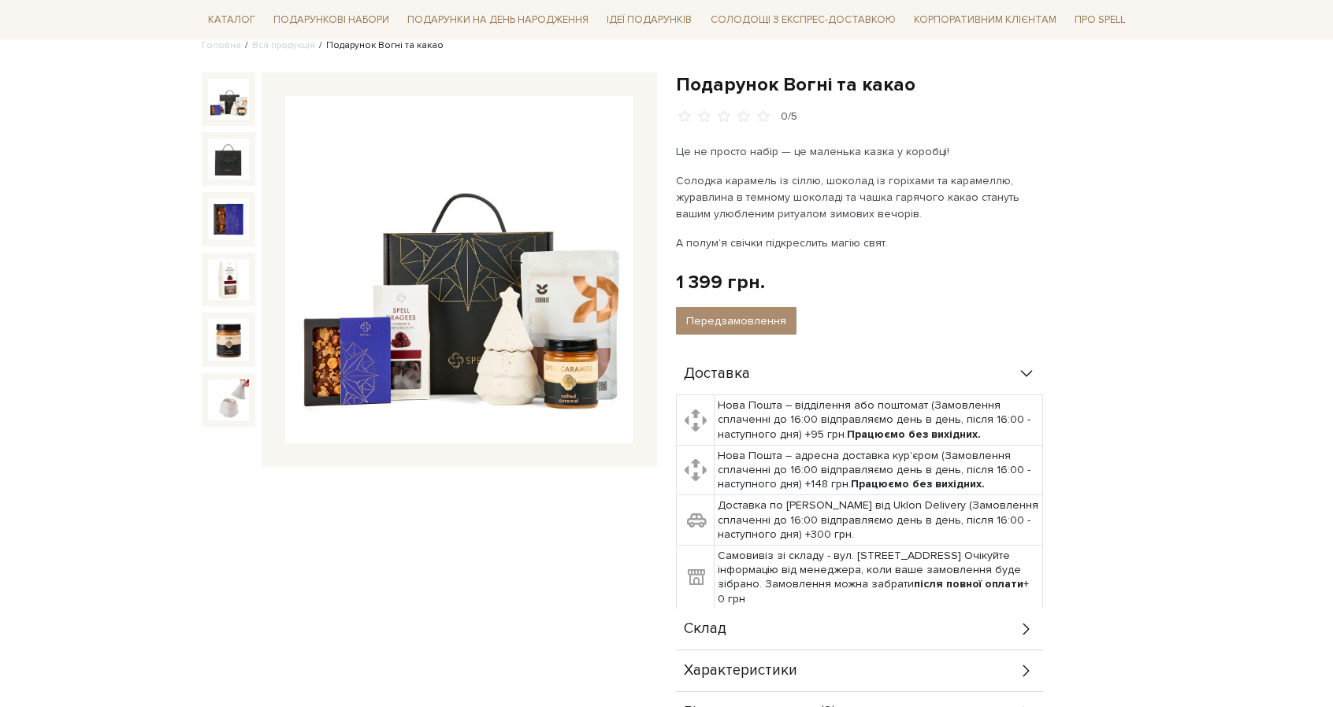
scroll to position [605, 0]
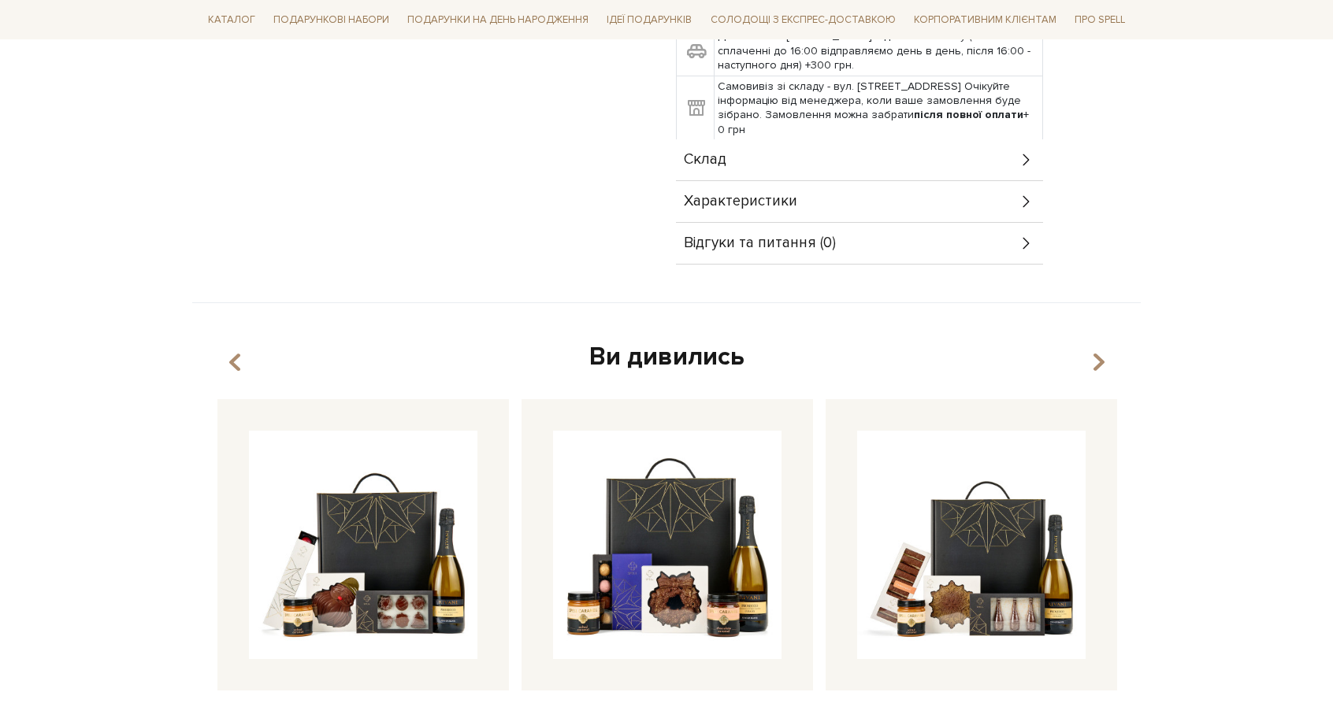
click at [747, 157] on div "Склад" at bounding box center [859, 159] width 367 height 41
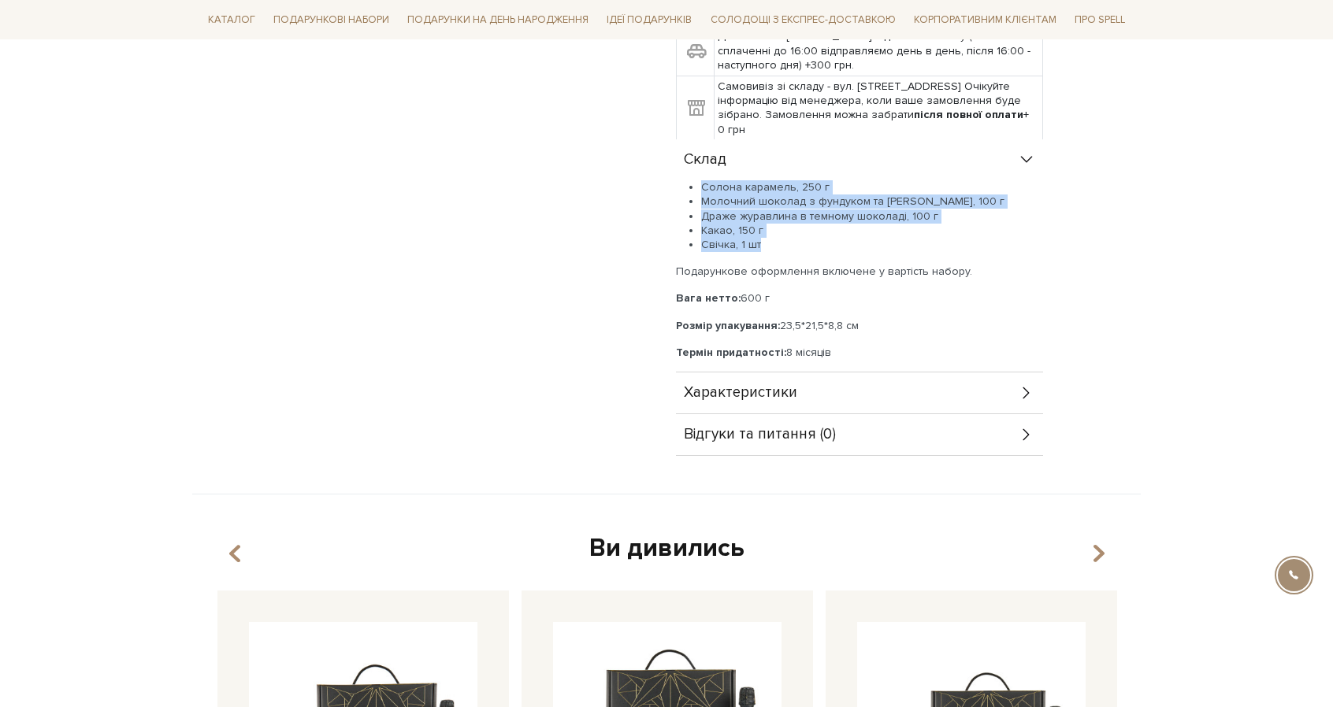
drag, startPoint x: 703, startPoint y: 187, endPoint x: 771, endPoint y: 239, distance: 85.5
click at [771, 239] on ul "Солона карамель, 250 г Молочний шоколад з фундуком та солоною карамеллю, 100 г …" at bounding box center [859, 216] width 367 height 72
copy ul "Солона карамель, 250 г Молочний шоколад з фундуком та солоною карамеллю, 100 г …"
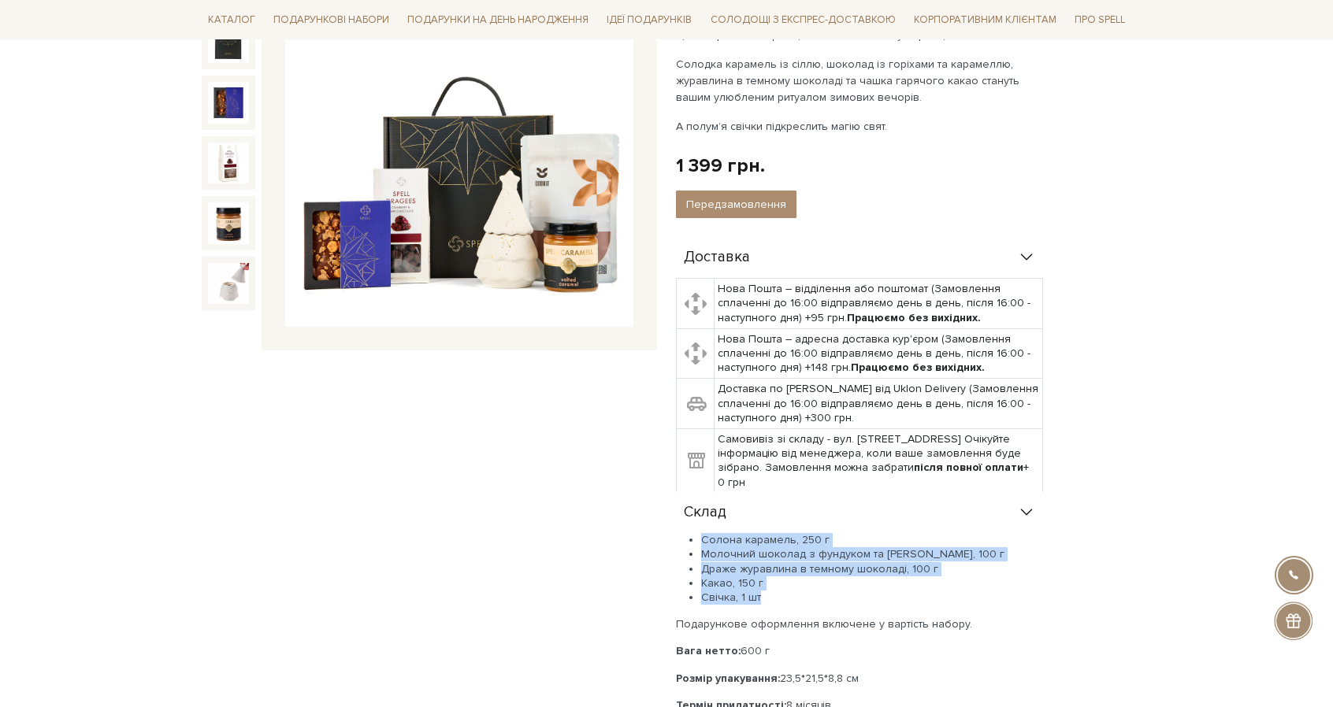
scroll to position [0, 0]
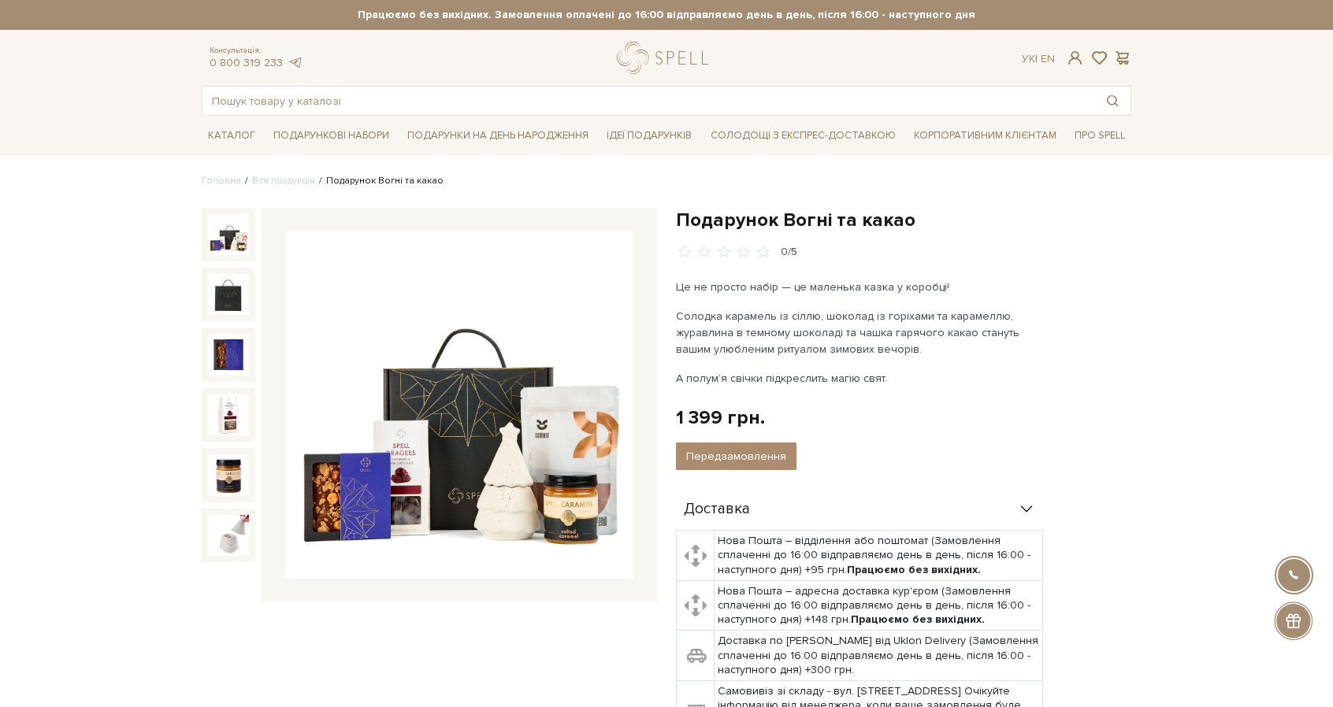
click at [870, 225] on h1 "Подарунок Вогні та какао" at bounding box center [903, 220] width 455 height 24
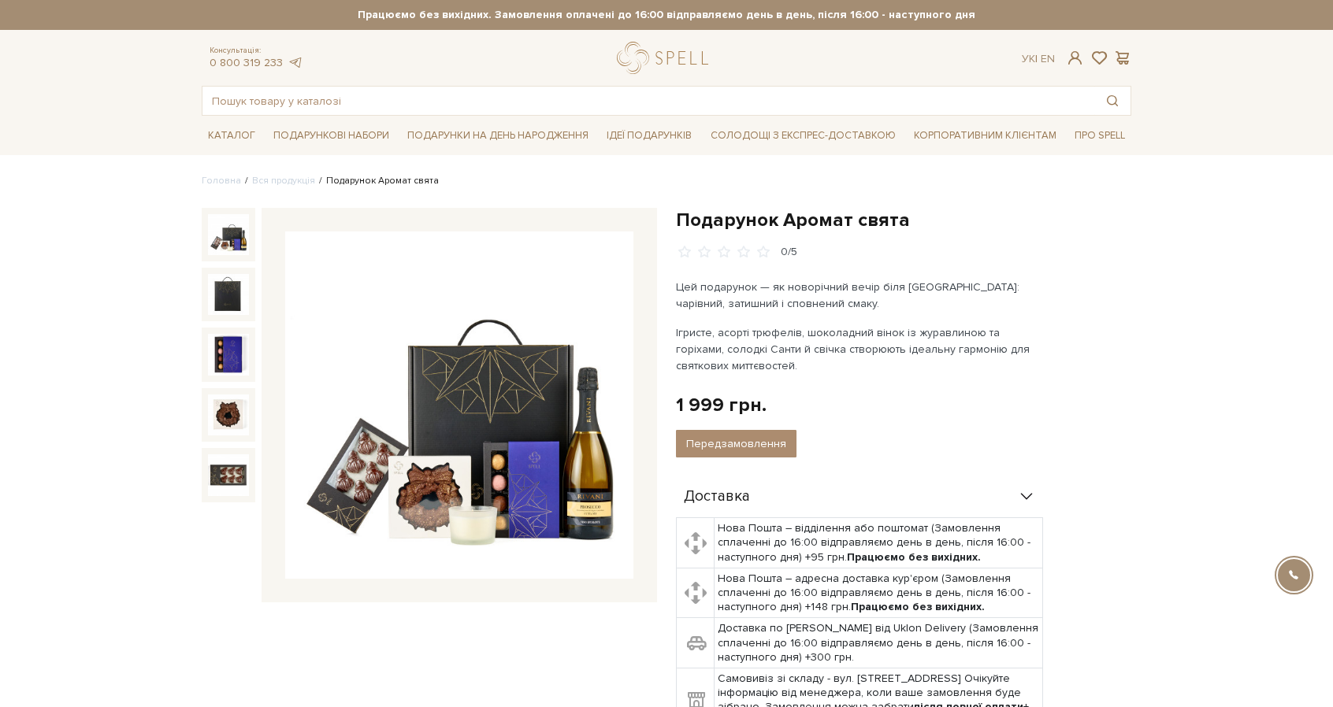
click at [816, 222] on h1 "Подарунок Аромат свята" at bounding box center [903, 220] width 455 height 24
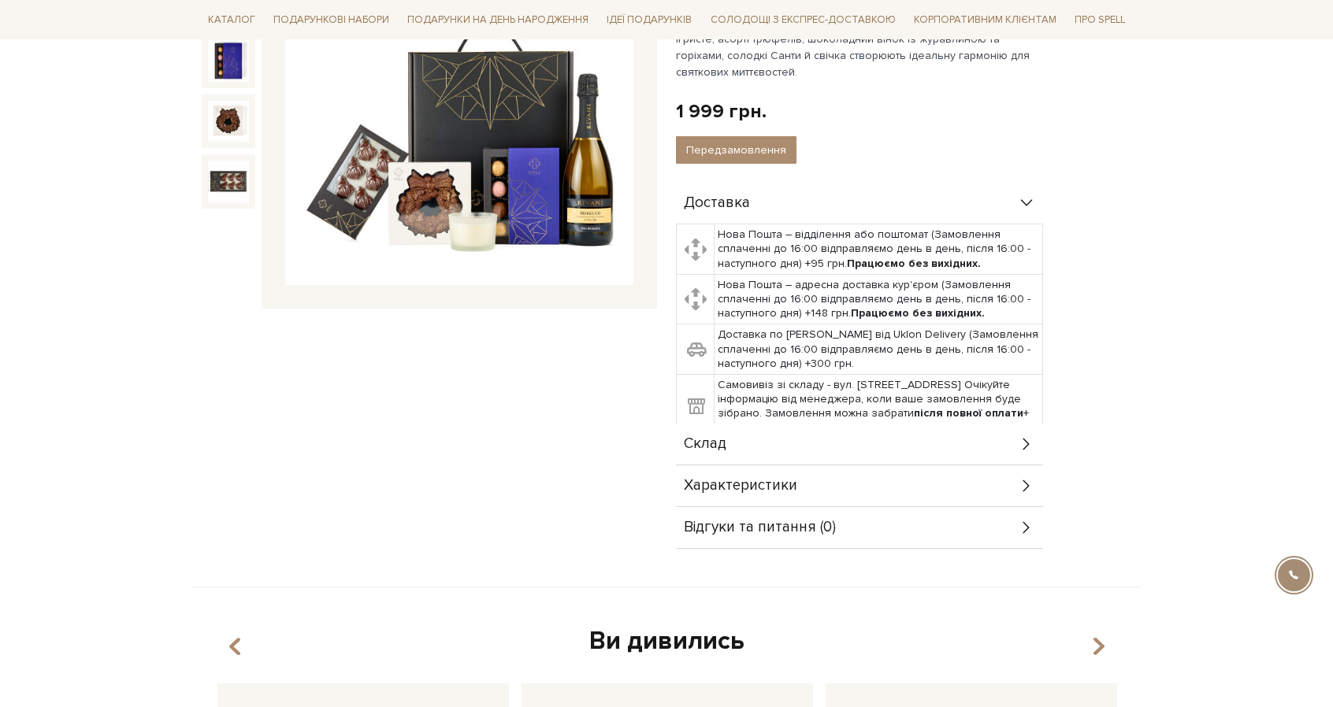
scroll to position [361, 0]
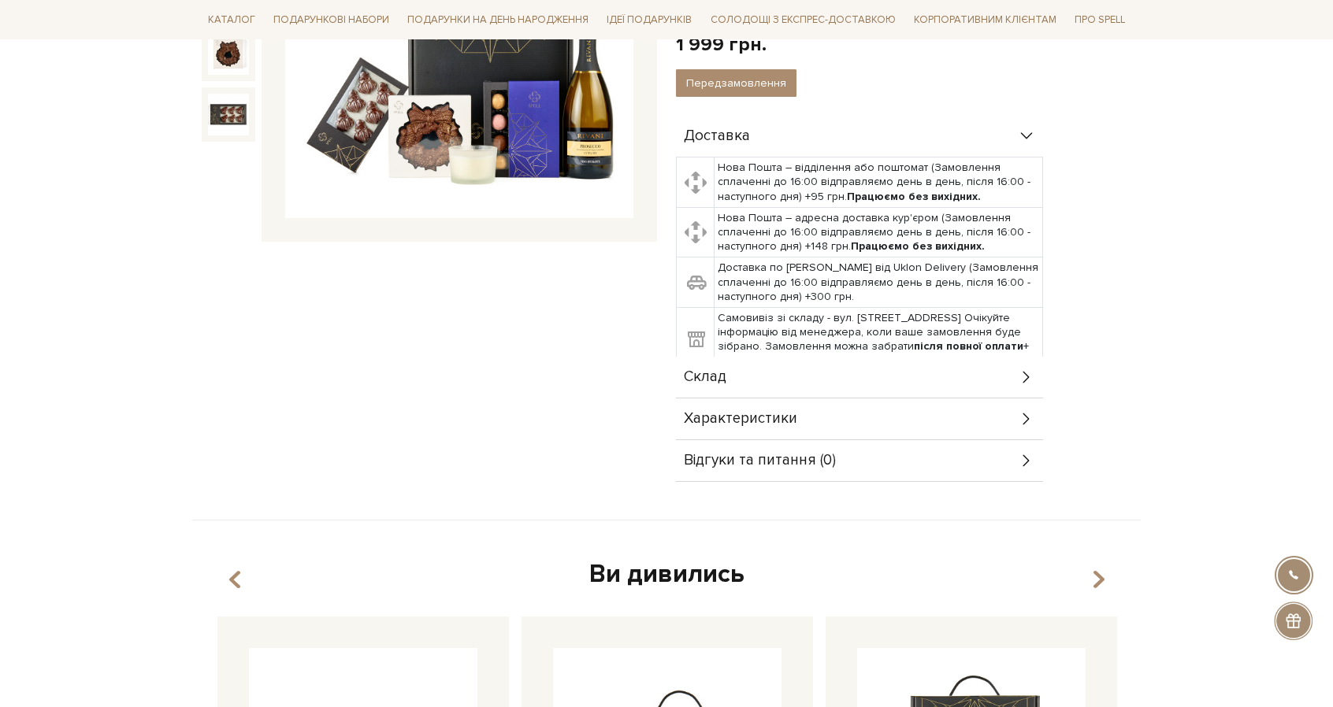
click at [824, 371] on div "Склад" at bounding box center [859, 377] width 367 height 41
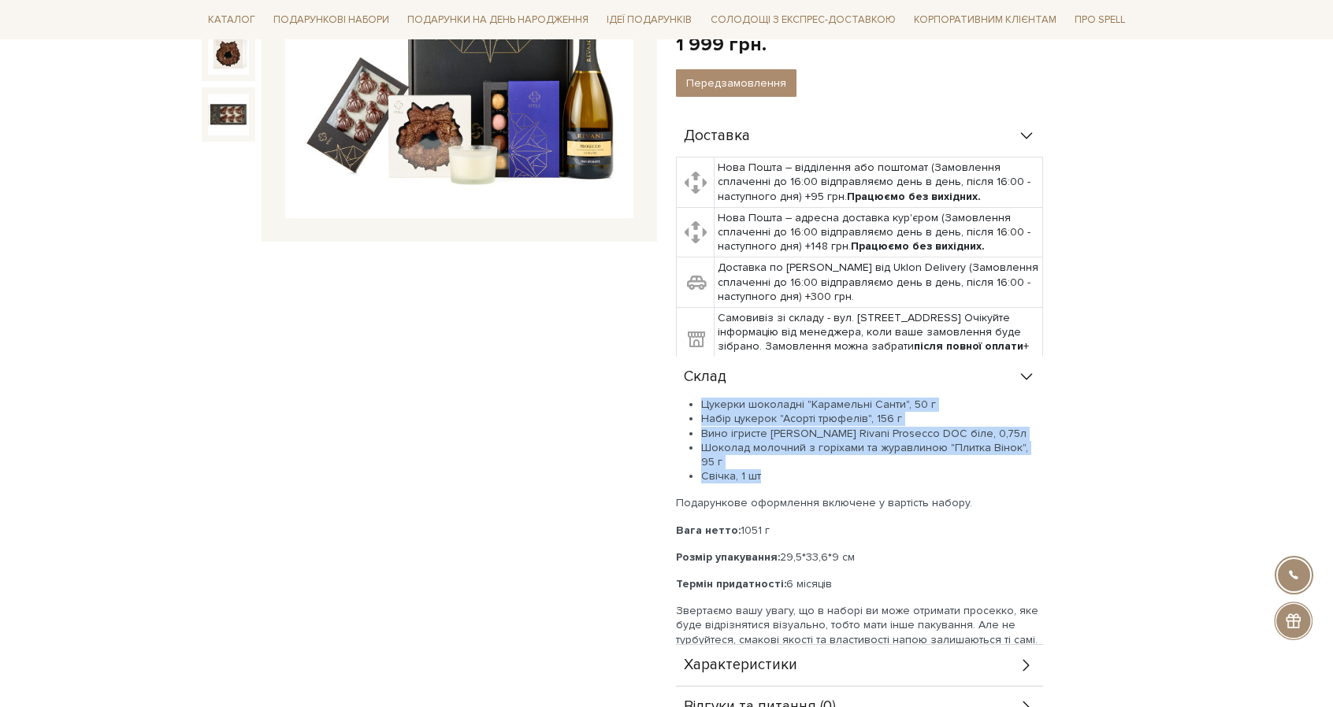
drag, startPoint x: 700, startPoint y: 403, endPoint x: 777, endPoint y: 456, distance: 93.5
click at [777, 456] on ul "Цукерки шоколадні "Карамельні Санти", 50 г Набір цукерок "Асорті трюфелів", 156…" at bounding box center [859, 441] width 367 height 86
copy ul "Цукерки шоколадні "Карамельні Санти", 50 г Набір цукерок "Асорті трюфелів", 156…"
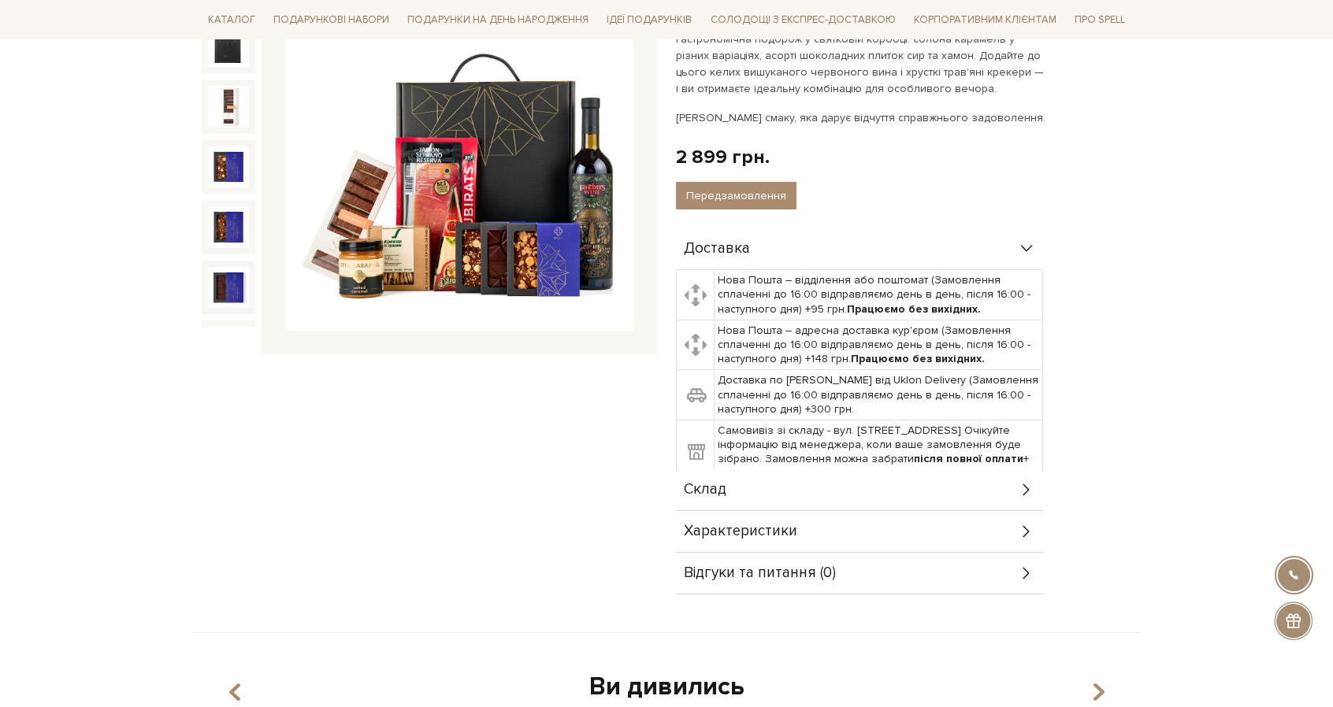
scroll to position [250, 0]
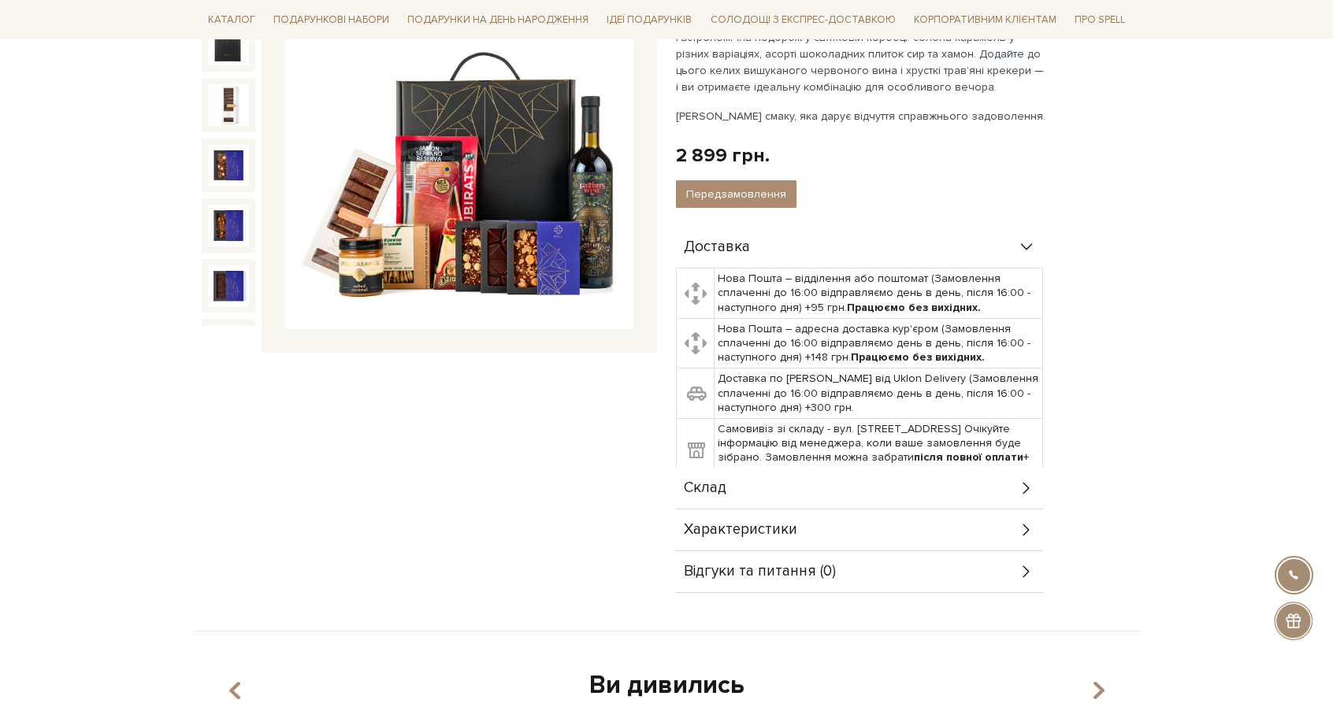
click at [737, 482] on div "Склад" at bounding box center [859, 488] width 367 height 41
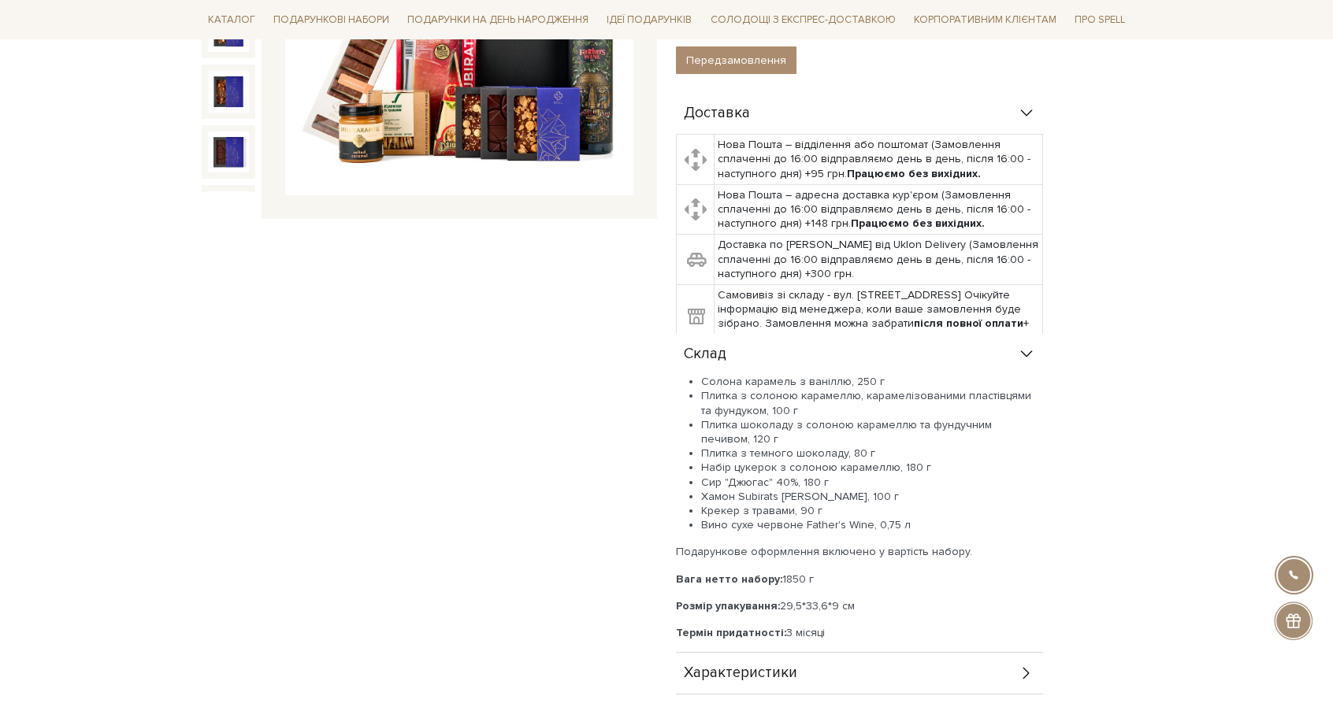
scroll to position [393, 0]
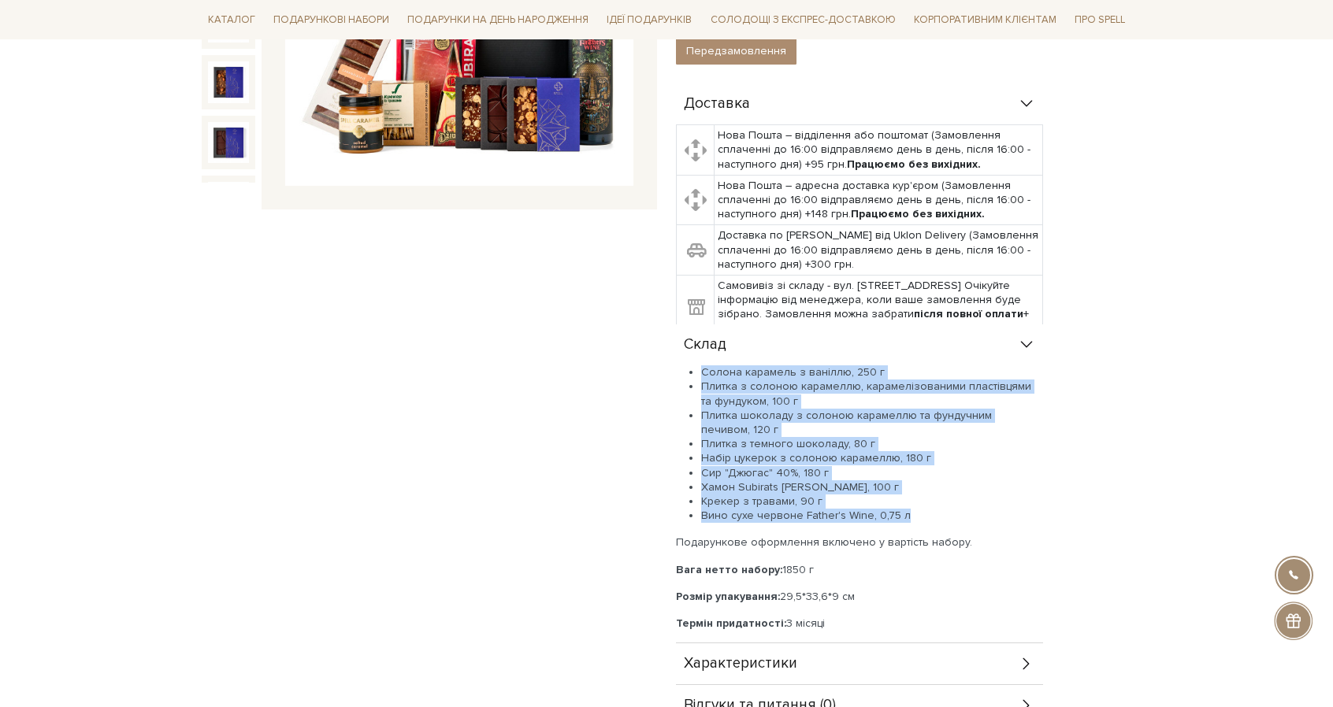
drag, startPoint x: 715, startPoint y: 382, endPoint x: 917, endPoint y: 513, distance: 240.3
click at [917, 513] on ul "Солона карамель з ваніллю, 250 г Плитка з солоною карамеллю, карамелізованими п…" at bounding box center [859, 445] width 367 height 158
copy ul "Солона карамель з ваніллю, 250 г Плитка з солоною карамеллю, карамелізованими п…"
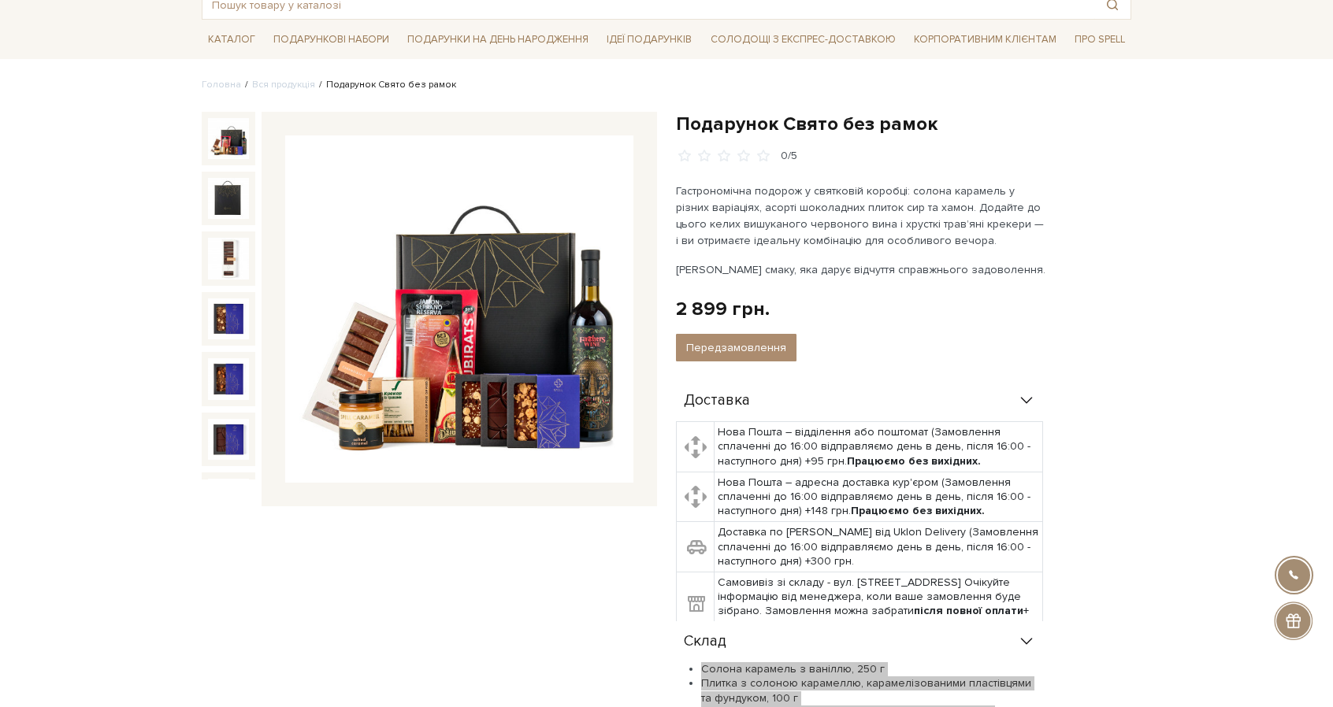
scroll to position [0, 0]
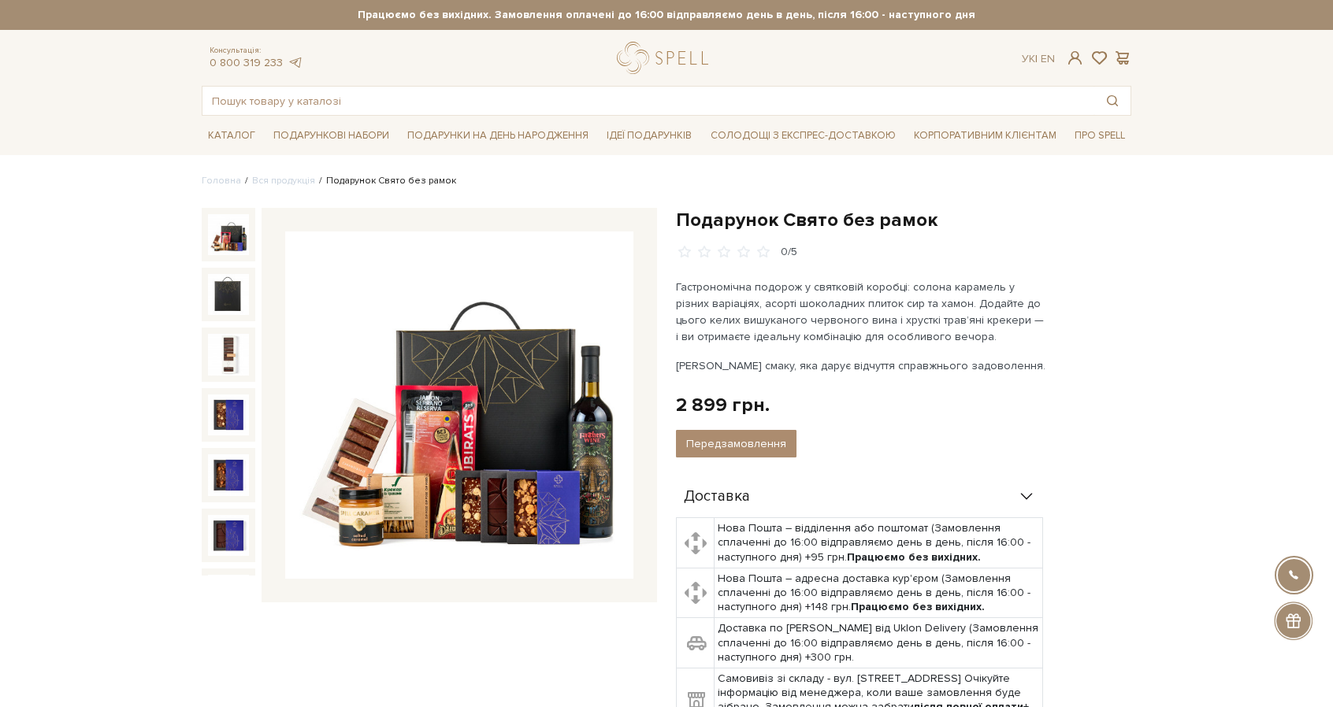
click at [988, 215] on h1 "Подарунок Свято без рамок" at bounding box center [903, 220] width 455 height 24
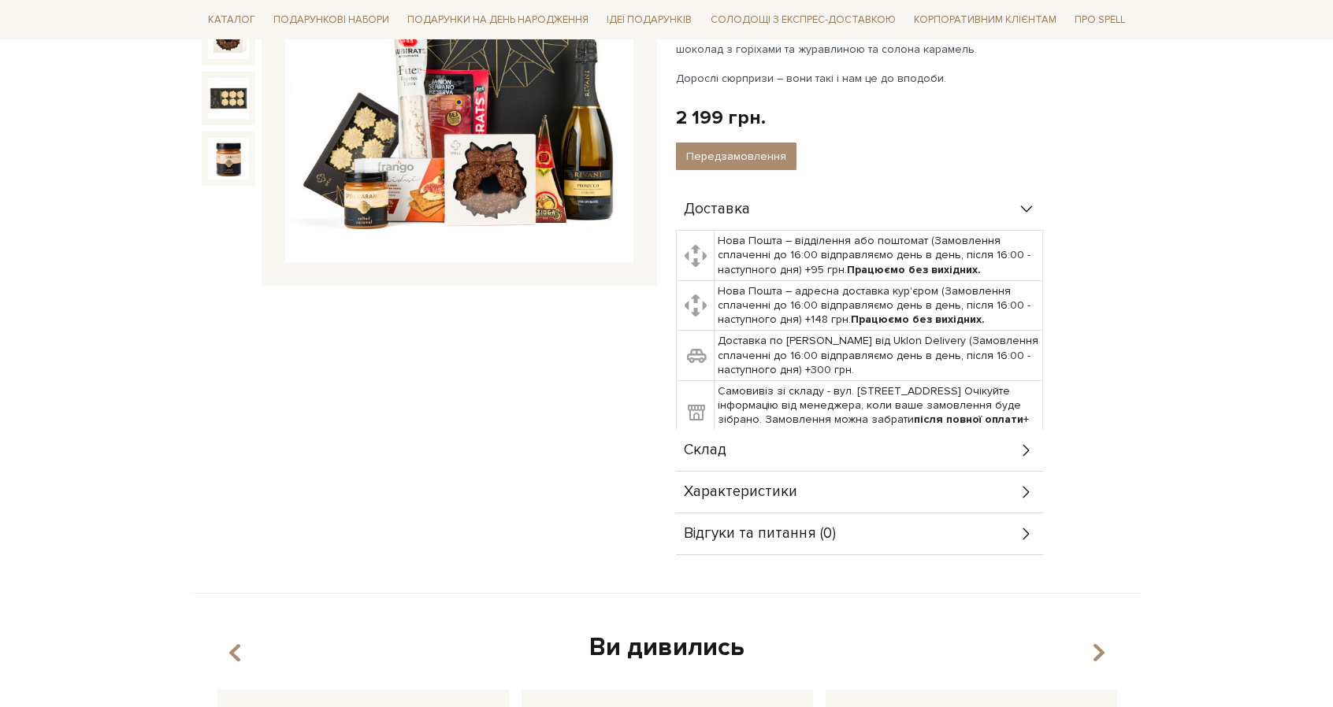
scroll to position [367, 0]
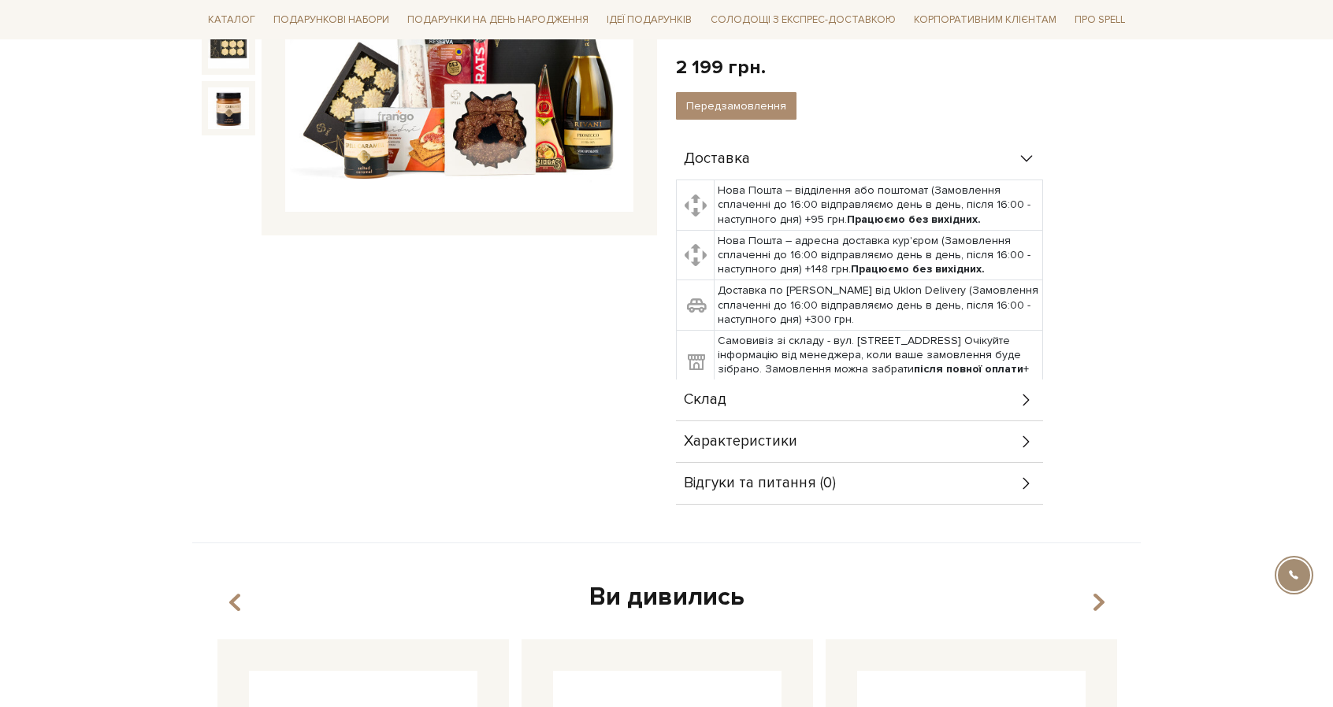
click at [835, 399] on div "Склад" at bounding box center [859, 400] width 367 height 41
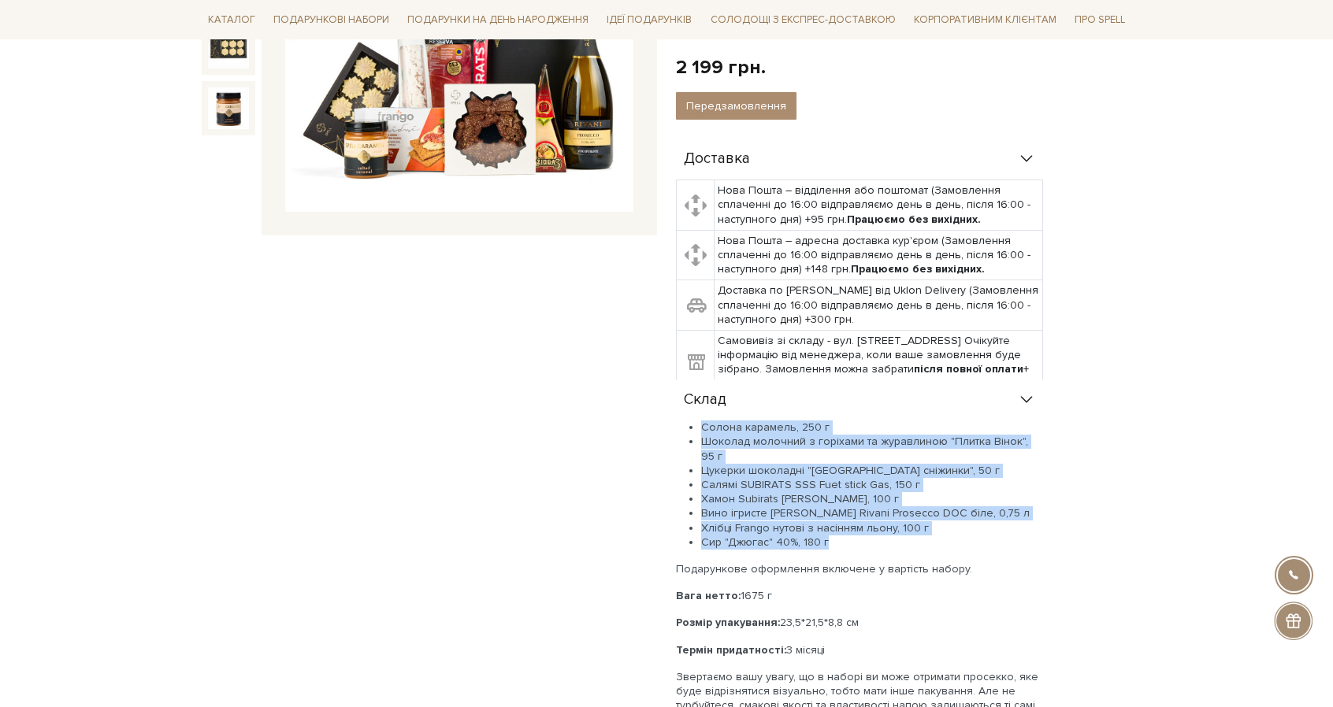
drag, startPoint x: 706, startPoint y: 428, endPoint x: 846, endPoint y: 522, distance: 169.1
click at [846, 522] on ul "Солона карамель, 250 г Шоколад молочний з горіхами та журавлиною "Плитка Вінок"…" at bounding box center [859, 485] width 367 height 129
copy ul "Солона карамель, 250 г Шоколад молочний з горіхами та журавлиною "Плитка Вінок"…"
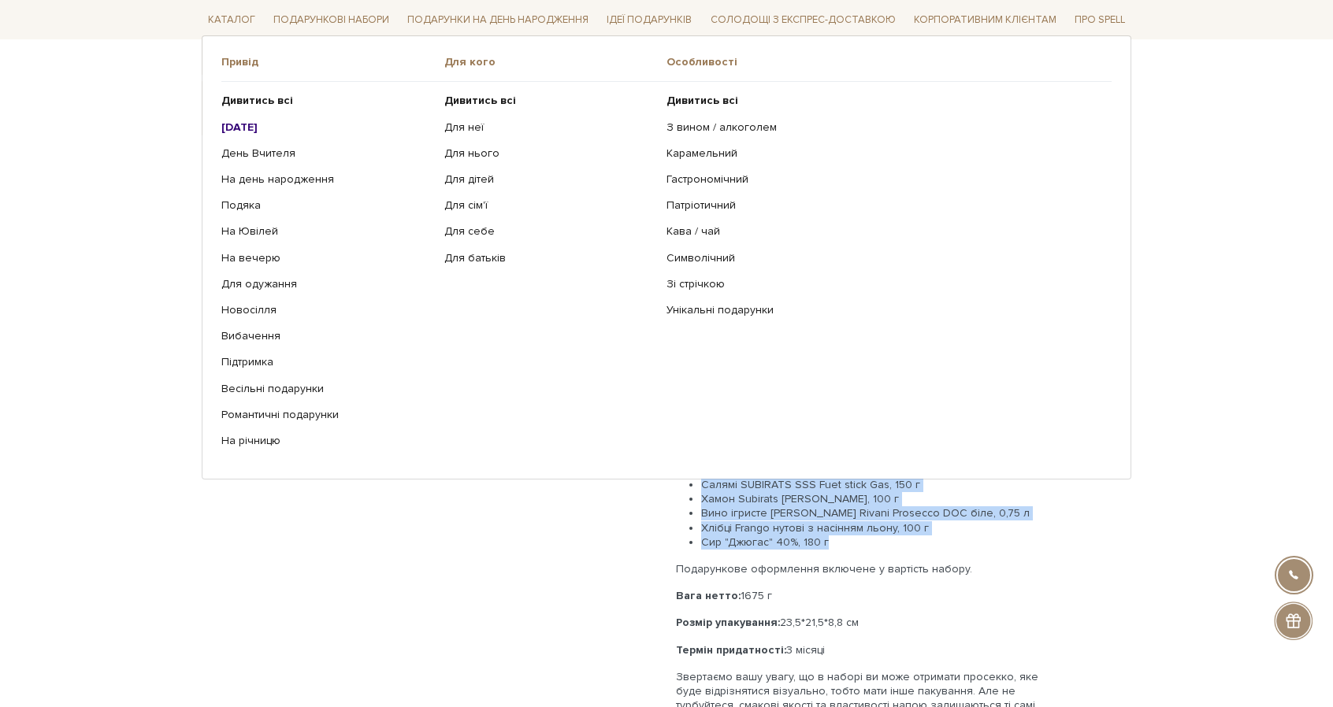
scroll to position [0, 0]
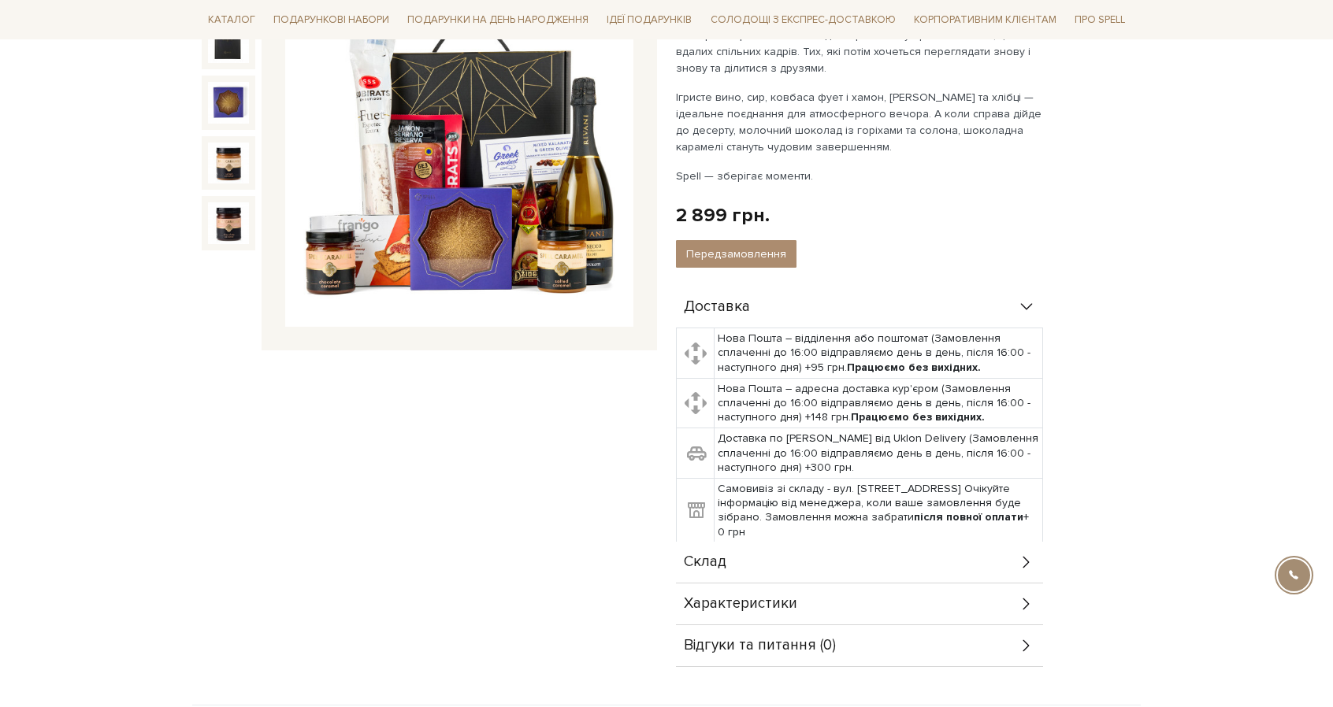
scroll to position [411, 0]
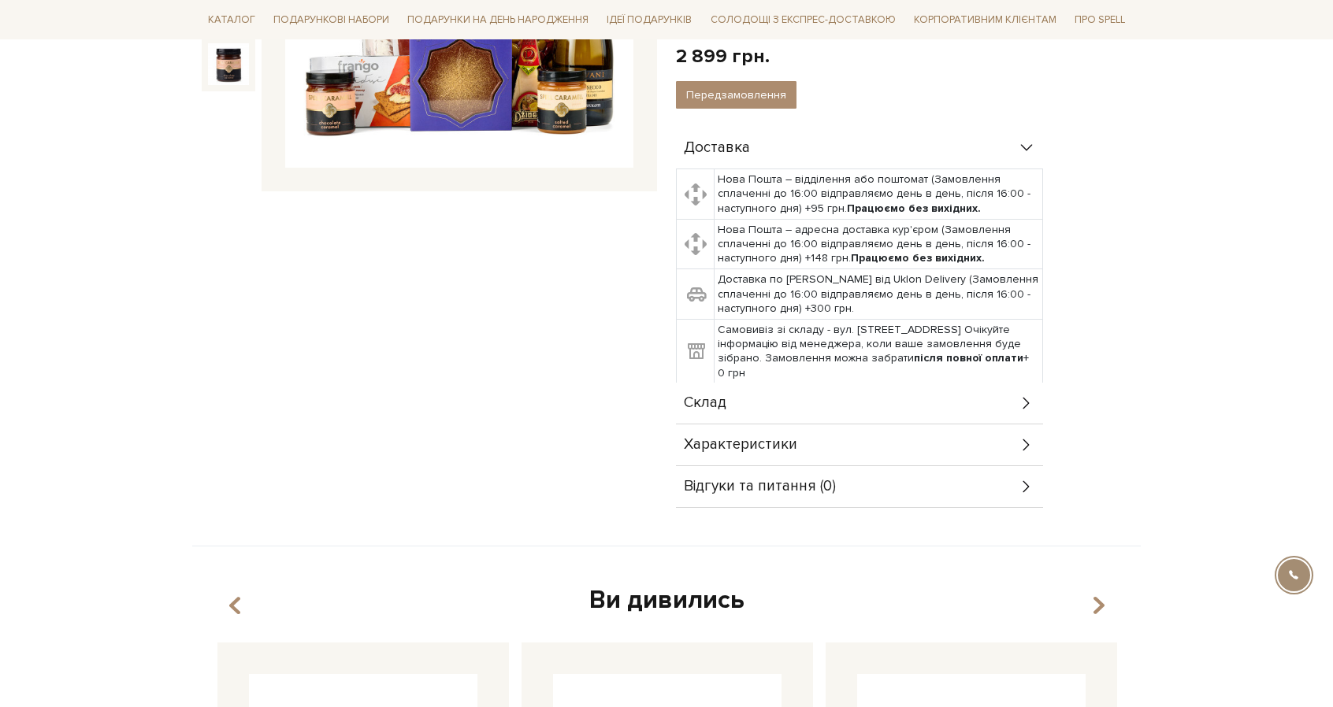
click at [833, 410] on div "Склад" at bounding box center [859, 403] width 367 height 41
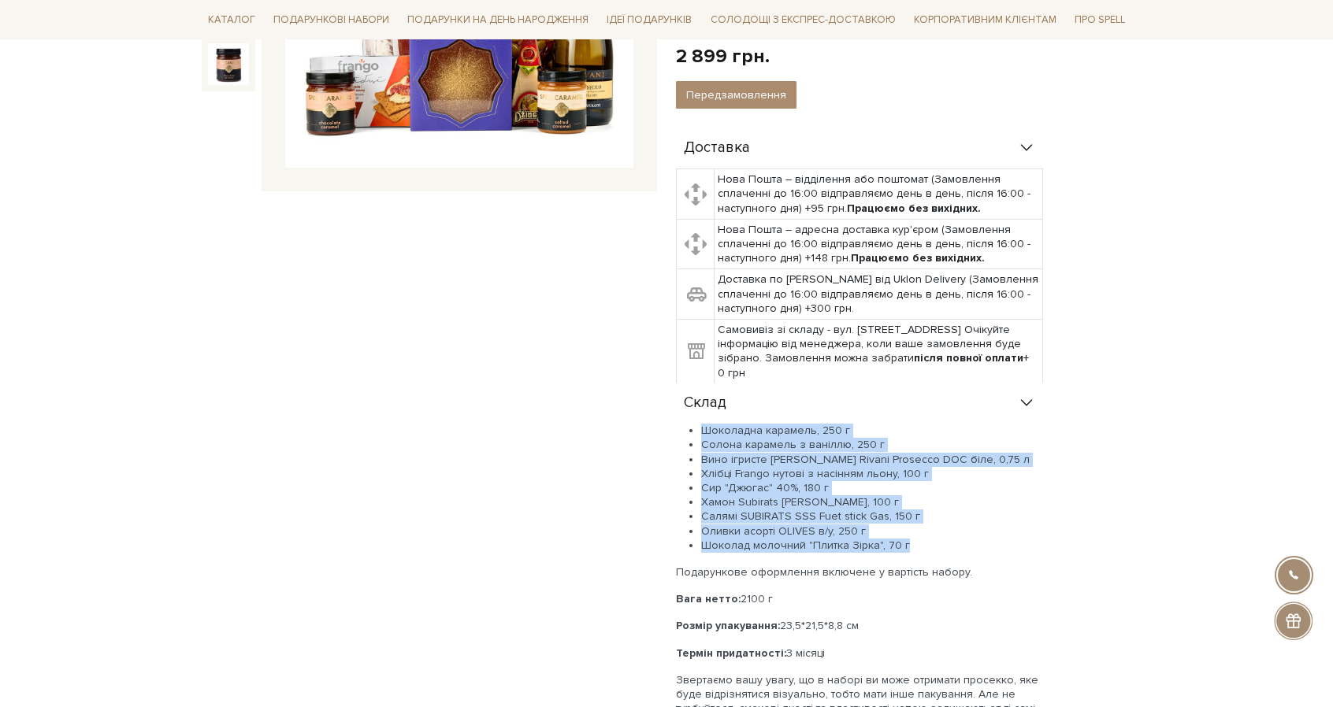
drag, startPoint x: 700, startPoint y: 428, endPoint x: 911, endPoint y: 546, distance: 241.2
click at [911, 546] on ul "Шоколадна карамель, 250 г Солона карамель з ваніллю, 250 г Вино ігристе Schenk …" at bounding box center [859, 488] width 367 height 129
copy ul "Шоколадна карамель, 250 г Солона карамель з ваніллю, 250 г Вино ігристе Schenk …"
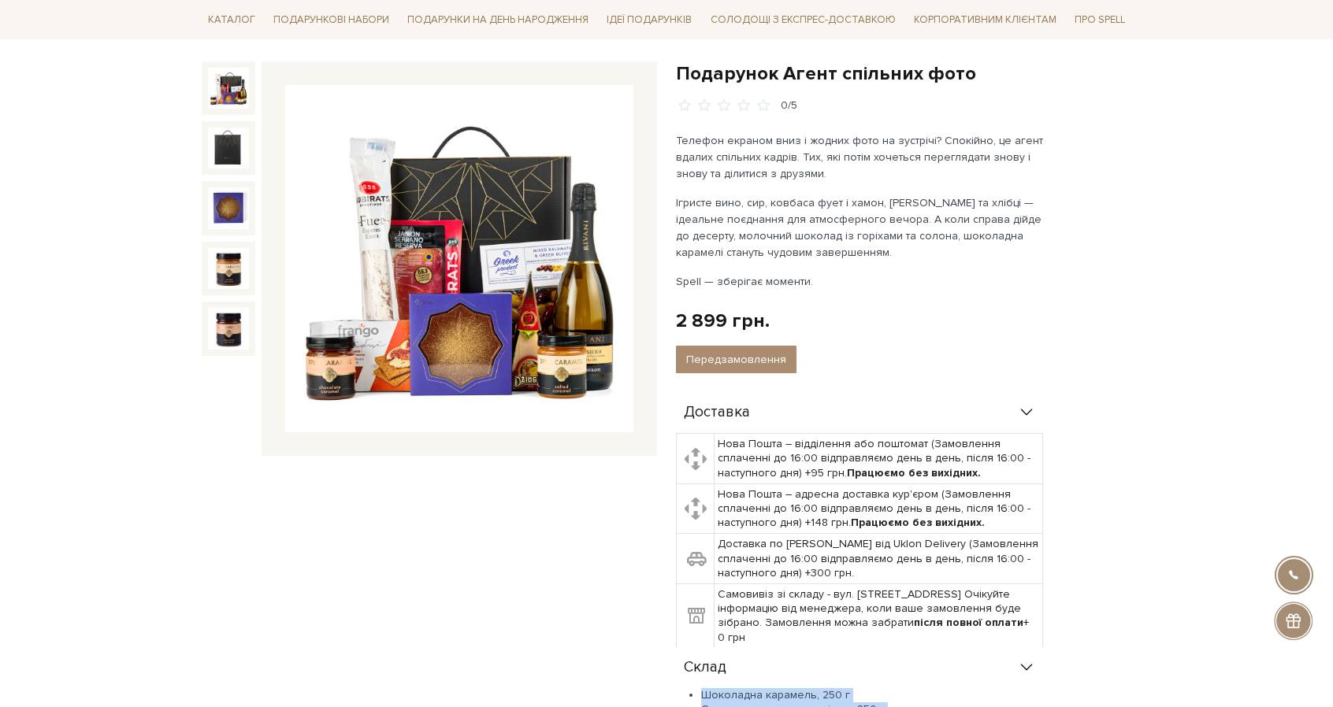
scroll to position [135, 0]
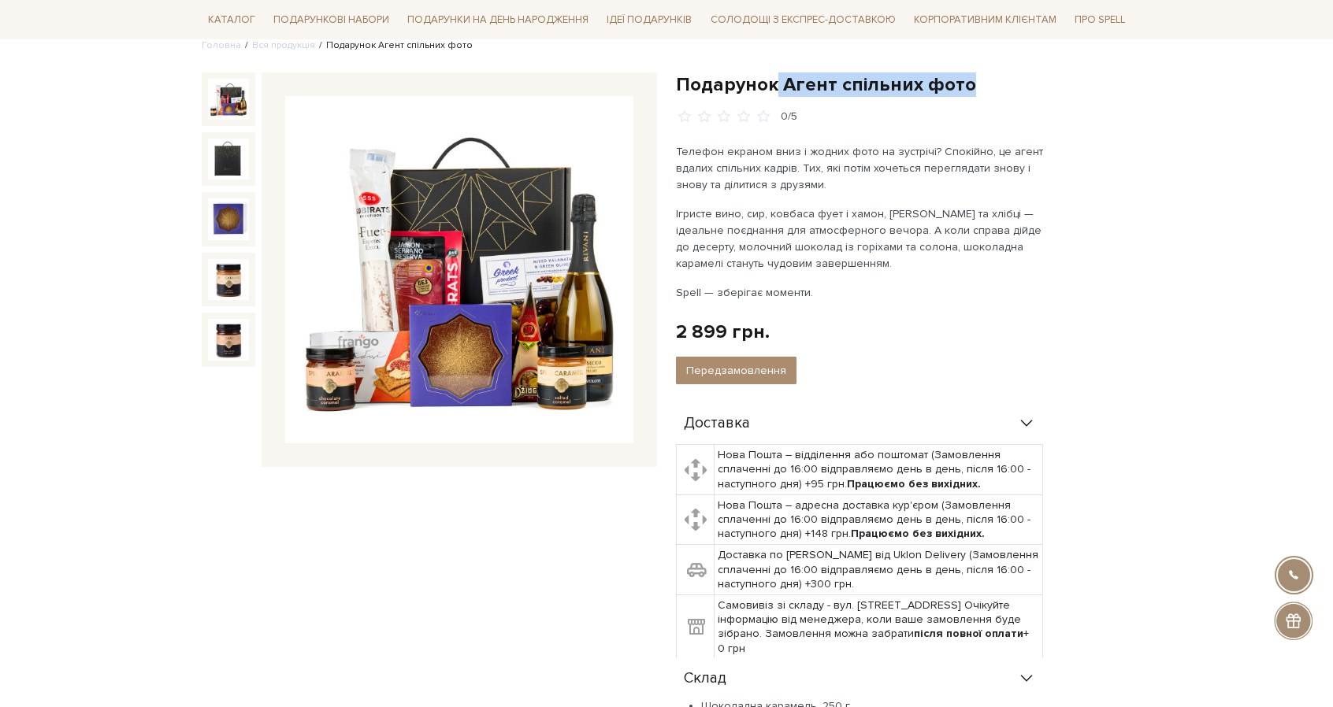
drag, startPoint x: 977, startPoint y: 73, endPoint x: 1038, endPoint y: 74, distance: 61.4
click at [1038, 74] on h1 "Подарунок Агент спільних фото" at bounding box center [903, 84] width 455 height 24
copy h1 "Агент спільних фото"
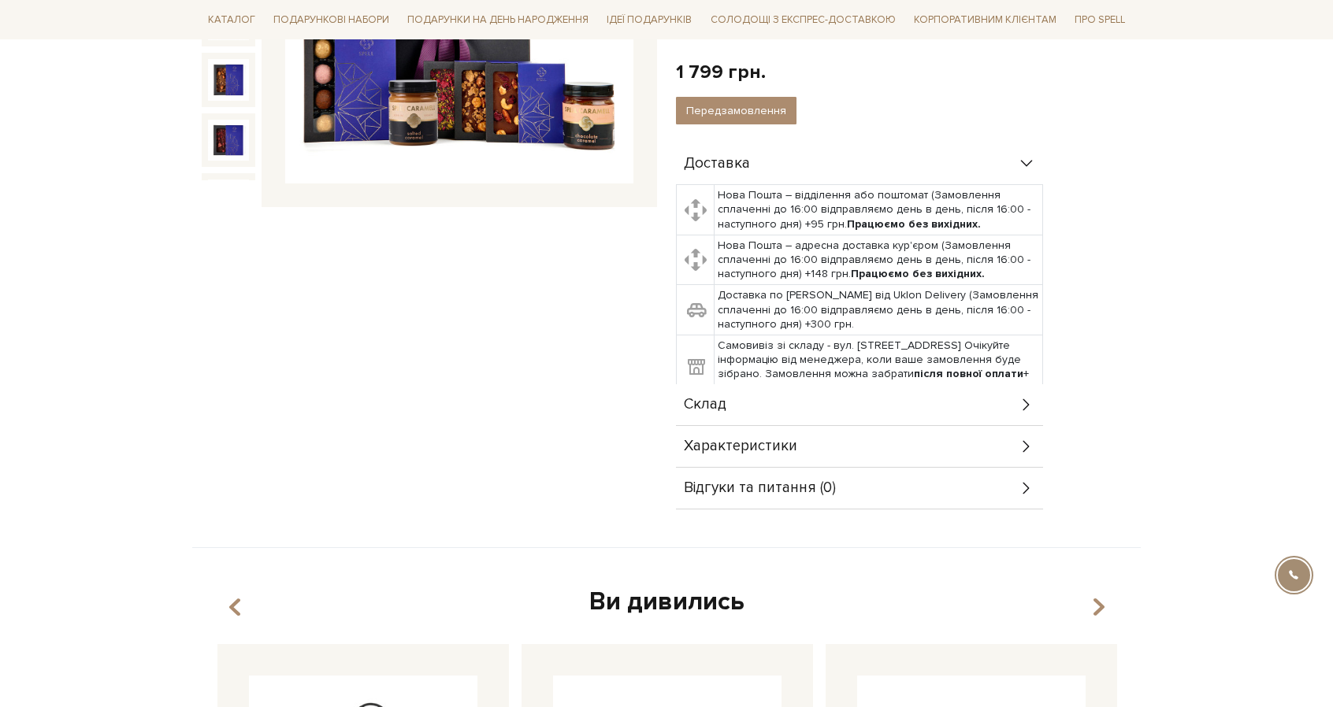
scroll to position [477, 0]
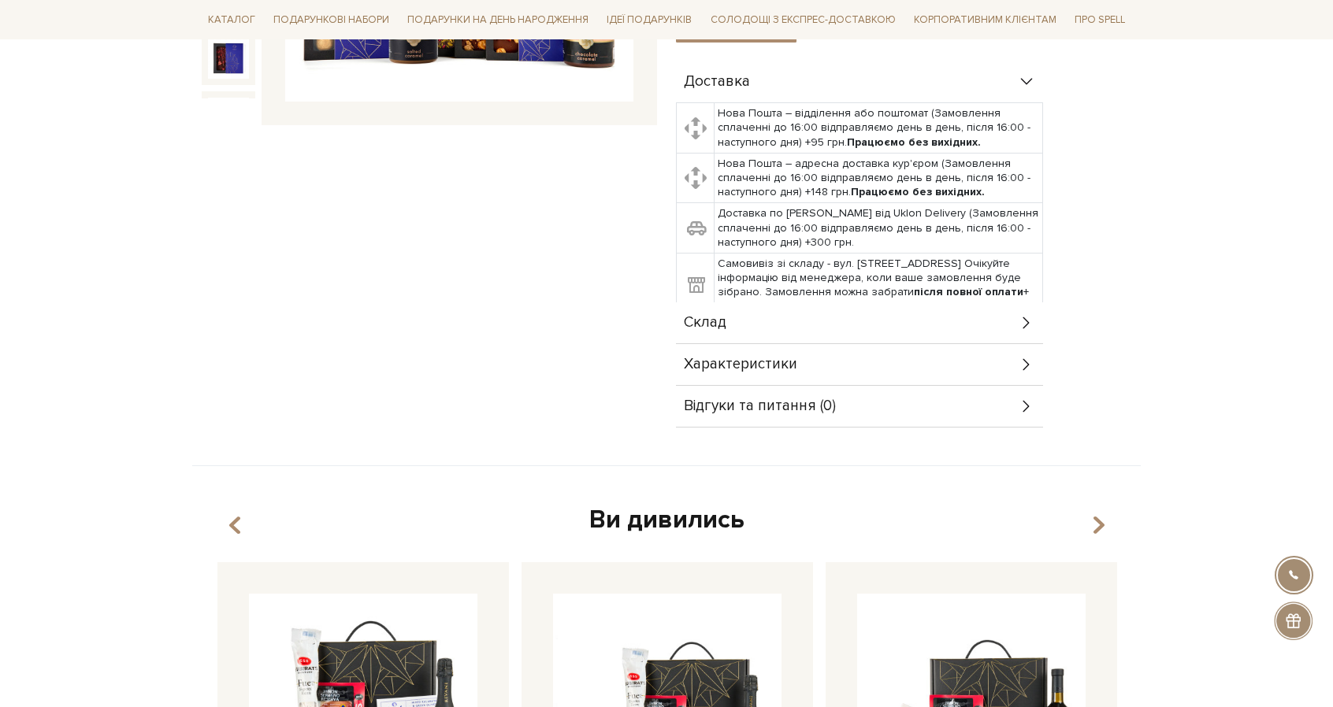
click at [710, 316] on span "Склад" at bounding box center [705, 323] width 43 height 14
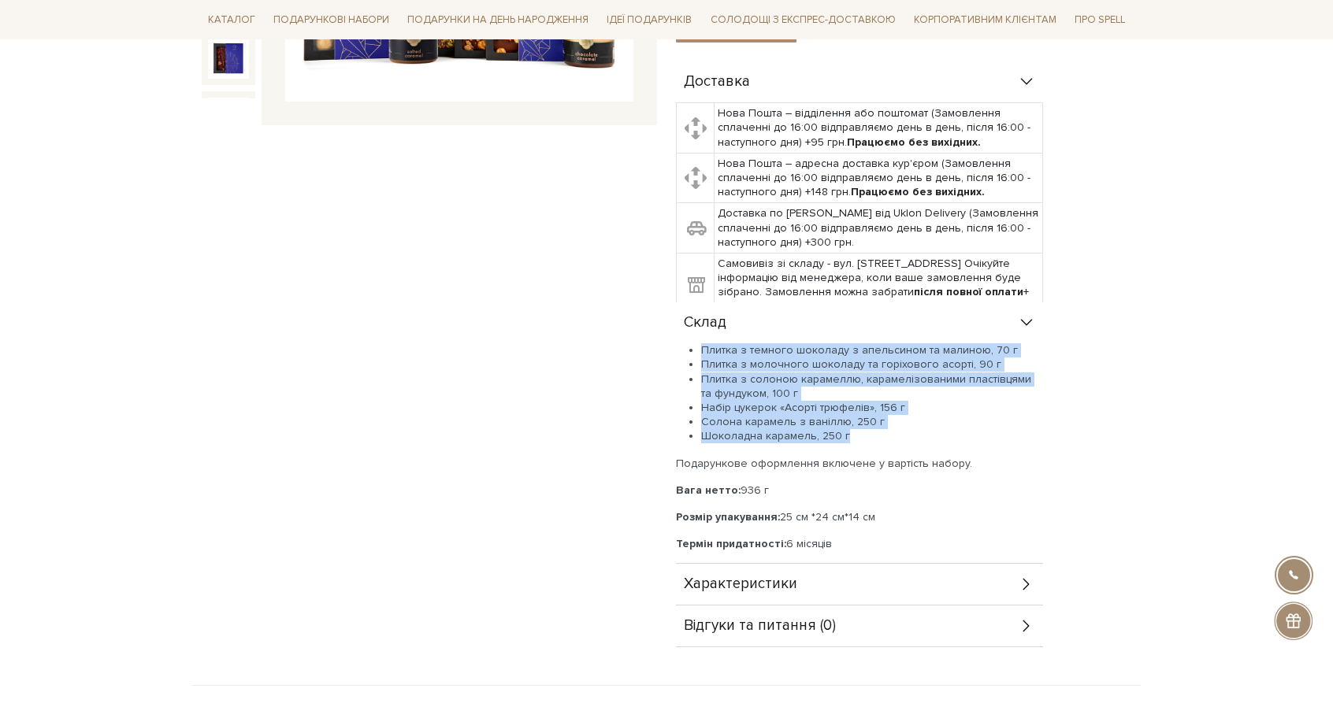
drag, startPoint x: 702, startPoint y: 347, endPoint x: 855, endPoint y: 431, distance: 174.5
click at [855, 431] on ul "Плитка з темного шоколаду з апельсином та малиною, 70 г Плитка з молочного шоко…" at bounding box center [859, 393] width 367 height 100
copy ul "Плитка з темного шоколаду з апельсином та малиною, 70 г Плитка з молочного шоко…"
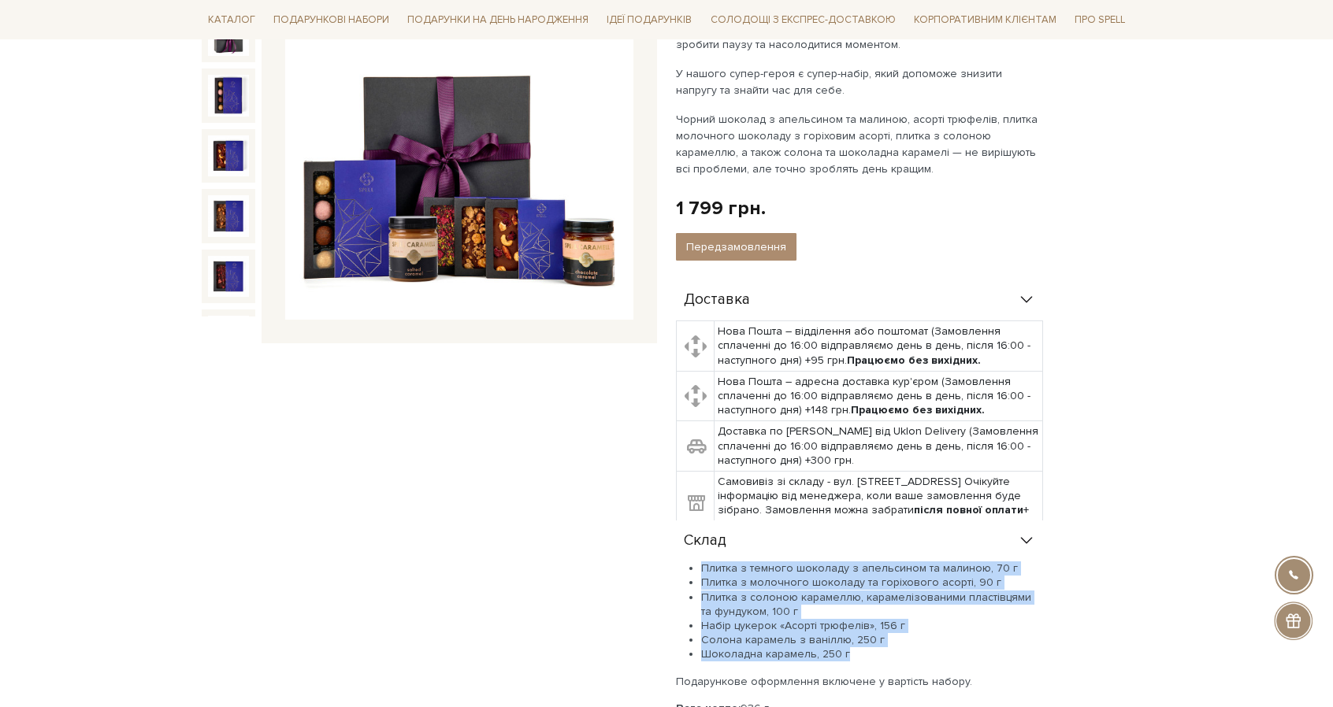
scroll to position [260, 0]
copy ul "Плитка з темного шоколаду з апельсином та малиною, 70 г Плитка з молочного шоко…"
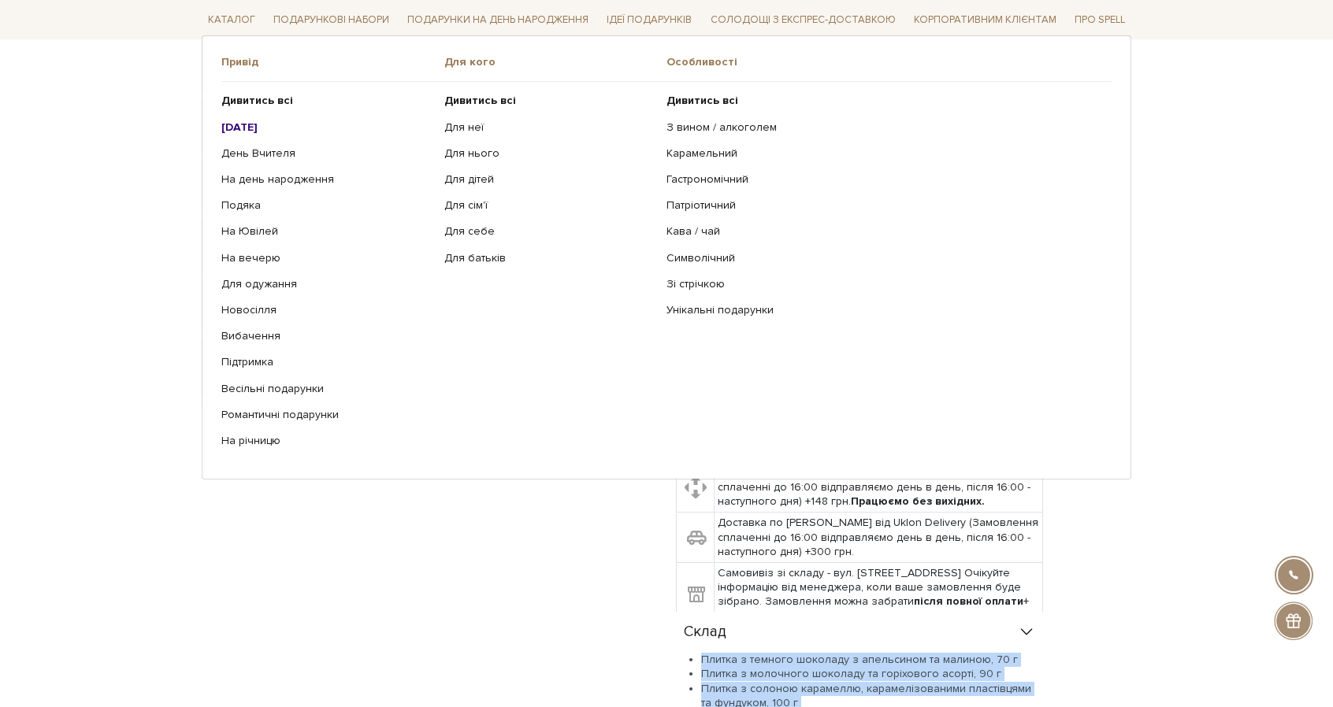
scroll to position [0, 0]
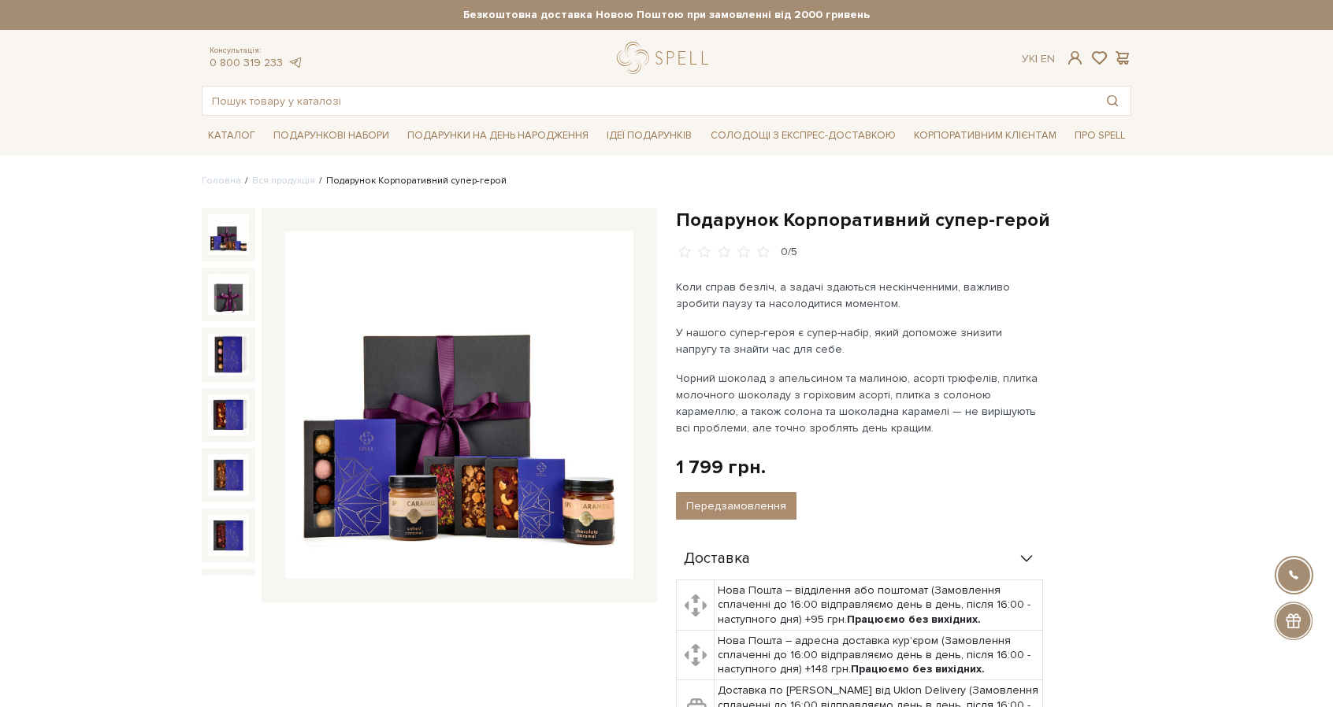
click at [1000, 250] on div "0/5" at bounding box center [903, 252] width 455 height 15
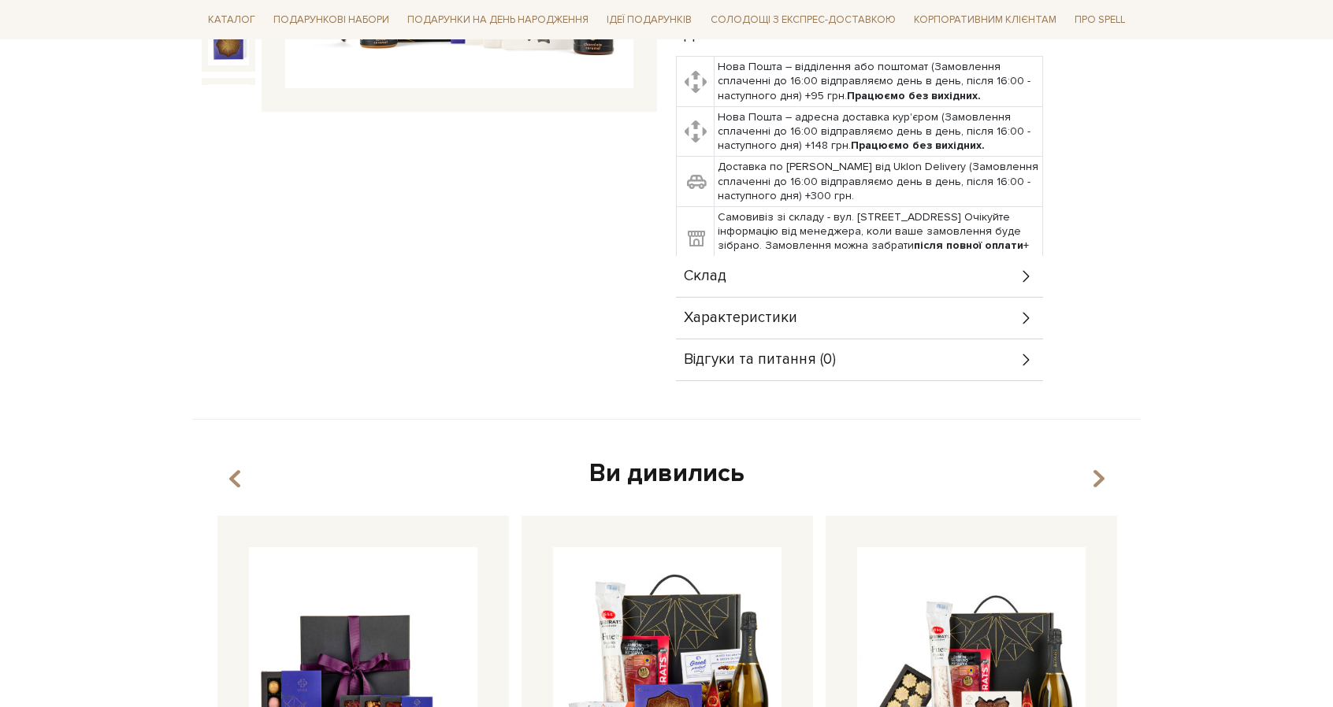
scroll to position [492, 0]
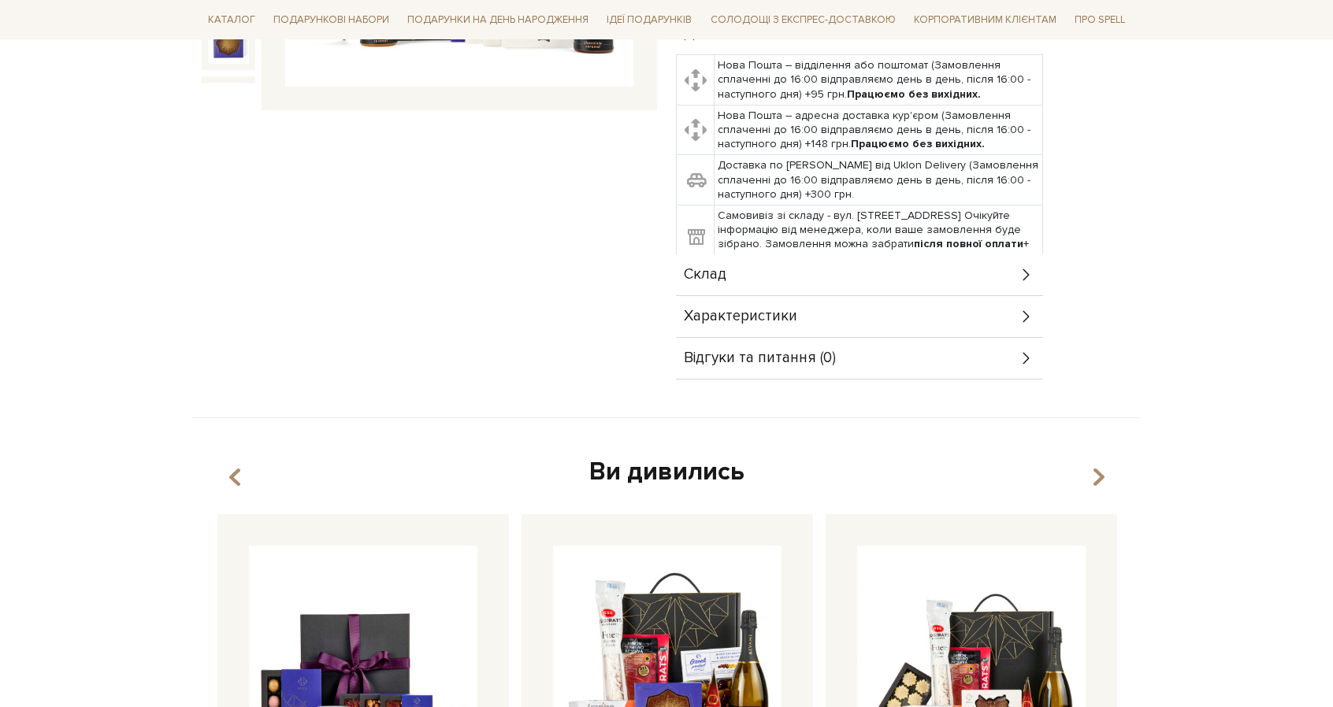
click at [733, 257] on div "Склад" at bounding box center [859, 274] width 367 height 41
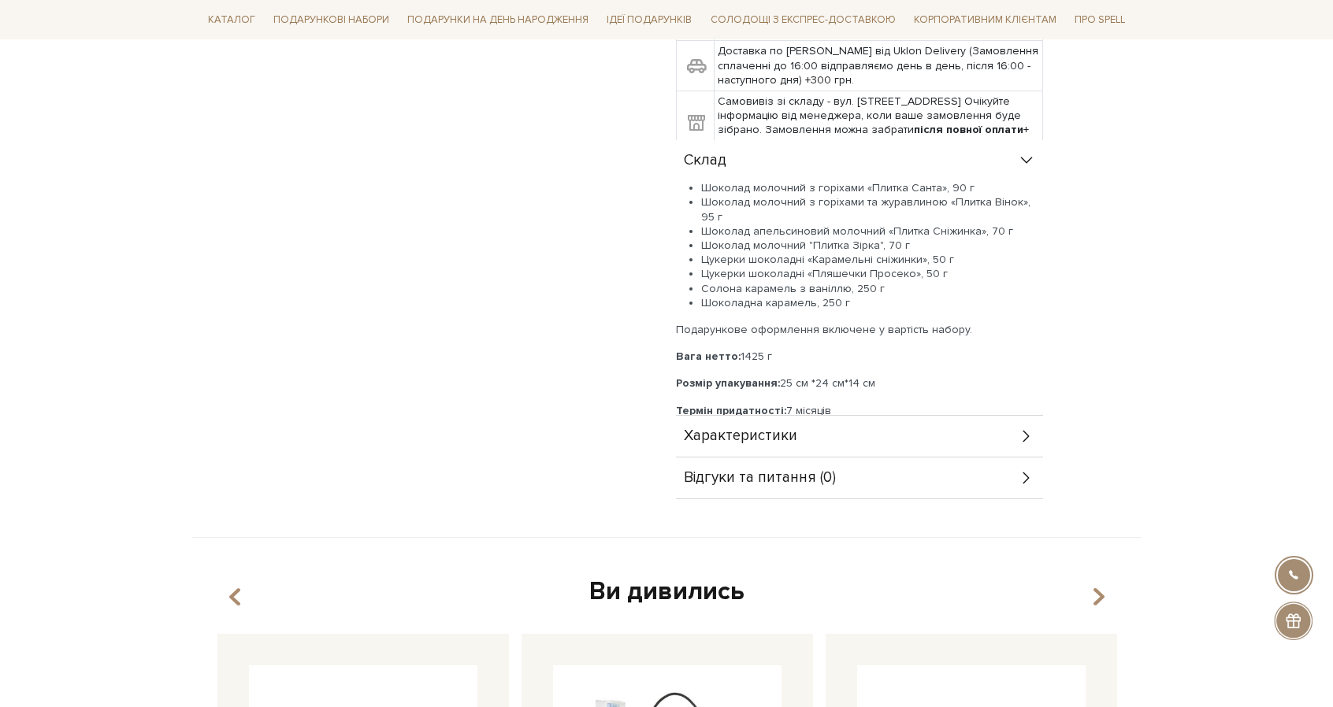
scroll to position [607, 0]
drag, startPoint x: 704, startPoint y: 169, endPoint x: 870, endPoint y: 267, distance: 192.1
click at [870, 267] on ul "Шоколад молочний з горіхами «Плитка Санта», 90 г Шоколад молочний з горіхами та…" at bounding box center [859, 244] width 367 height 129
copy ul "Шоколад молочний з горіхами «Плитка Санта», 90 г Шоколад молочний з горіхами та…"
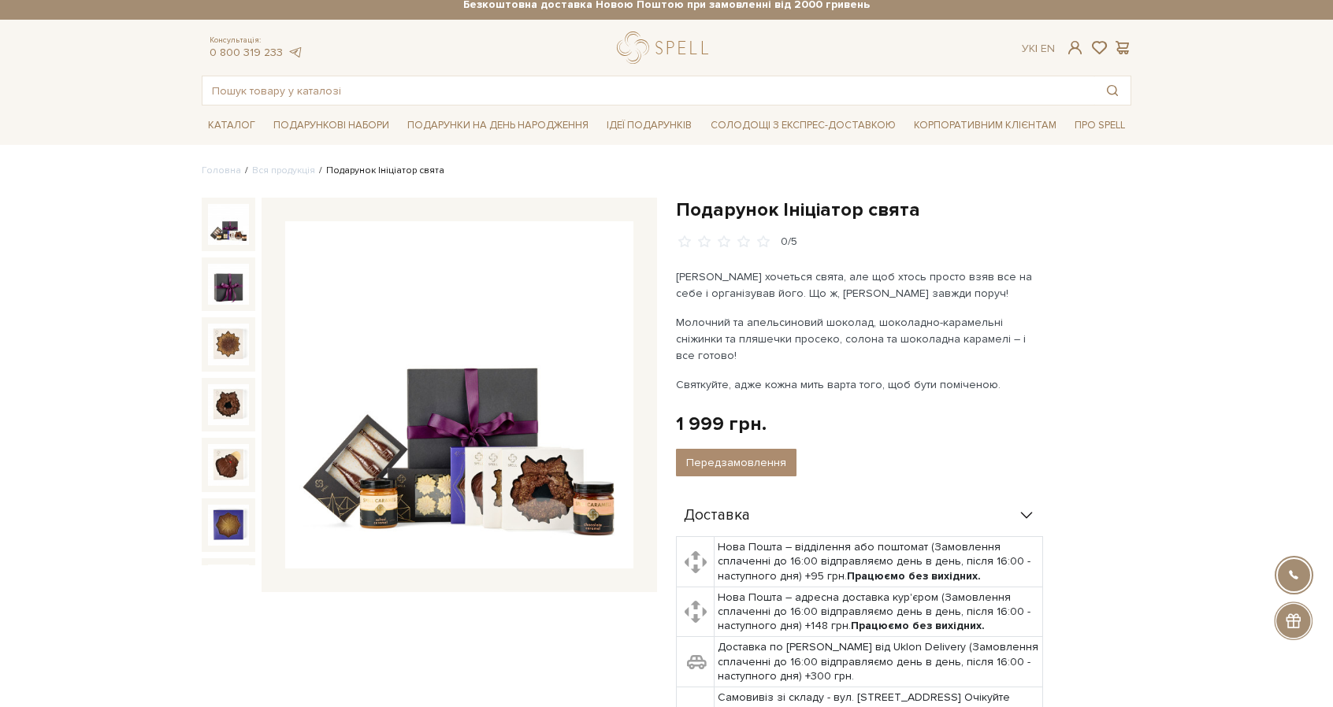
scroll to position [0, 0]
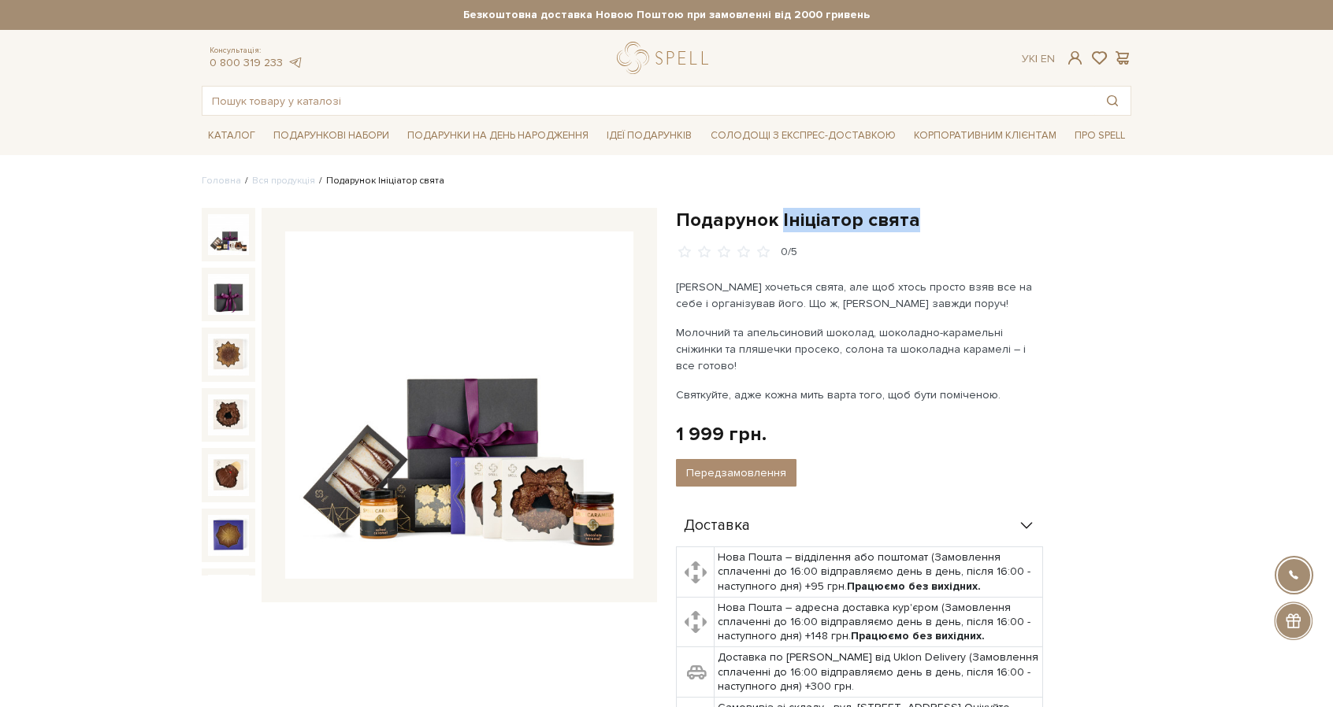
drag, startPoint x: 779, startPoint y: 221, endPoint x: 1007, endPoint y: 206, distance: 228.1
copy h1 "Ініціатор свята"
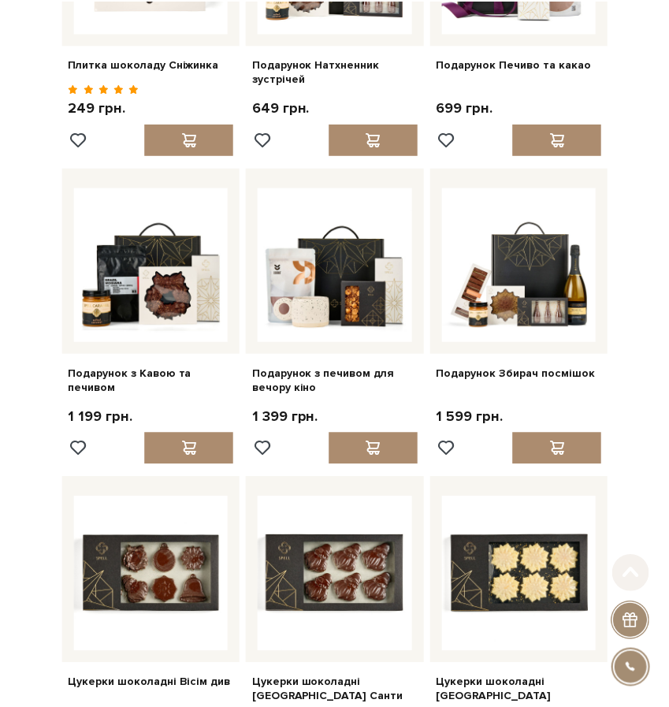
scroll to position [693, 0]
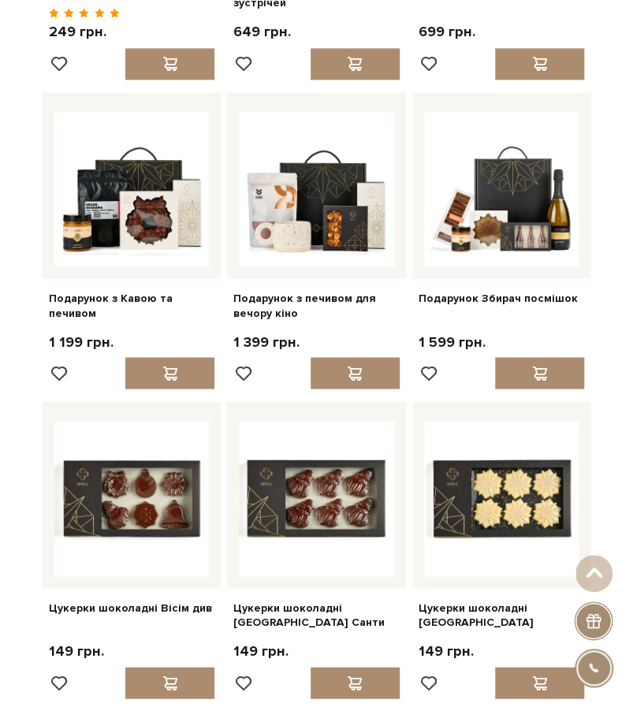
drag, startPoint x: 624, startPoint y: 242, endPoint x: 635, endPoint y: 248, distance: 12.7
click at [624, 242] on div "Головна Вся продукція Вся продукція з коллекції "Новорічн.. Вся продукція з кол…" at bounding box center [316, 659] width 633 height 2590
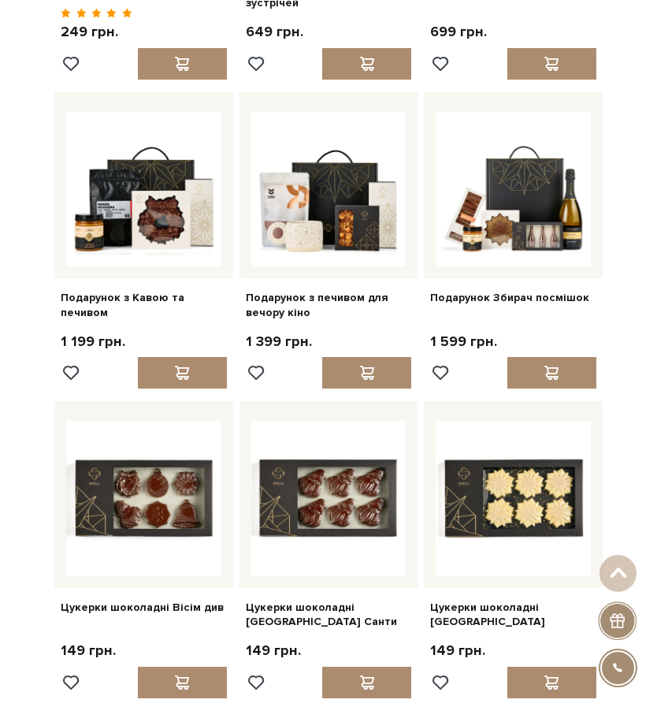
drag, startPoint x: 599, startPoint y: 210, endPoint x: 634, endPoint y: 218, distance: 36.5
click at [599, 210] on div at bounding box center [513, 185] width 179 height 187
click at [652, 232] on div "Головна Вся продукція Вся продукція з коллекції "Новорічн.. Вся продукція з кол…" at bounding box center [328, 659] width 657 height 2590
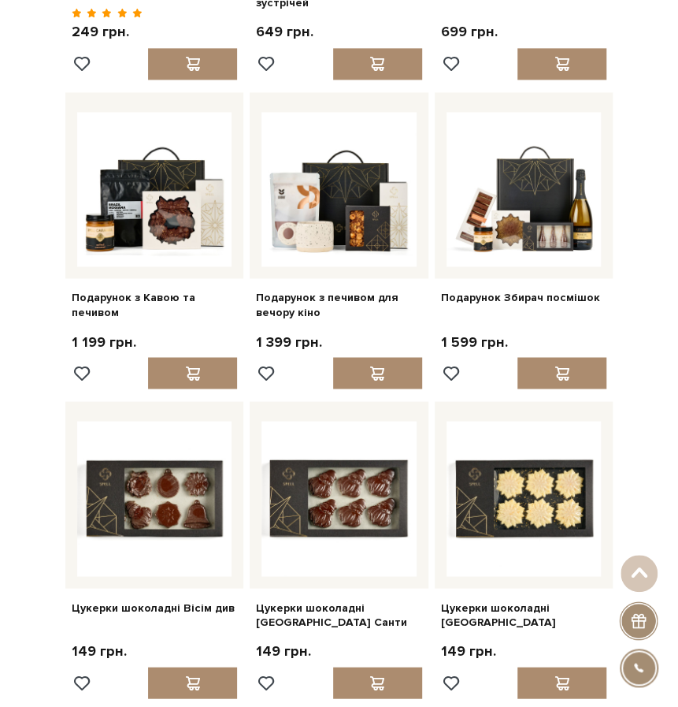
click at [662, 175] on div "Головна Вся продукція Вся продукція з коллекції "Новорічн.. Вся продукція з кол…" at bounding box center [339, 659] width 678 height 2590
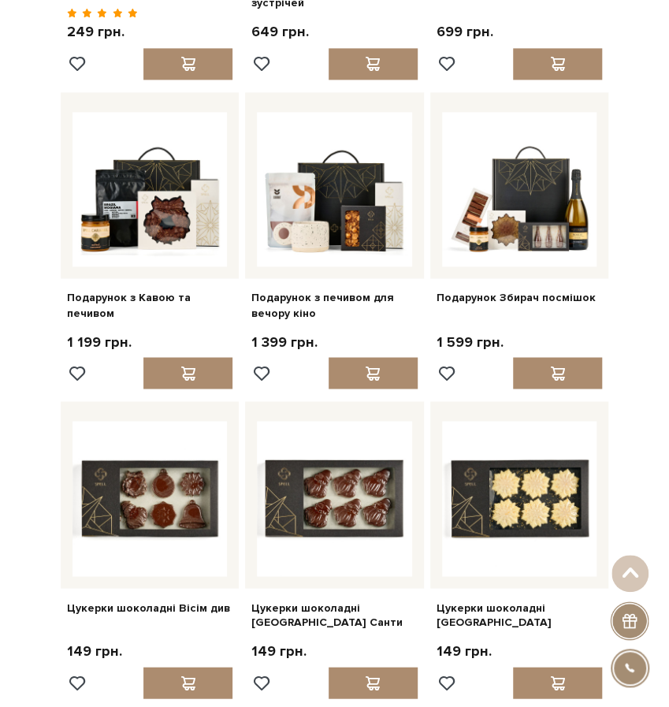
click at [618, 352] on div "Головна Вся продукція Вся продукція з коллекції "Новорічн.. Вся продукція з кол…" at bounding box center [334, 659] width 669 height 2590
click at [648, 443] on div "Головна Вся продукція Вся продукція з коллекції "Новорічн.. Вся продукція з кол…" at bounding box center [334, 659] width 669 height 2590
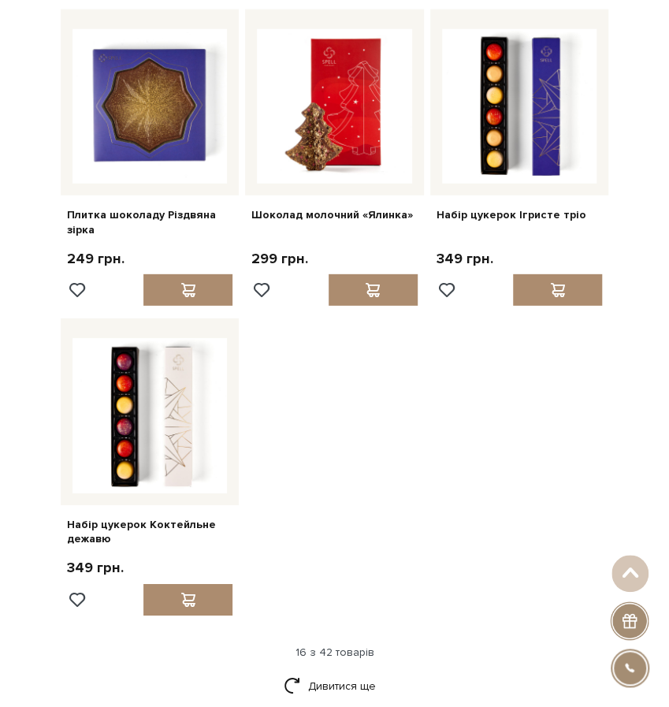
scroll to position [1419, 0]
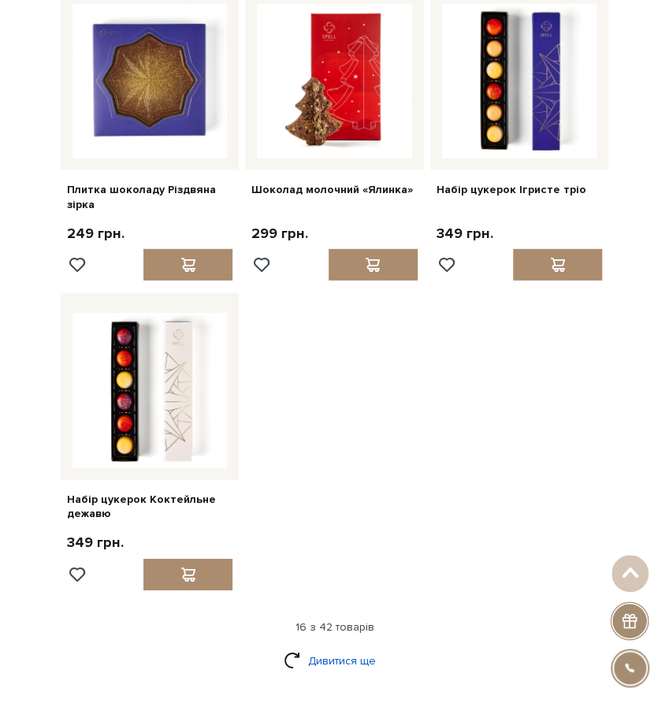
click at [334, 659] on link "Дивитися ще" at bounding box center [335, 661] width 102 height 28
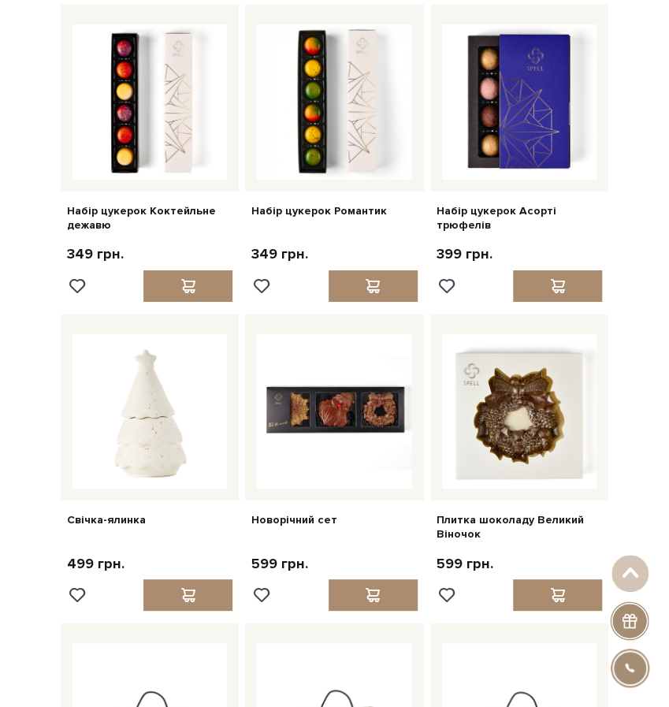
scroll to position [1839, 0]
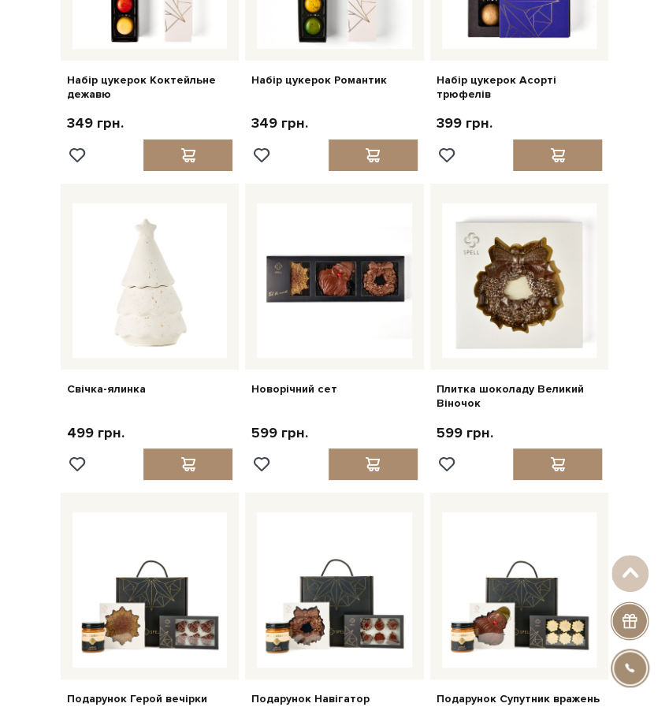
click at [656, 310] on div "Головна Вся продукція Вся продукція з коллекції "Новорічн.. Вся продукція з кол…" at bounding box center [334, 287] width 669 height 4136
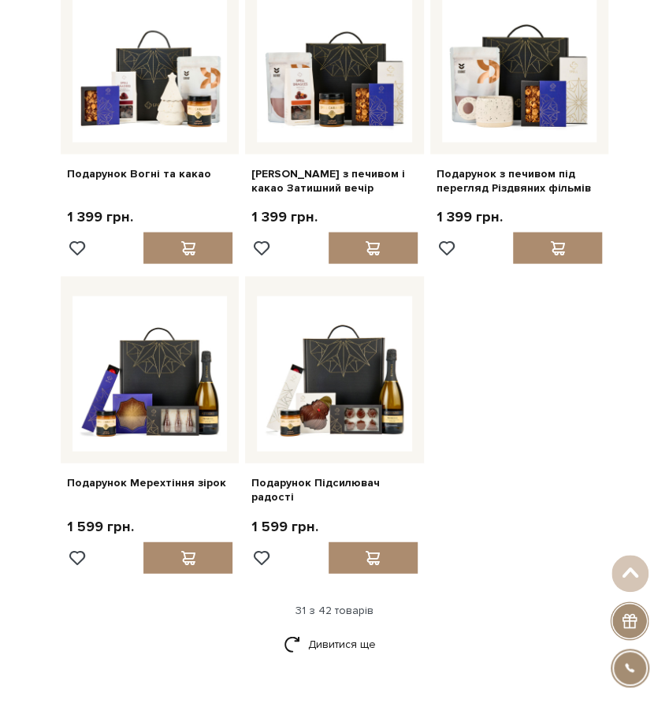
scroll to position [2977, 0]
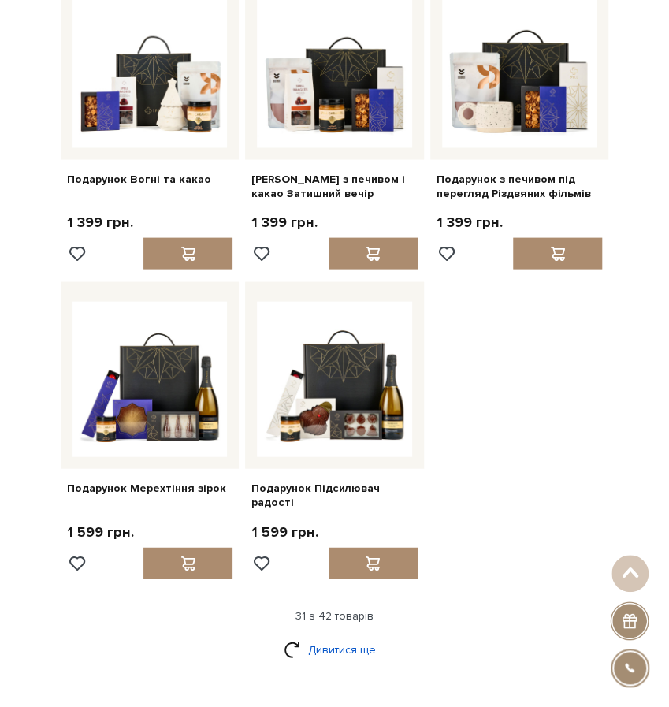
click at [334, 635] on link "Дивитися ще" at bounding box center [335, 649] width 102 height 28
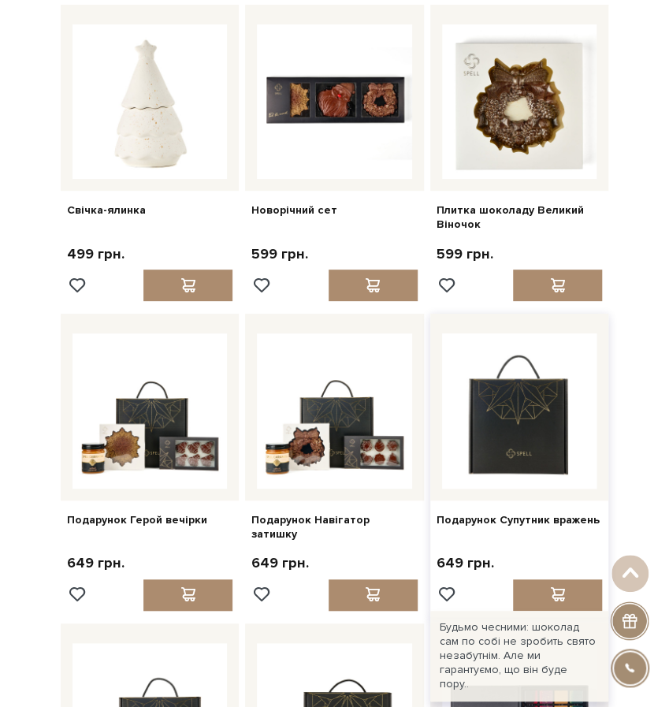
scroll to position [2165, 0]
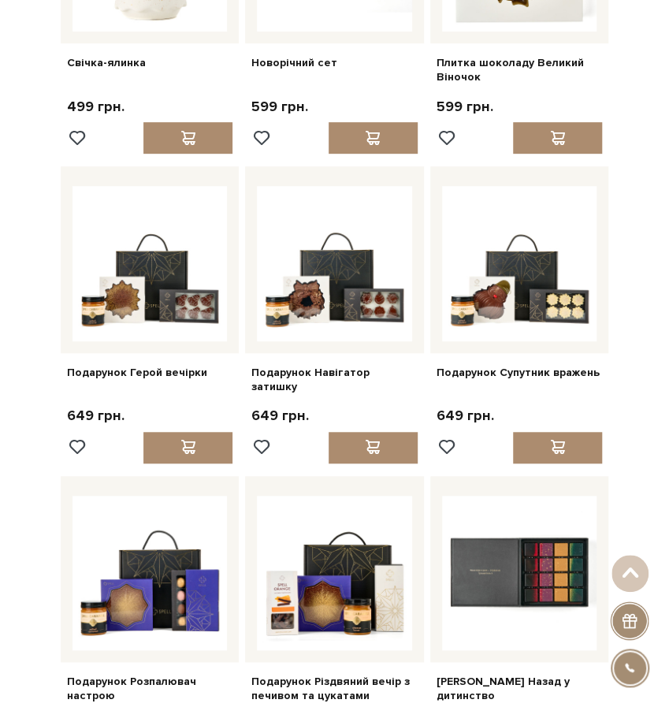
click at [652, 388] on div "Головна Вся продукція Вся продукція з коллекції "Новорічн.. Вся продукція з кол…" at bounding box center [334, 385] width 669 height 4984
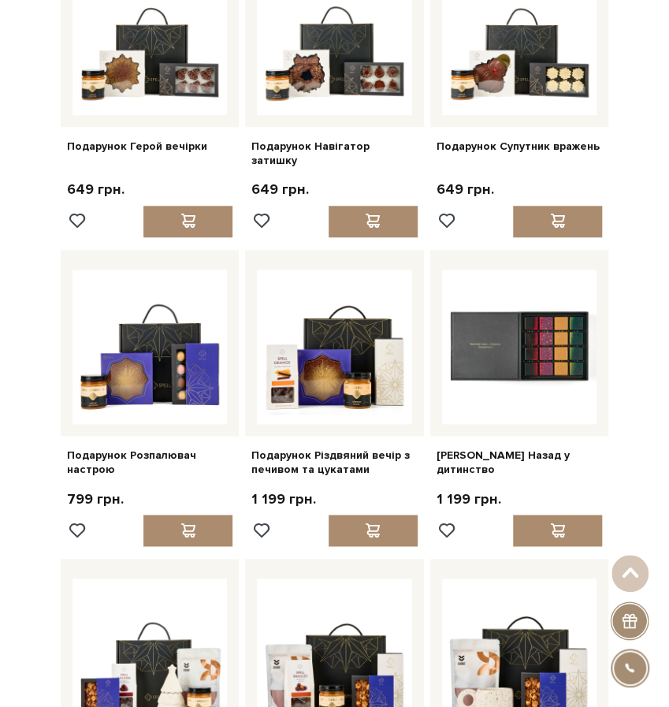
scroll to position [2392, 0]
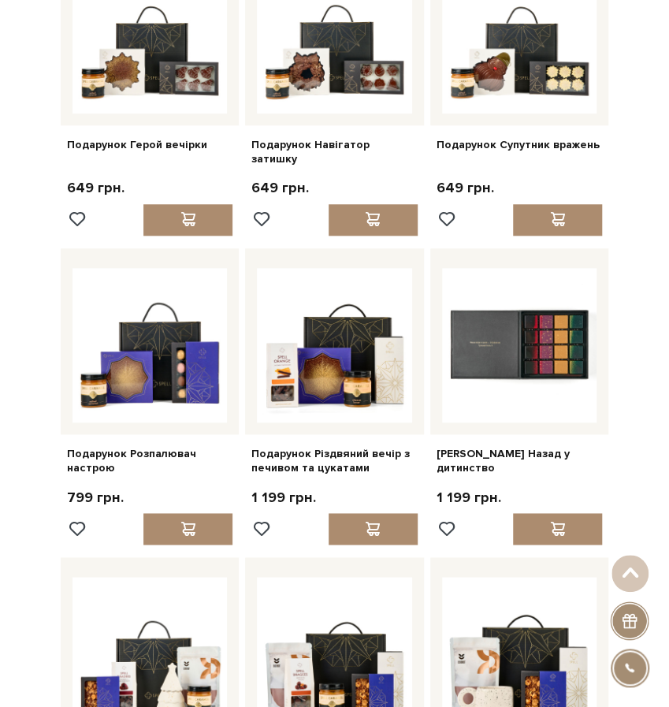
click at [636, 378] on div "Головна Вся продукція Вся продукція з коллекції "Новорічн.. Вся продукція з кол…" at bounding box center [334, 157] width 669 height 4984
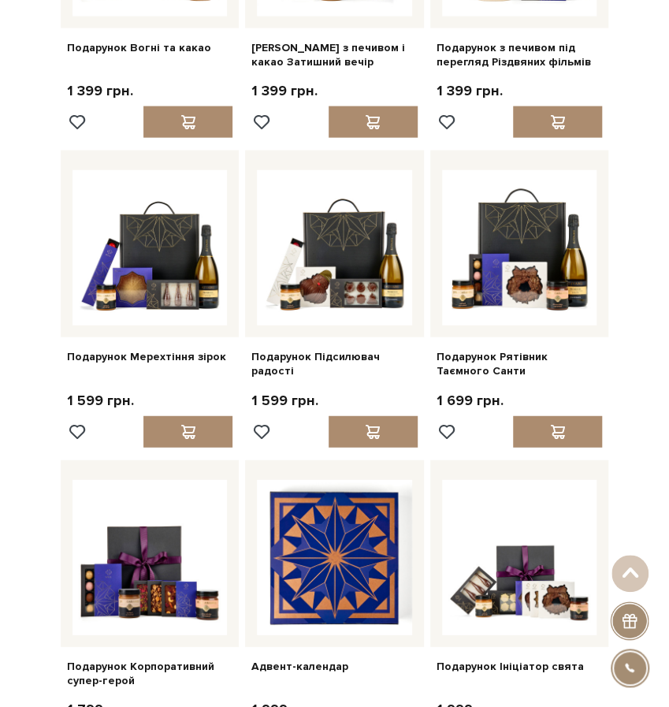
scroll to position [2937, 0]
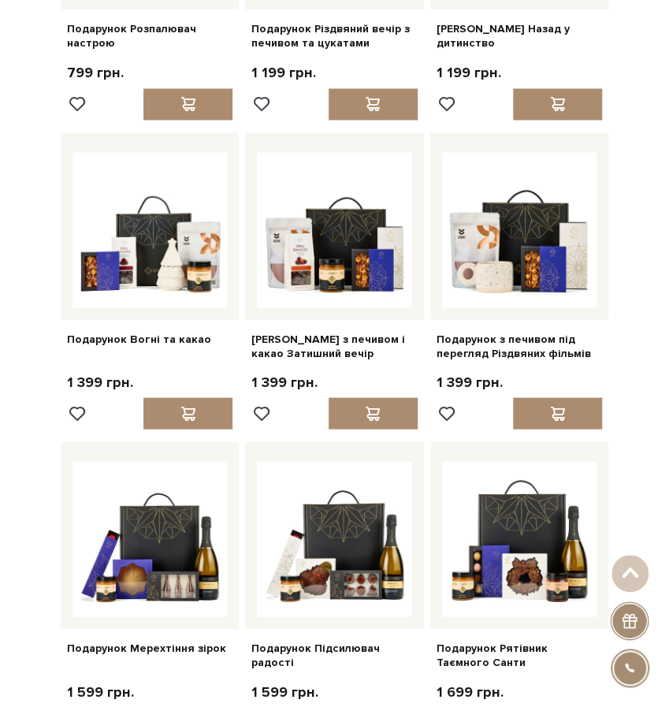
scroll to position [2818, 0]
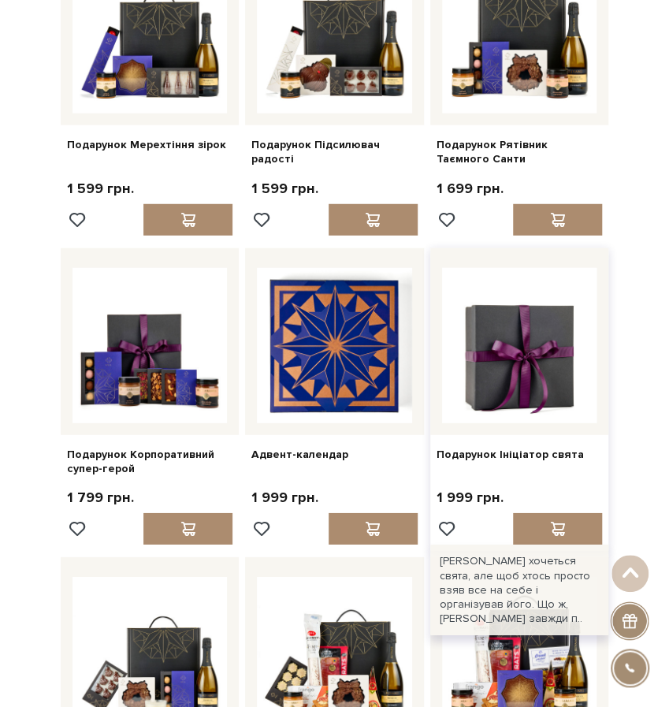
scroll to position [3389, 0]
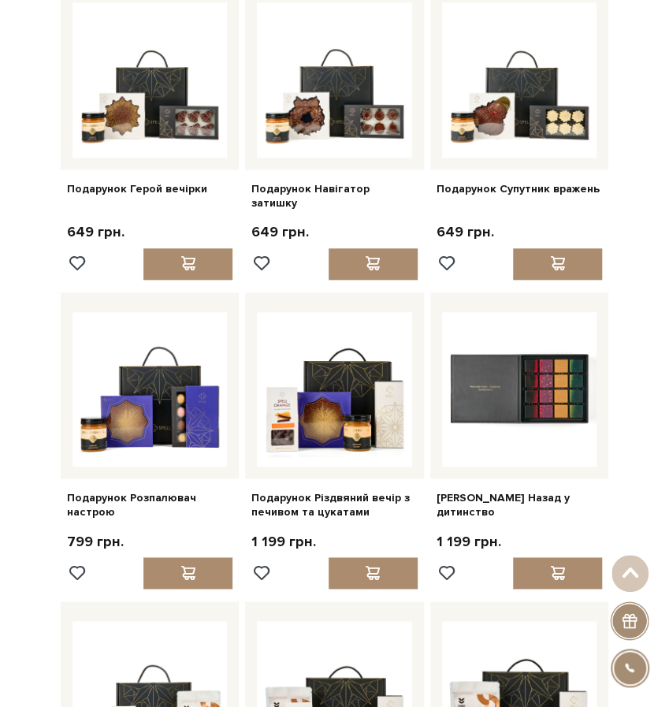
scroll to position [2350, 0]
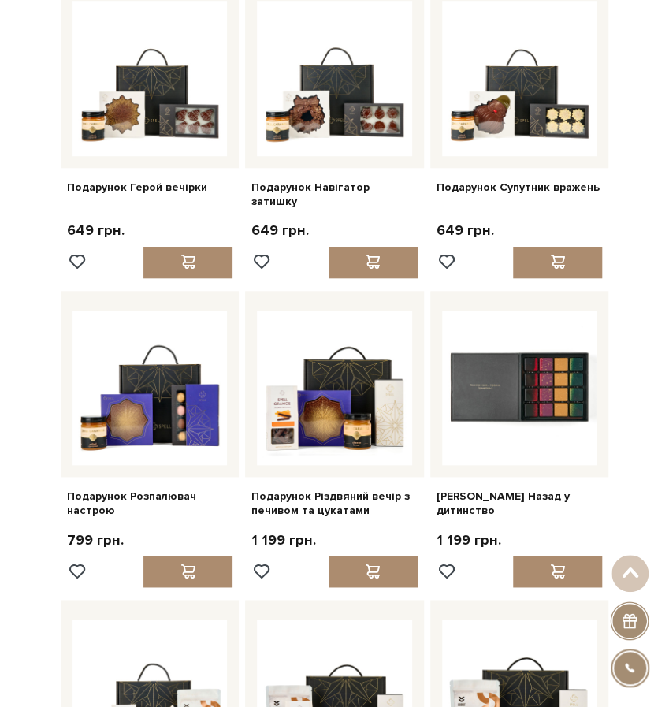
click at [640, 466] on div "Головна Вся продукція Вся продукція з коллекції "Новорічн.. Вся продукція з кол…" at bounding box center [334, 200] width 669 height 4984
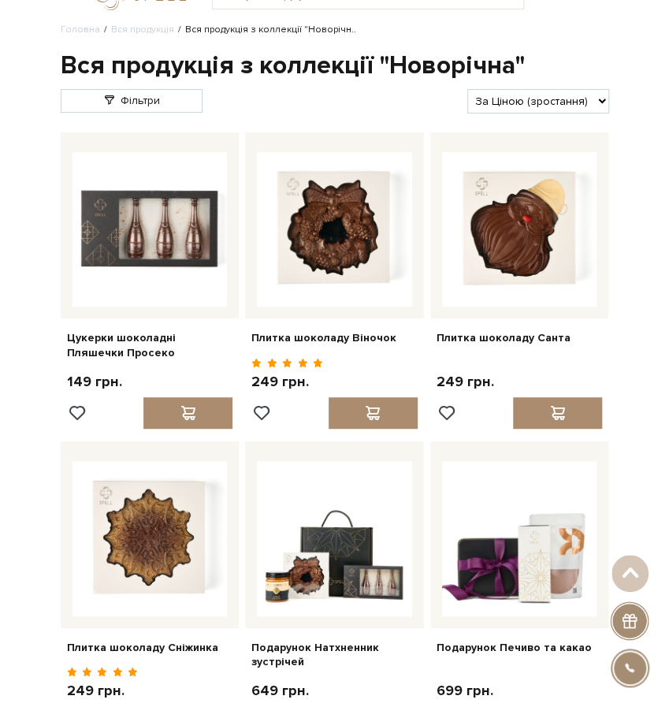
scroll to position [17, 0]
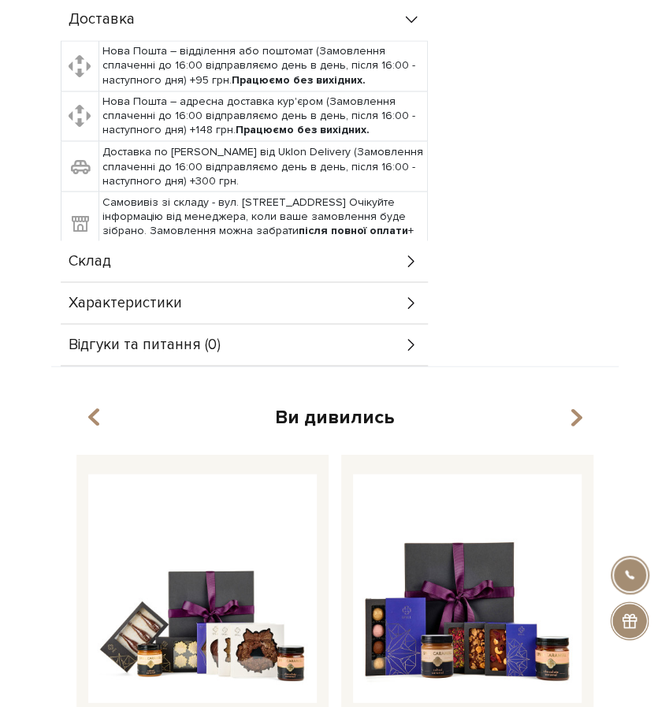
scroll to position [870, 0]
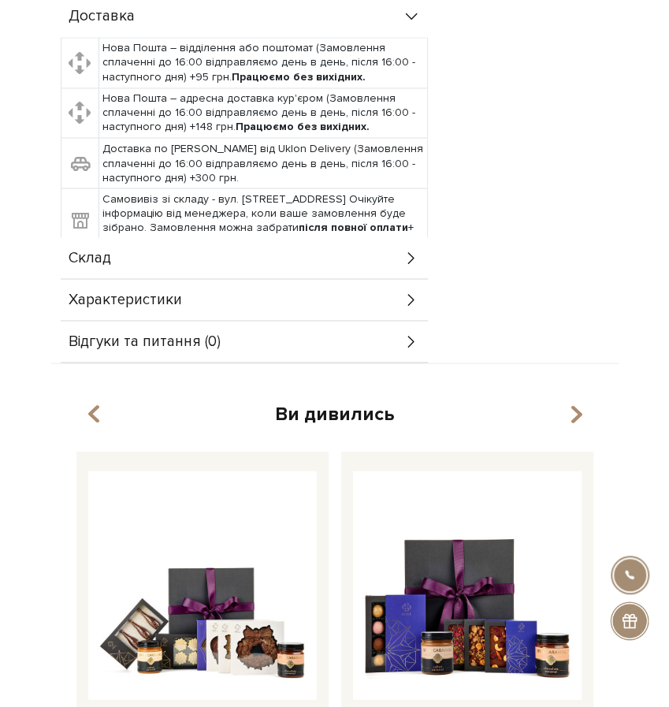
click at [191, 270] on div "Склад" at bounding box center [244, 257] width 367 height 41
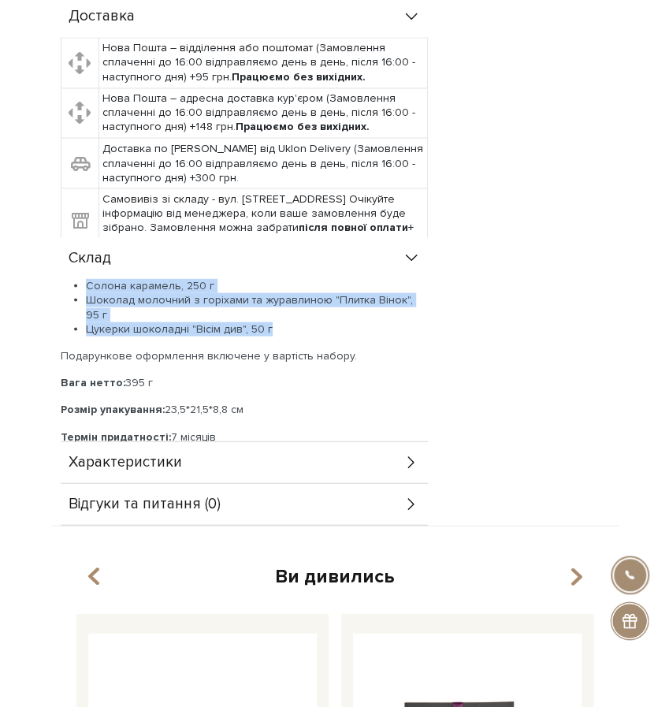
drag, startPoint x: 83, startPoint y: 283, endPoint x: 282, endPoint y: 316, distance: 201.2
click at [282, 316] on ul "Солона карамель, 250 г Шоколад молочний з горіхами та журавлиною "Плитка Вінок"…" at bounding box center [244, 307] width 367 height 58
copy ul "Солона карамель, 250 г Шоколад молочний з горіхами та журавлиною "Плитка Вінок"…"
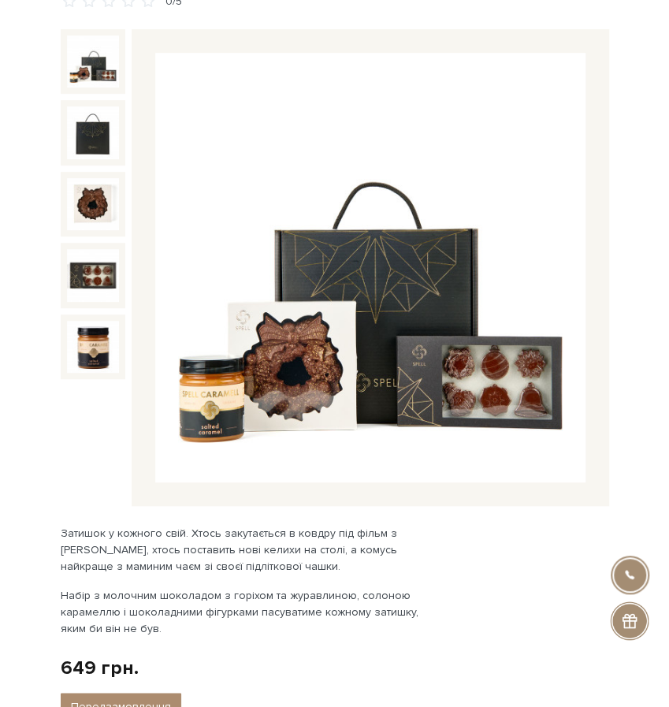
scroll to position [0, 0]
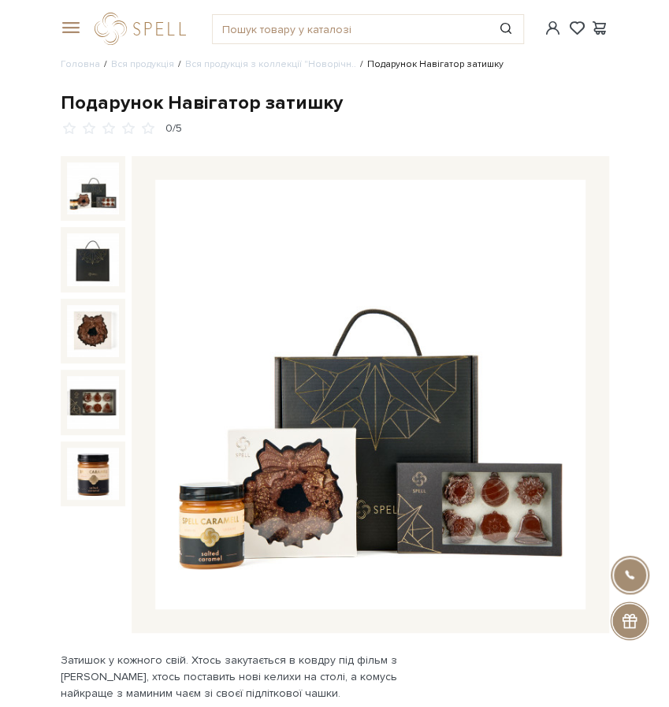
click at [225, 92] on div "Подарунок Навігатор затишку" at bounding box center [335, 103] width 548 height 24
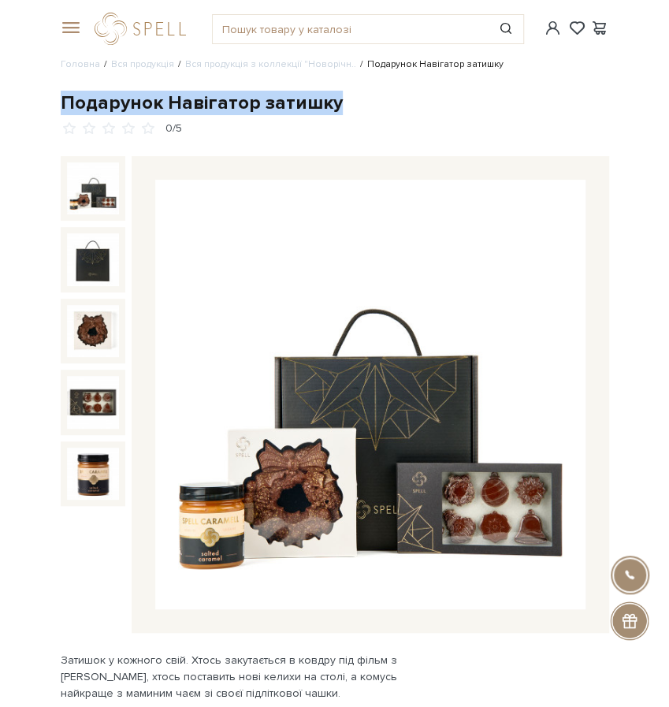
click at [225, 92] on div "Подарунок Навігатор затишку" at bounding box center [335, 103] width 548 height 24
copy div "Подарунок Навігатор затишку"
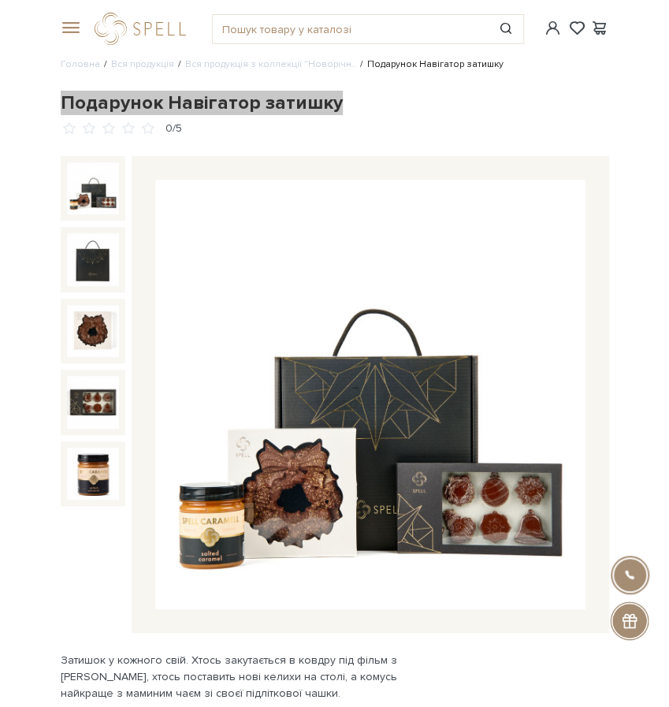
scroll to position [21, 0]
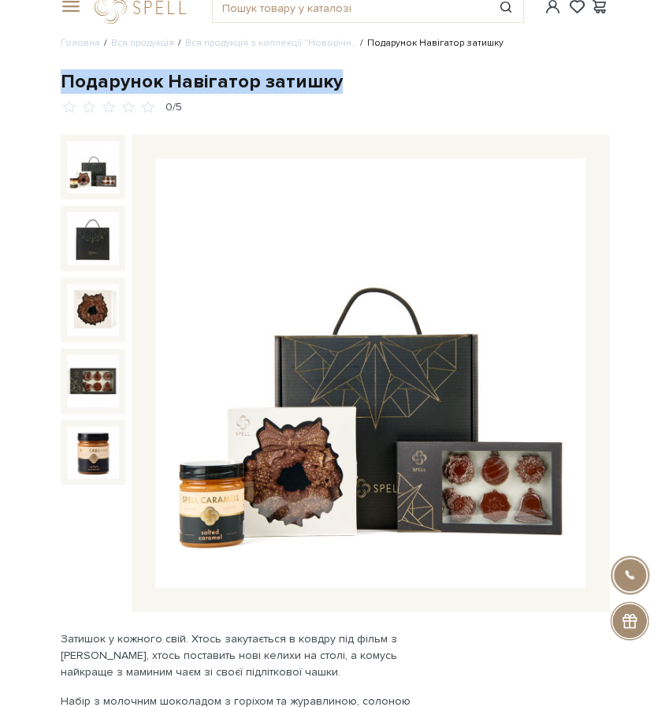
click at [367, 387] on img at bounding box center [369, 372] width 429 height 429
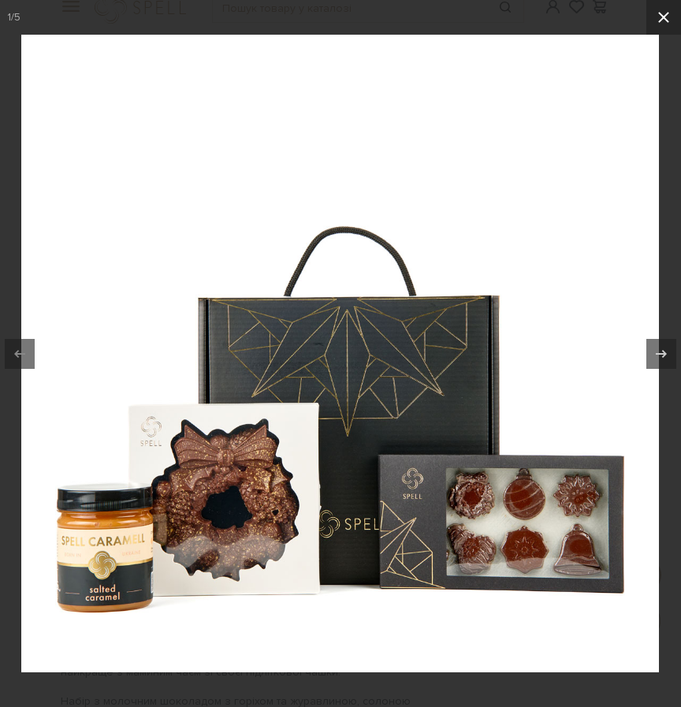
click at [668, 18] on icon at bounding box center [663, 17] width 19 height 19
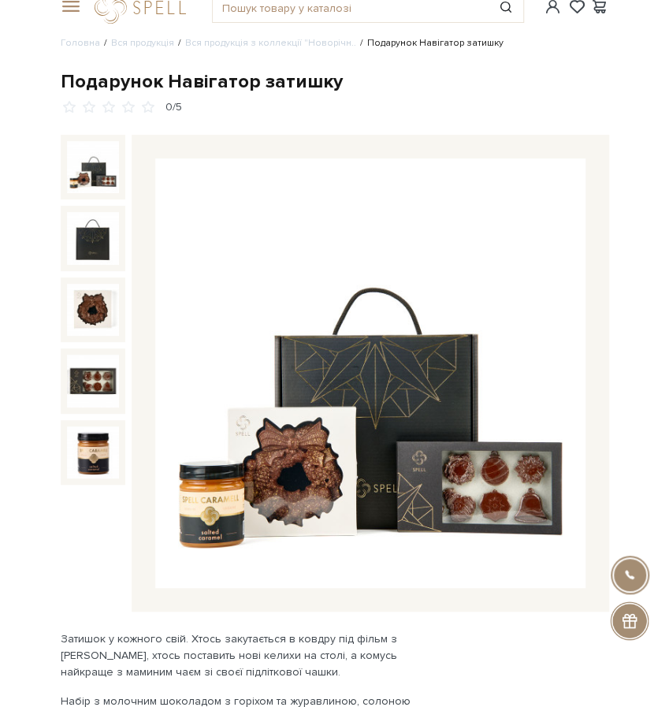
click at [581, 94] on div "Подарунок Навігатор затишку 0/5" at bounding box center [335, 92] width 548 height 46
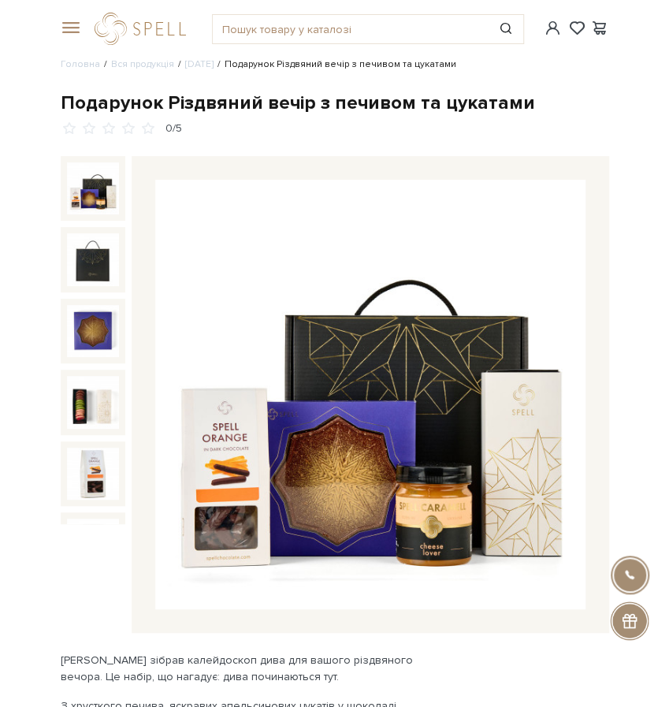
click at [406, 250] on img at bounding box center [369, 394] width 429 height 429
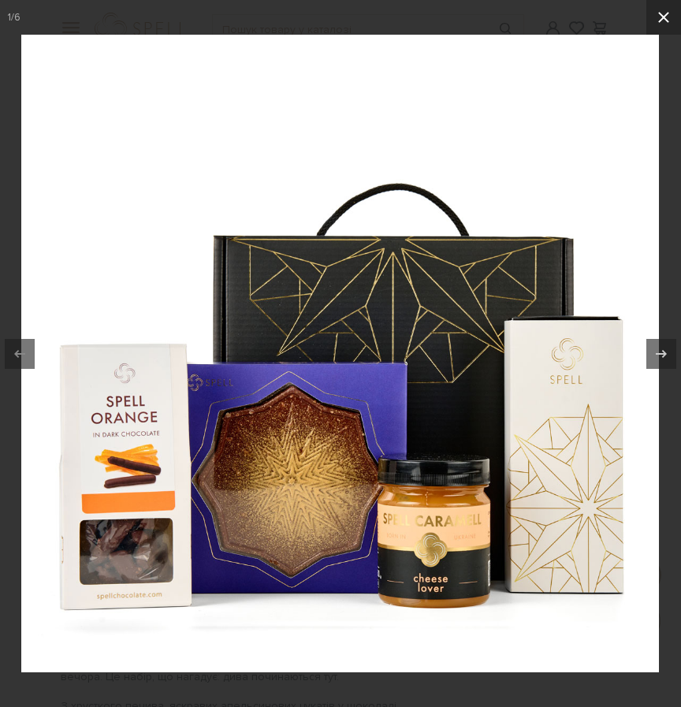
click at [664, 16] on icon at bounding box center [663, 17] width 11 height 11
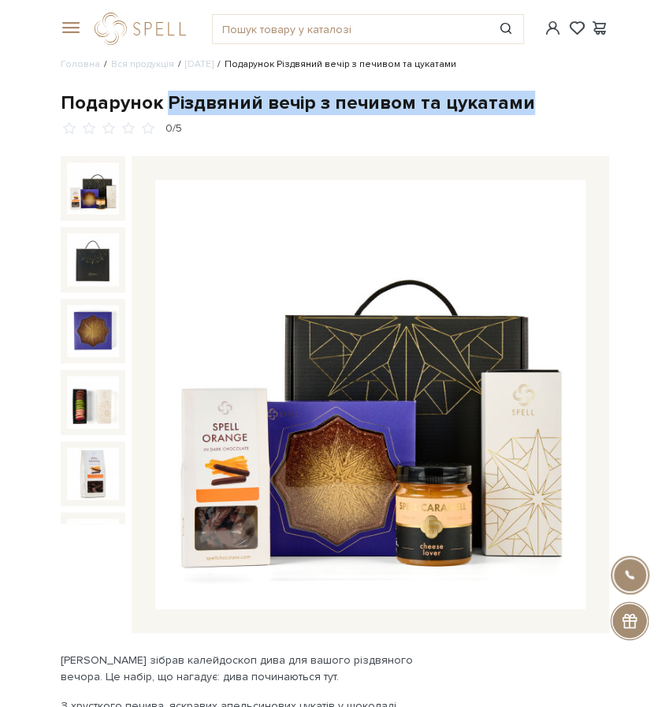
drag, startPoint x: 163, startPoint y: 100, endPoint x: 515, endPoint y: 102, distance: 352.1
click at [515, 102] on div "Подарунок Різдвяний вечір з печивом та цукатами" at bounding box center [335, 103] width 548 height 24
copy div "Різдвяний вечір з печивом та цукатами"
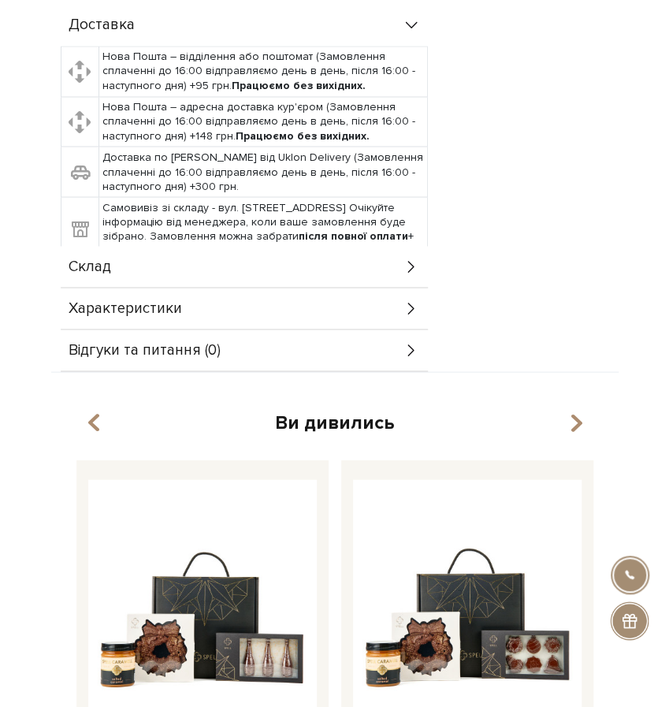
scroll to position [875, 0]
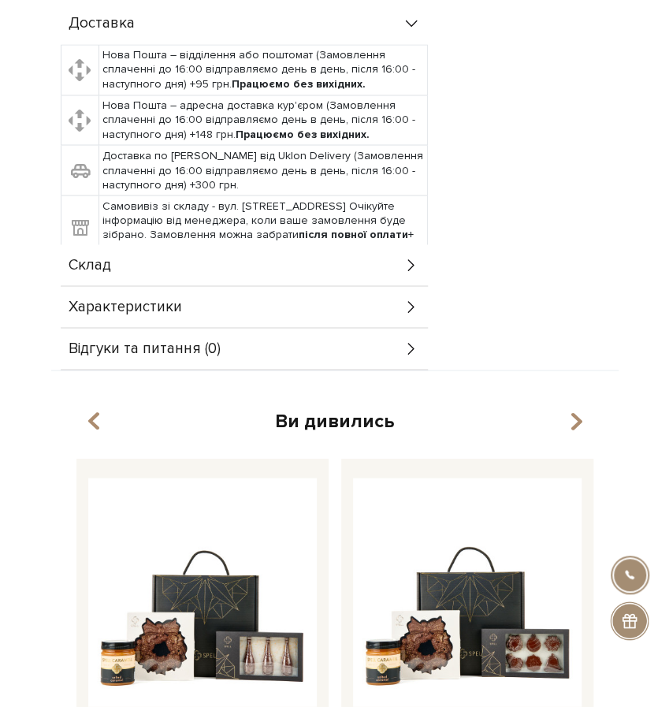
click at [191, 254] on div "Склад" at bounding box center [244, 264] width 367 height 41
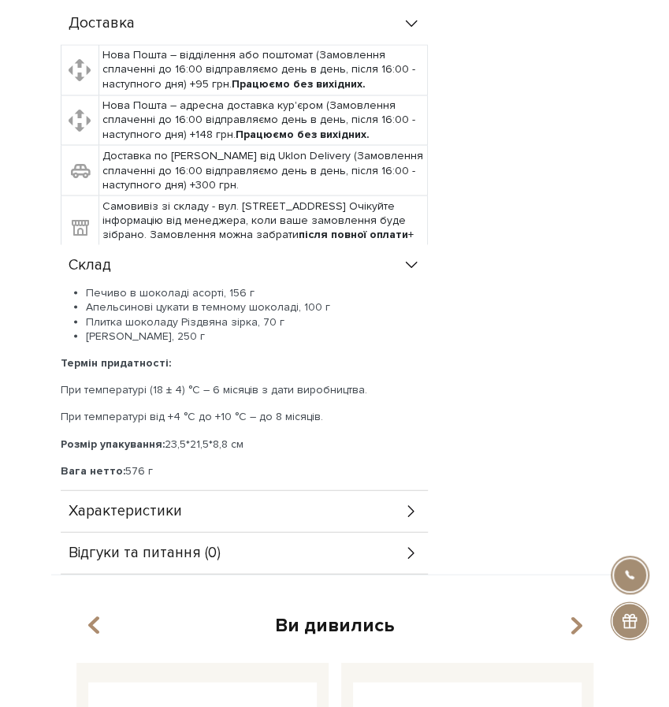
drag, startPoint x: 87, startPoint y: 280, endPoint x: 206, endPoint y: 332, distance: 130.5
click at [206, 332] on div "Печиво в шоколаді асорті, 156 г Апельсинові цукати в темному шоколаді, 100 г Пл…" at bounding box center [244, 381] width 367 height 192
click at [218, 331] on li "Сирна карамель, 250 г" at bounding box center [257, 335] width 342 height 14
drag, startPoint x: 87, startPoint y: 282, endPoint x: 206, endPoint y: 321, distance: 125.3
click at [206, 321] on ul "Печиво в шоколаді асорті, 156 г Апельсинові цукати в темному шоколаді, 100 г Пл…" at bounding box center [244, 314] width 367 height 58
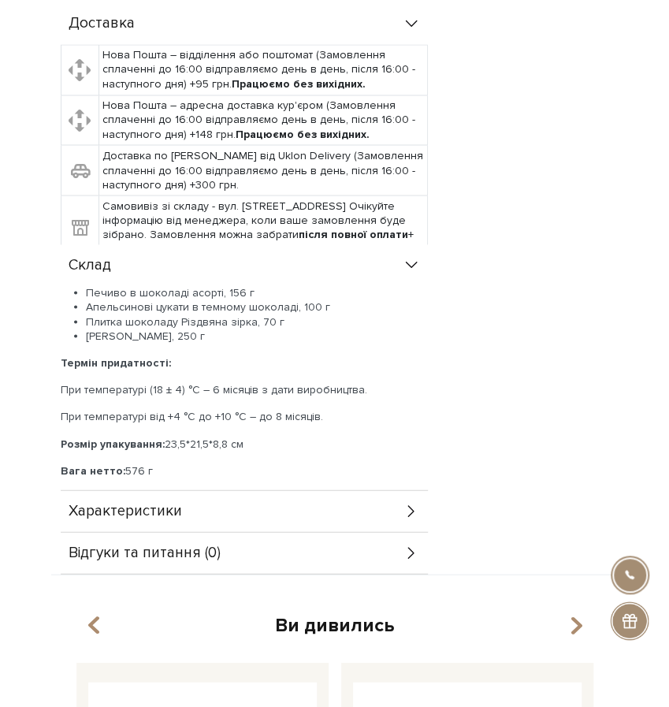
copy ul "Печиво в шоколаді асорті, 156 г Апельсинові цукати в темному шоколаді, 100 г Пл…"
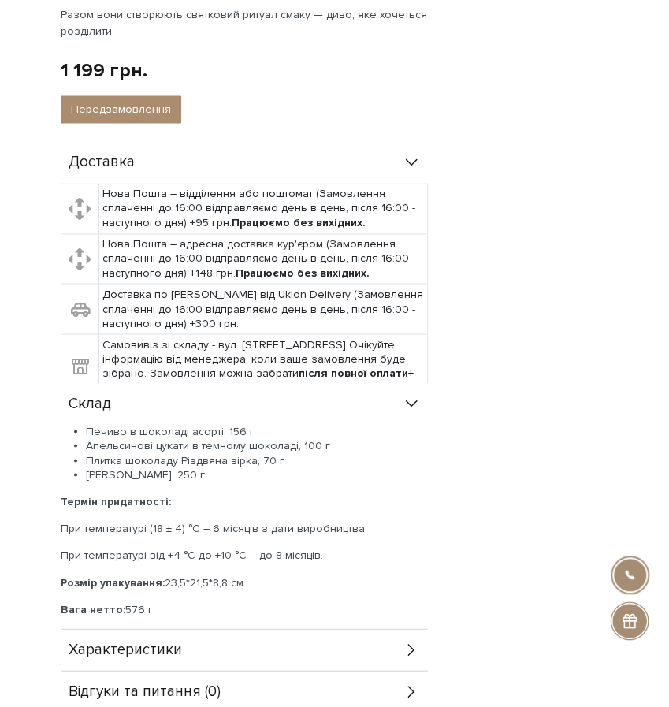
scroll to position [729, 0]
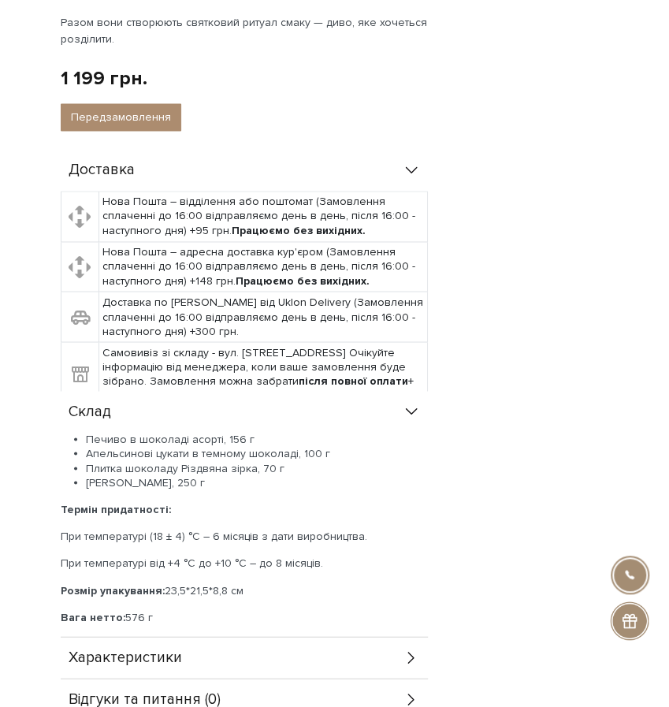
click at [526, 335] on div "Доставка Нова Пошта – відділення або поштомат (Замовлення сплаченні до 16:00 ві…" at bounding box center [335, 435] width 548 height 570
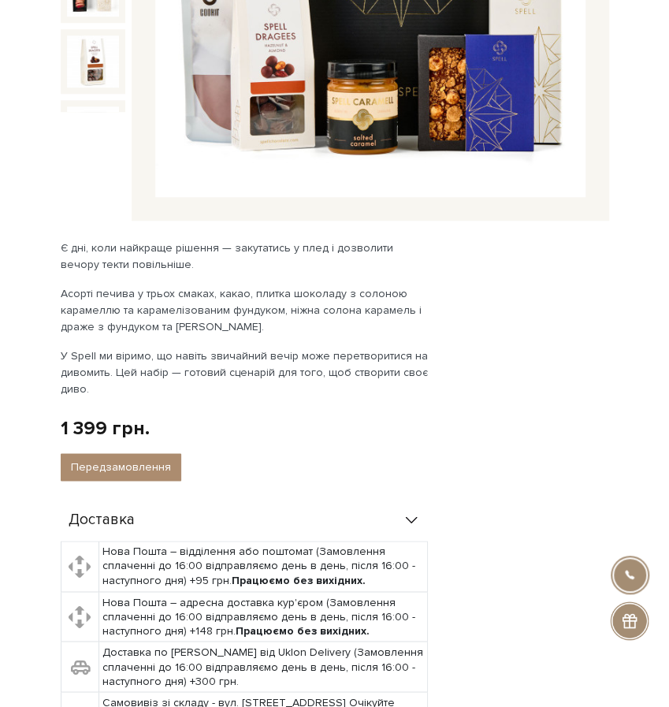
scroll to position [405, 0]
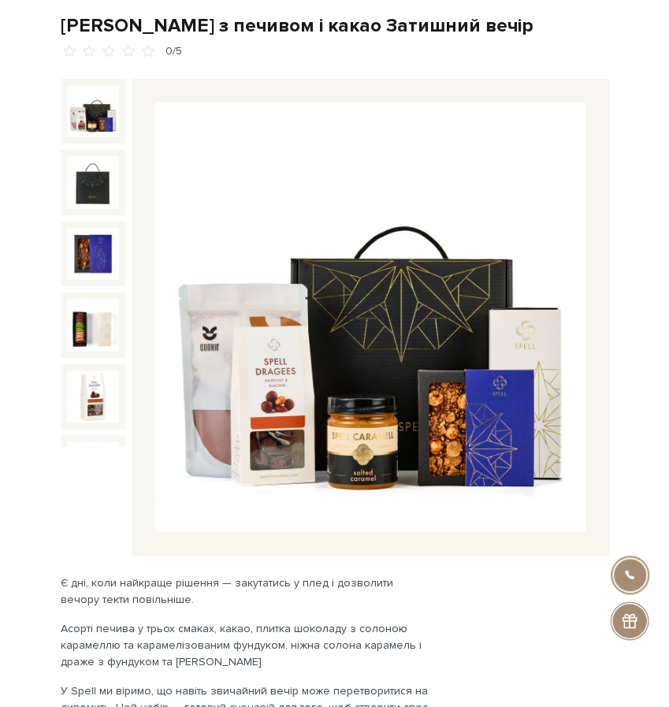
click at [492, 332] on img at bounding box center [369, 316] width 429 height 429
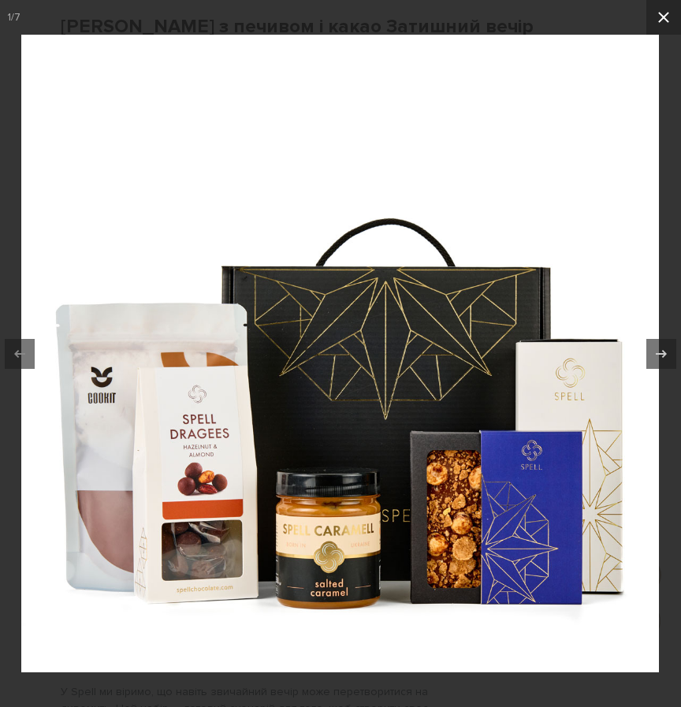
click at [662, 23] on icon at bounding box center [663, 17] width 19 height 19
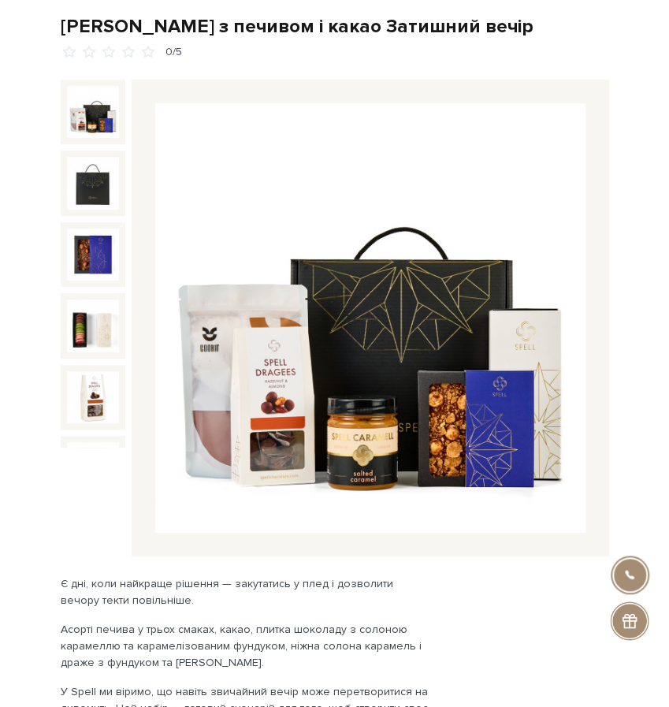
scroll to position [61, 0]
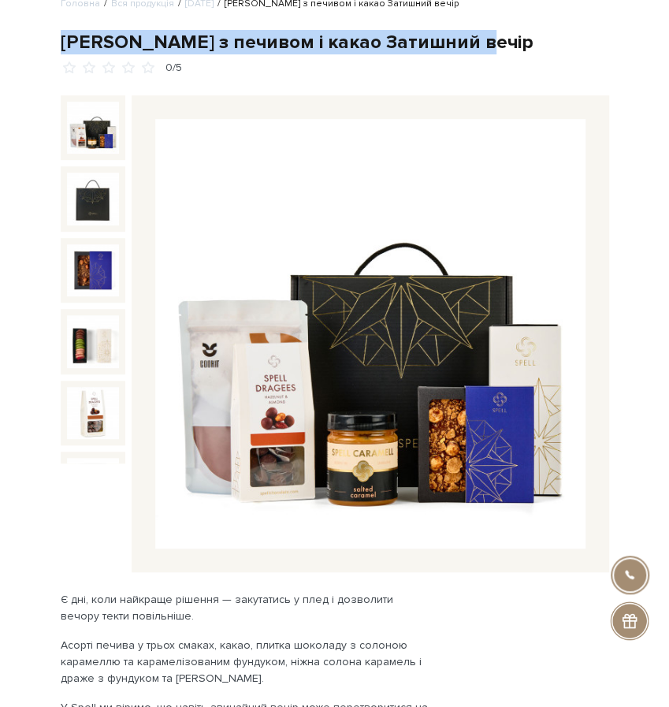
drag, startPoint x: 64, startPoint y: 43, endPoint x: 493, endPoint y: 43, distance: 429.3
click at [493, 43] on div "[PERSON_NAME] з печивом і какао Затишний вечір" at bounding box center [335, 42] width 548 height 24
copy div "[PERSON_NAME] з печивом і какао Затишний вечір"
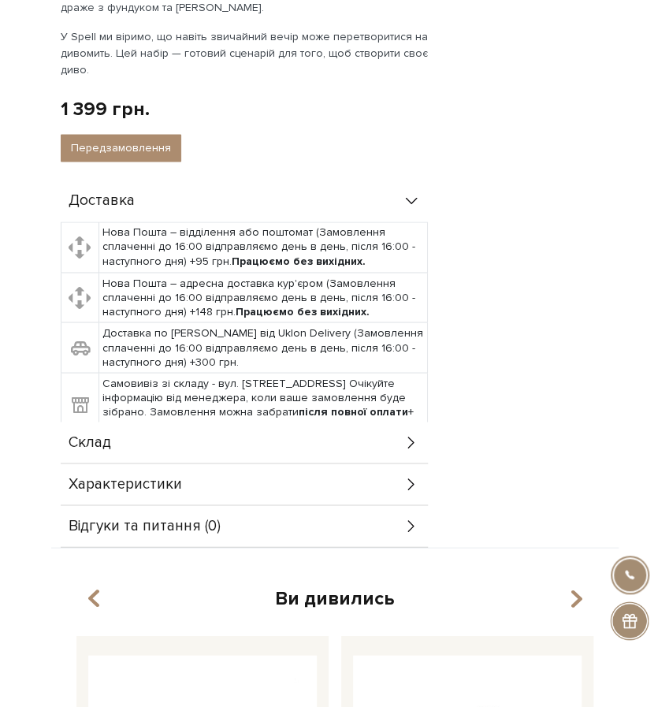
scroll to position [831, 0]
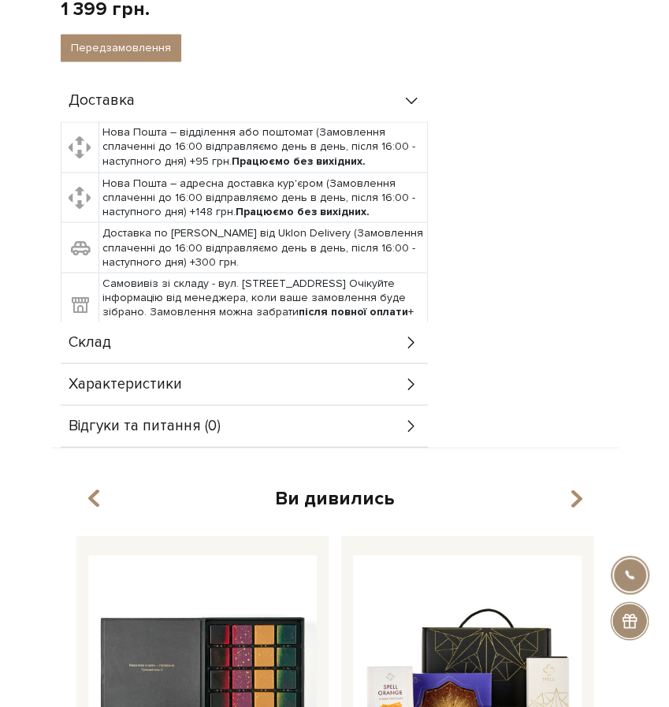
click at [209, 344] on div "Склад" at bounding box center [244, 341] width 367 height 41
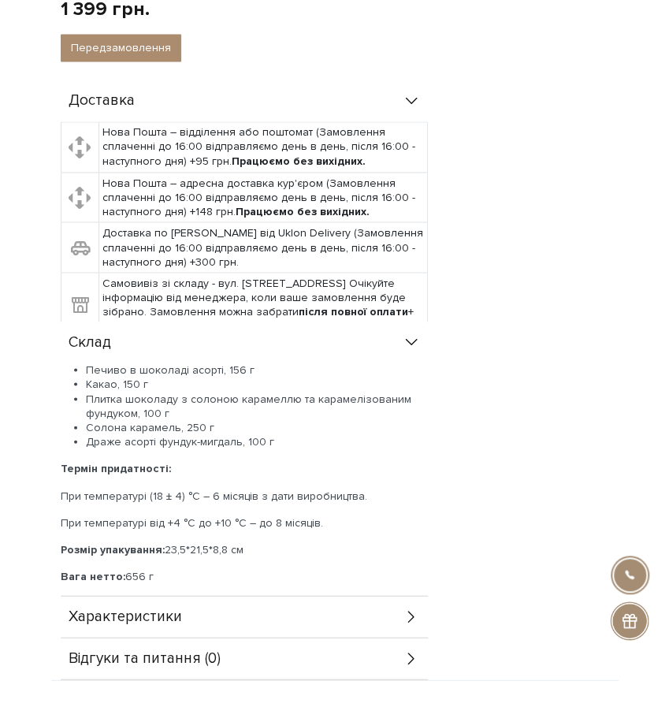
drag, startPoint x: 87, startPoint y: 359, endPoint x: 290, endPoint y: 428, distance: 214.5
click at [290, 428] on ul "Печиво в шоколаді асорті, 156 г Какао, 150 г Плитка шоколаду з солоною карамелл…" at bounding box center [244, 405] width 367 height 86
copy ul "Печиво в шоколаді асорті, 156 г Какао, 150 г Плитка шоколаду з солоною карамелл…"
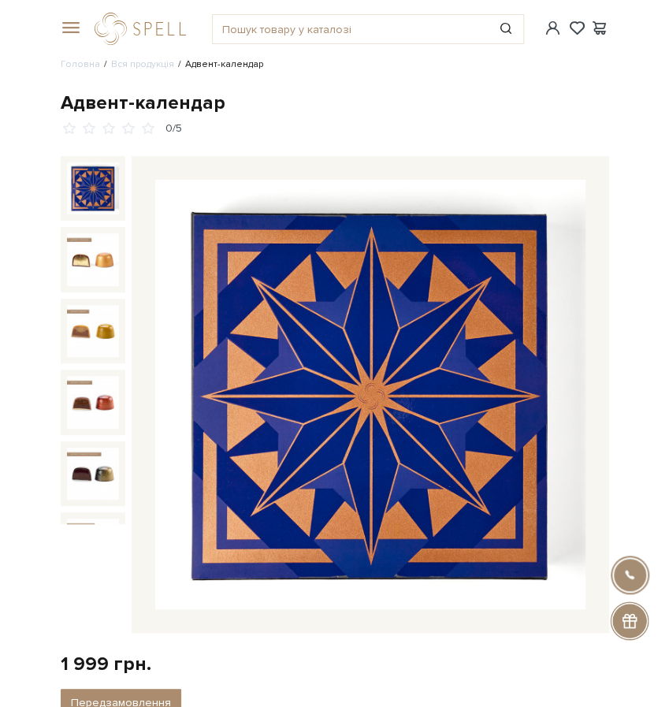
scroll to position [36, 0]
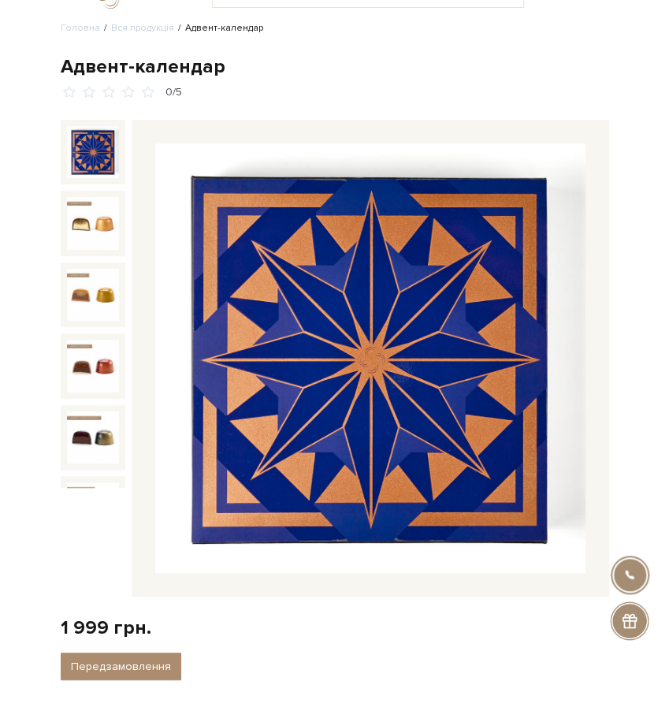
click at [467, 331] on img at bounding box center [369, 357] width 429 height 429
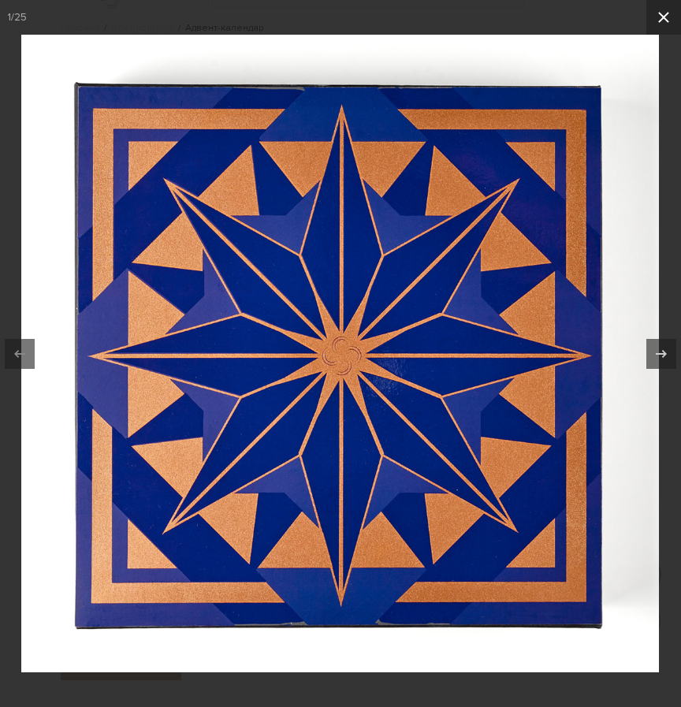
click at [665, 23] on icon at bounding box center [663, 17] width 19 height 19
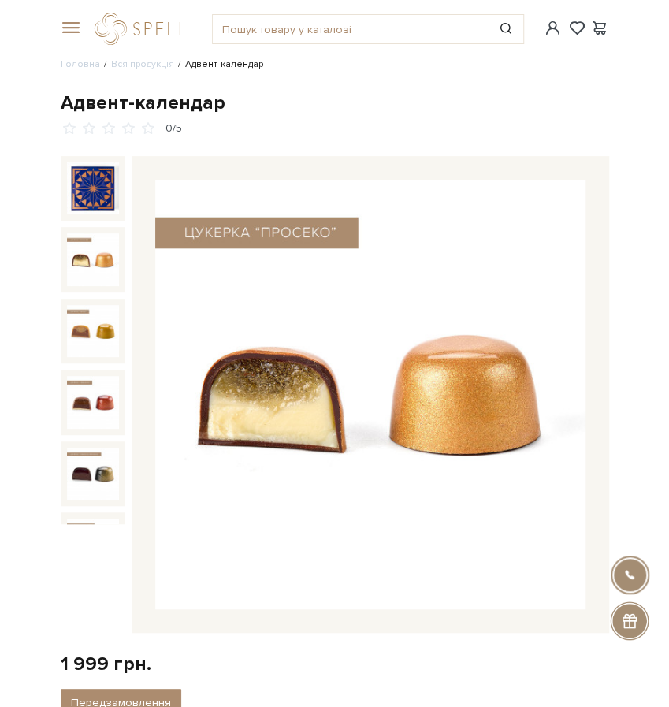
click at [86, 256] on img at bounding box center [93, 259] width 53 height 53
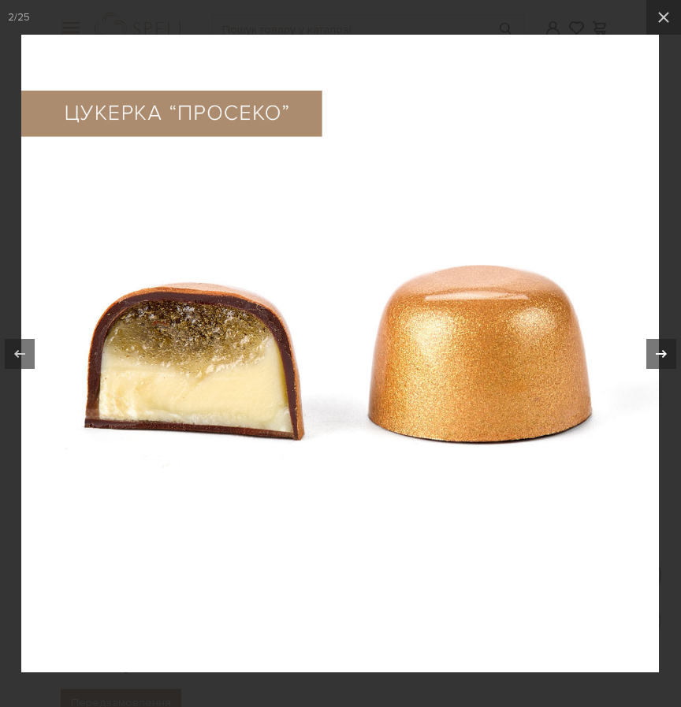
click at [649, 354] on div at bounding box center [661, 354] width 30 height 30
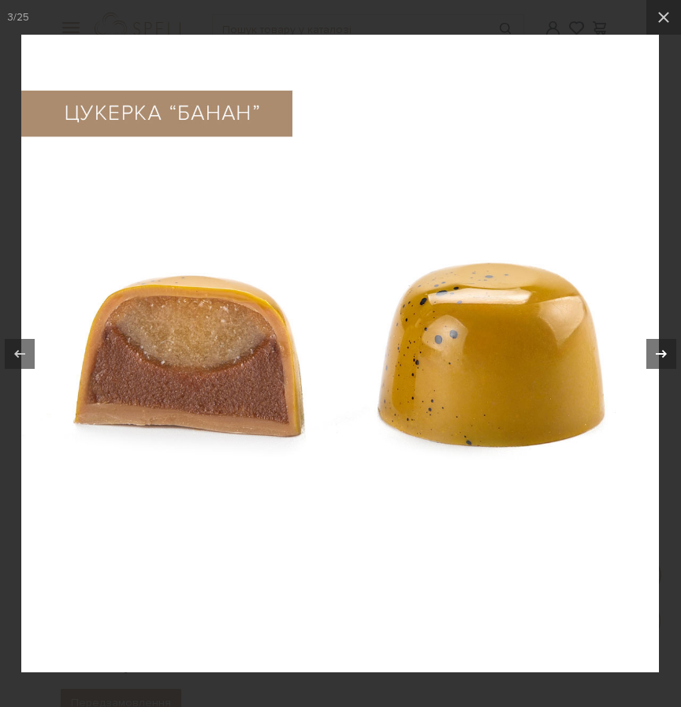
click at [649, 354] on div at bounding box center [661, 354] width 30 height 30
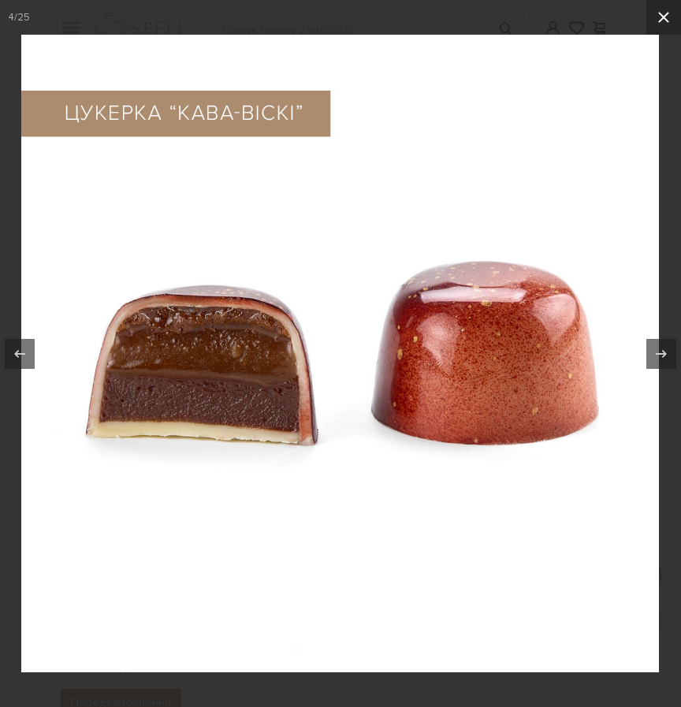
click at [659, 34] on button at bounding box center [663, 17] width 35 height 35
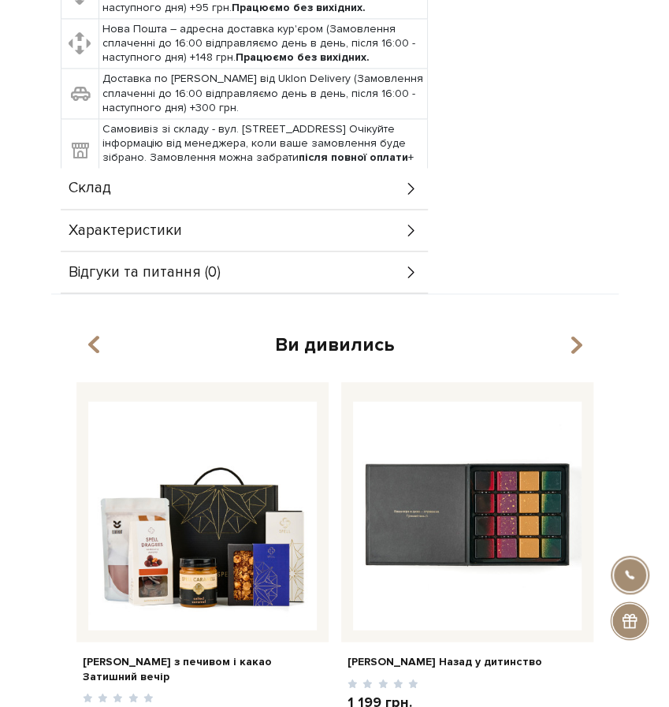
scroll to position [807, 0]
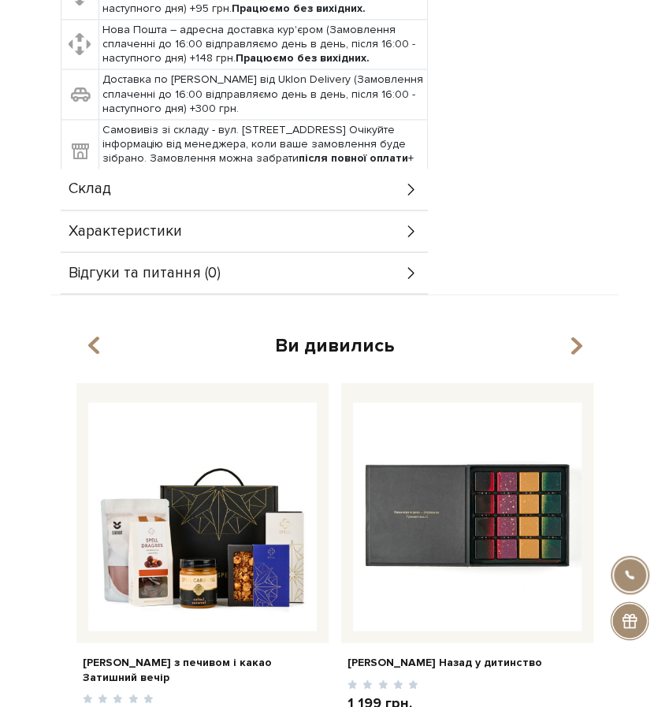
click at [165, 169] on div "Склад" at bounding box center [244, 189] width 367 height 41
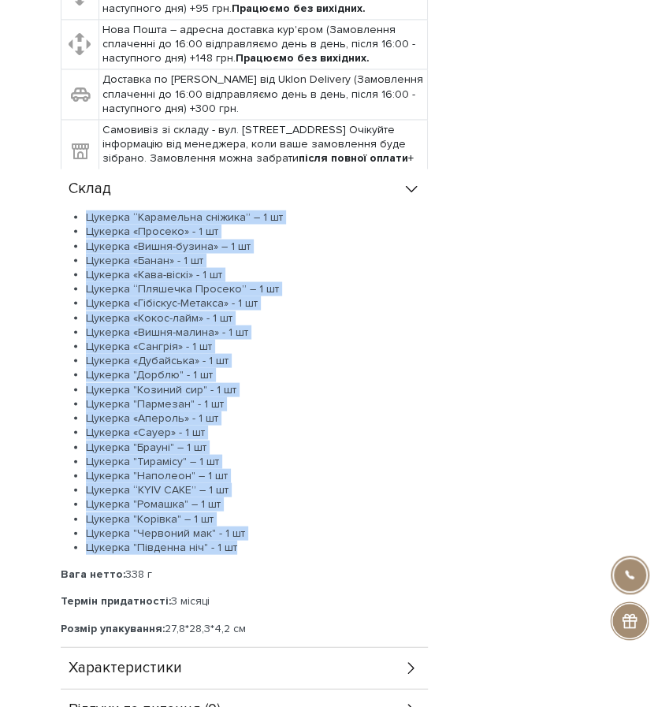
drag, startPoint x: 85, startPoint y: 207, endPoint x: 264, endPoint y: 529, distance: 368.5
click at [264, 529] on ul "Цукерка “Карамельна сніжика” – 1 шт Цукерка «Просеко» - 1 шт Цукерка «Вишня-буз…" at bounding box center [244, 382] width 367 height 344
copy ul "Цукерка “Карамельна сніжика” – 1 шт Цукерка «Просеко» - 1 шт Цукерка «Вишня-буз…"
click at [518, 390] on div "Доставка Нова Пошта – відділення або поштомат (Замовлення сплаченні до 16:00 ві…" at bounding box center [335, 329] width 548 height 803
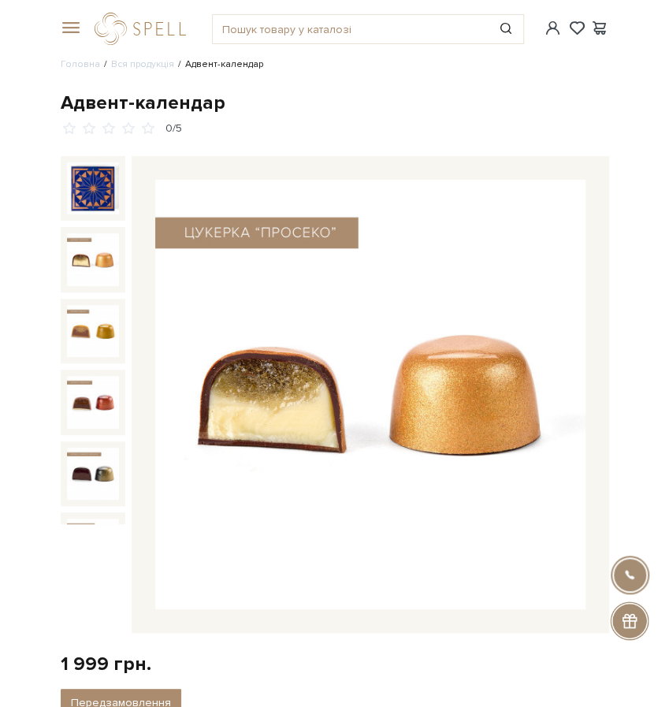
scroll to position [239, 0]
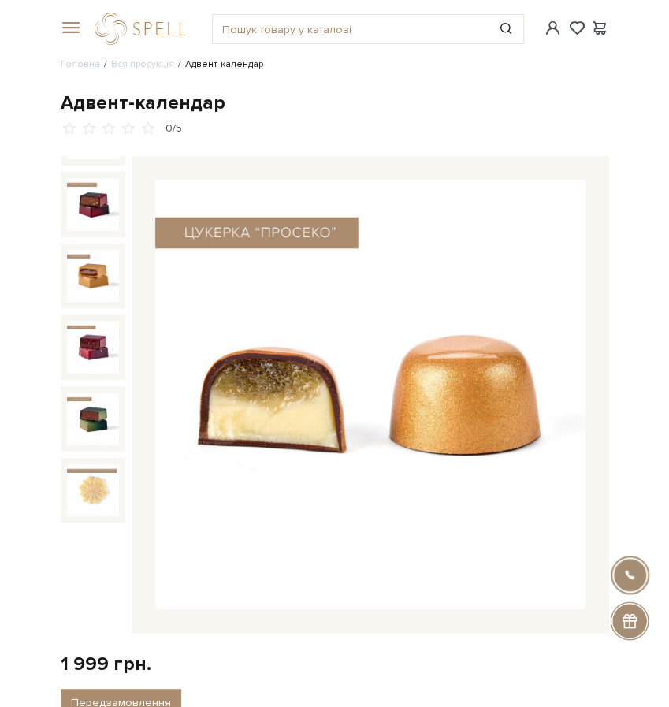
scroll to position [1352, 0]
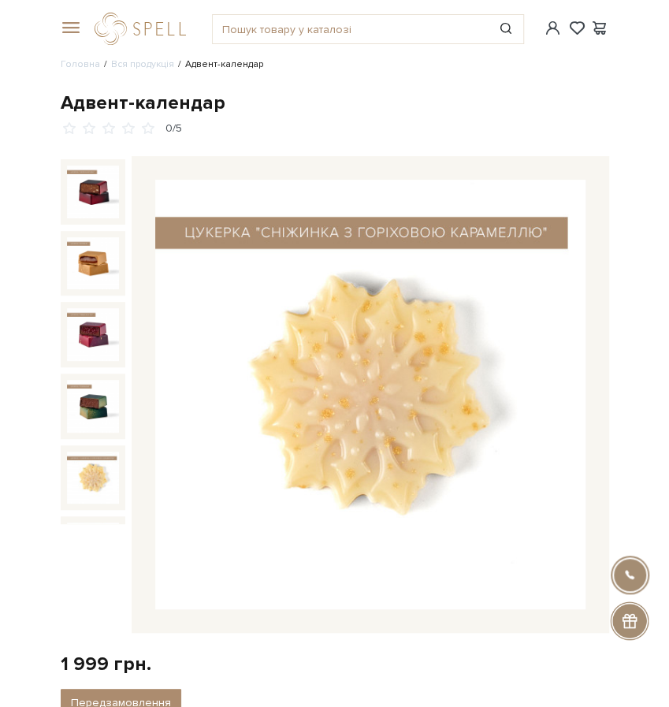
click at [101, 451] on img at bounding box center [93, 477] width 53 height 53
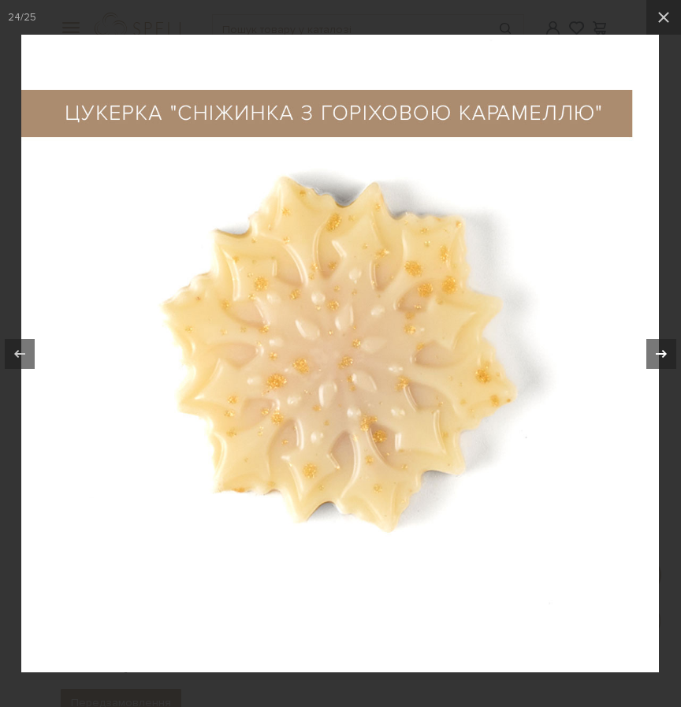
click at [660, 360] on icon at bounding box center [660, 353] width 19 height 19
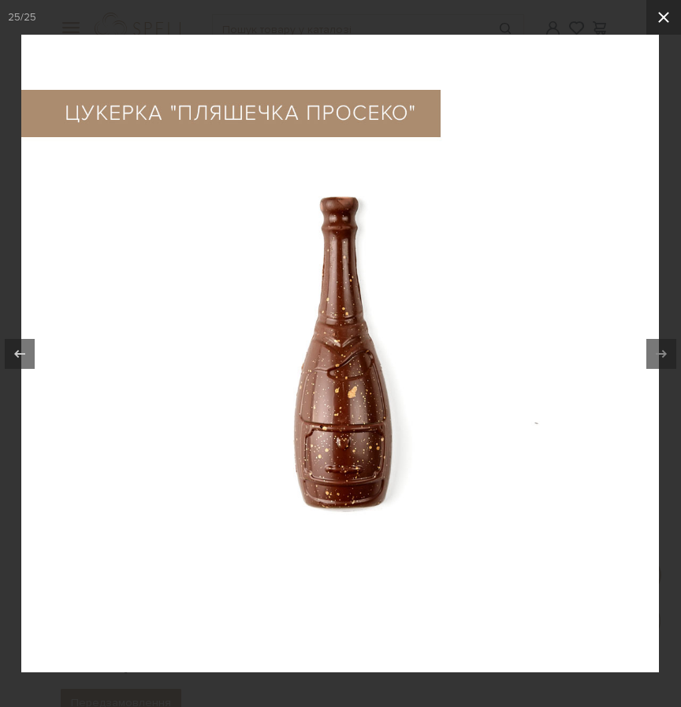
click at [665, 24] on icon at bounding box center [663, 17] width 19 height 19
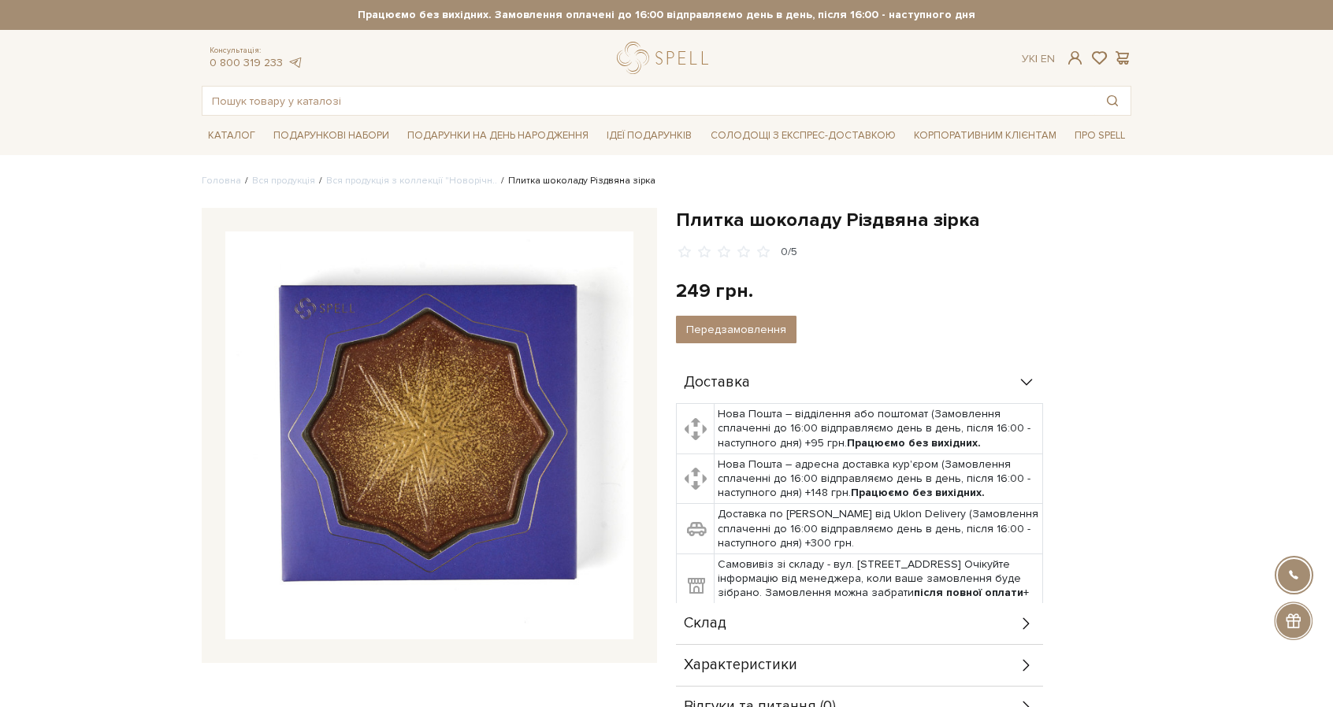
click at [572, 363] on img at bounding box center [429, 436] width 408 height 408
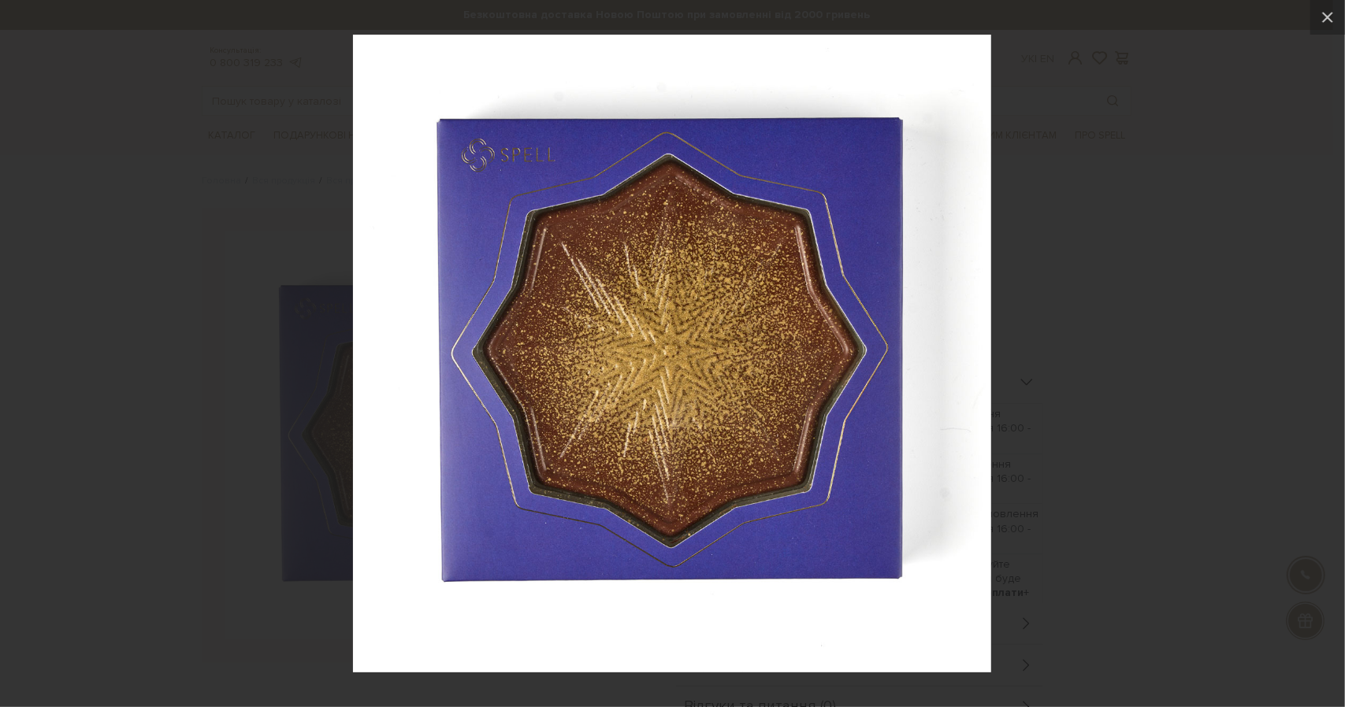
click at [1030, 210] on div at bounding box center [672, 353] width 1345 height 707
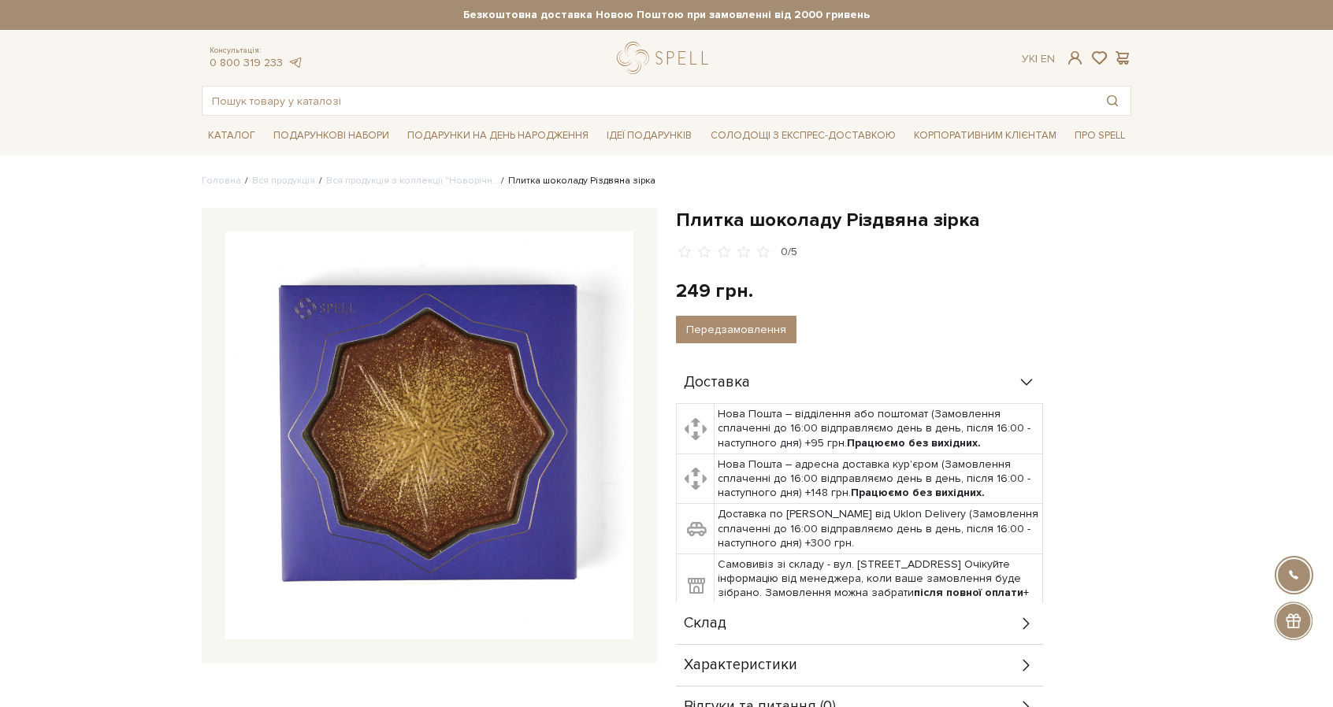
click at [796, 221] on h1 "Плитка шоколаду Різдвяна зірка" at bounding box center [903, 220] width 455 height 24
copy div "Плитка шоколаду Різдвяна зірка"
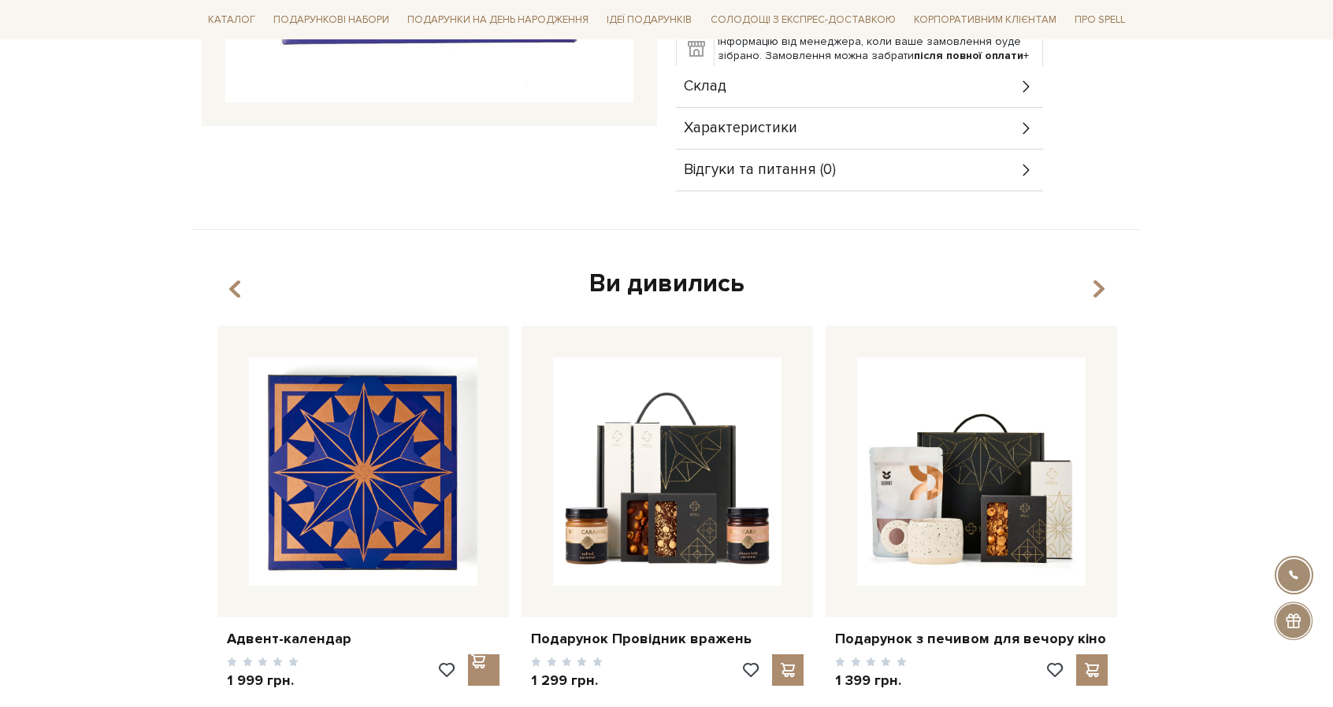
scroll to position [340, 0]
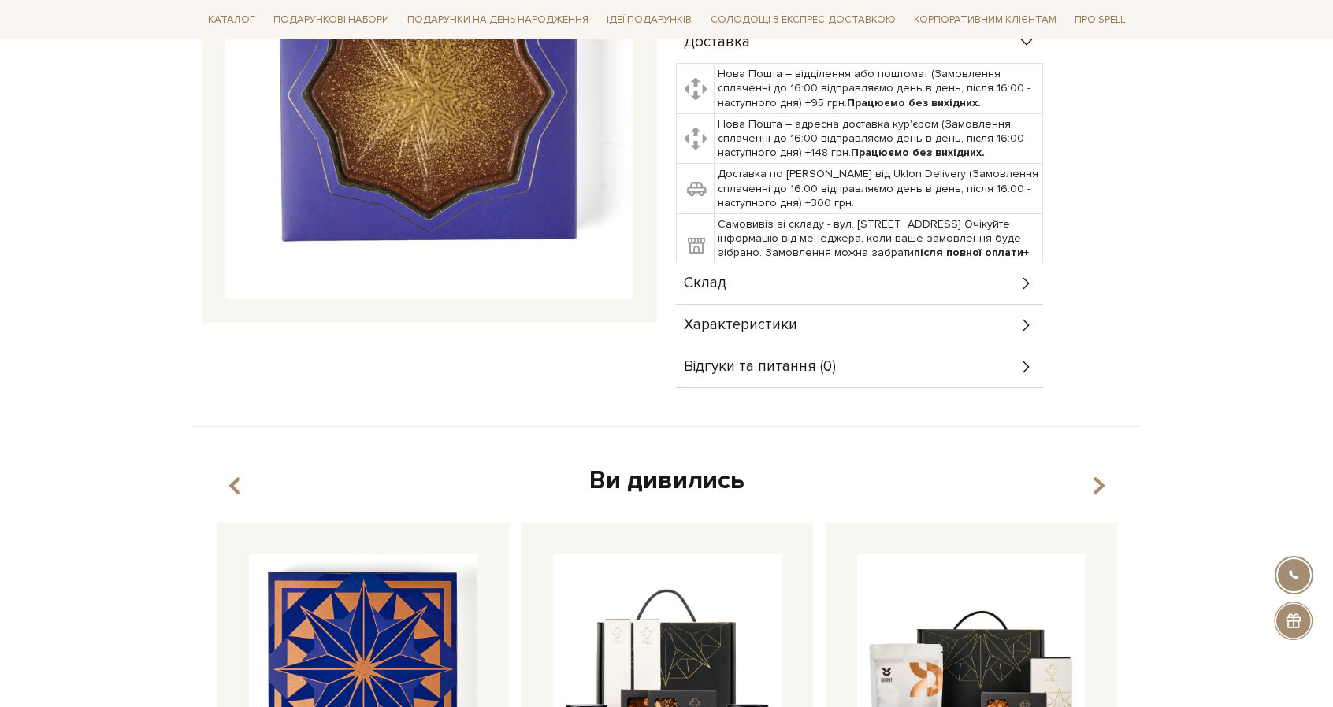
click at [764, 278] on div "Склад" at bounding box center [859, 283] width 367 height 41
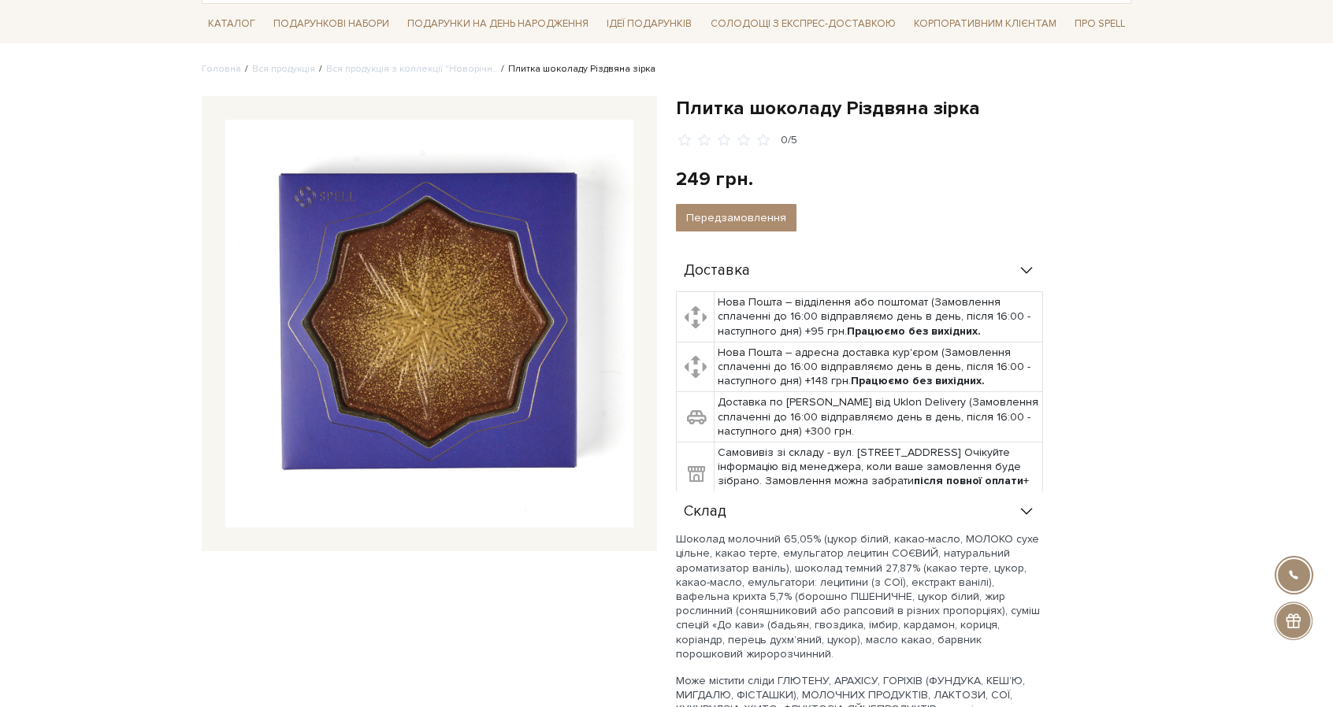
scroll to position [39, 0]
